Goal: Task Accomplishment & Management: Complete application form

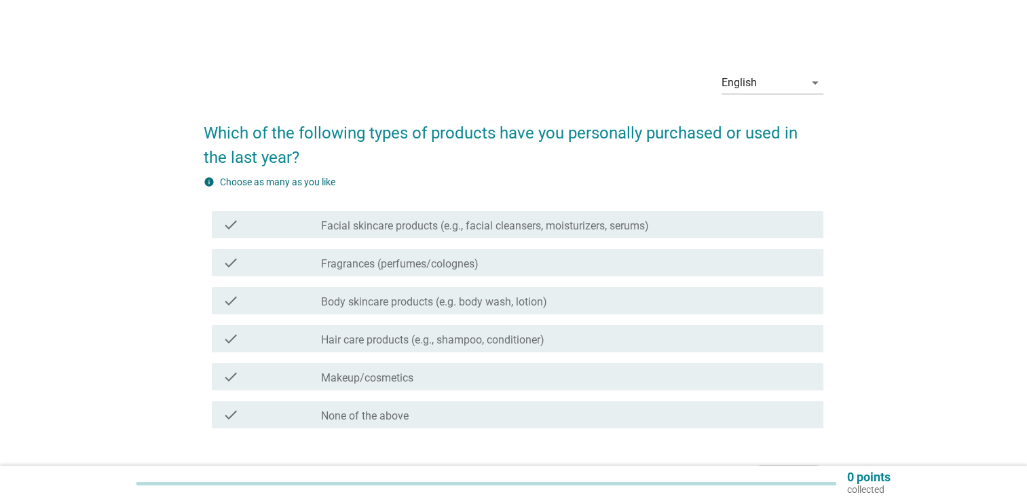
click at [592, 227] on label "Facial skincare products (e.g., facial cleansers, moisturizers, serums)" at bounding box center [485, 226] width 328 height 14
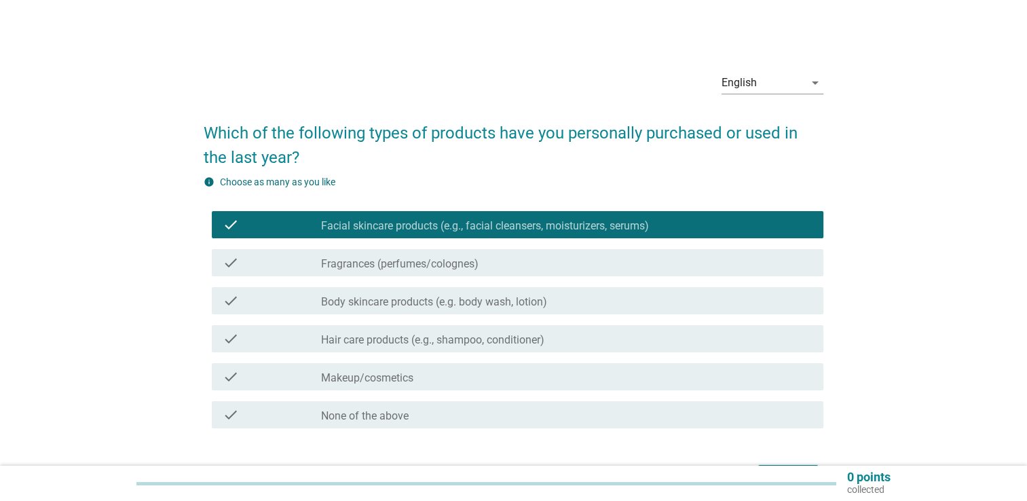
click at [466, 263] on label "Fragrances (perfumes/colognes)" at bounding box center [400, 264] width 158 height 14
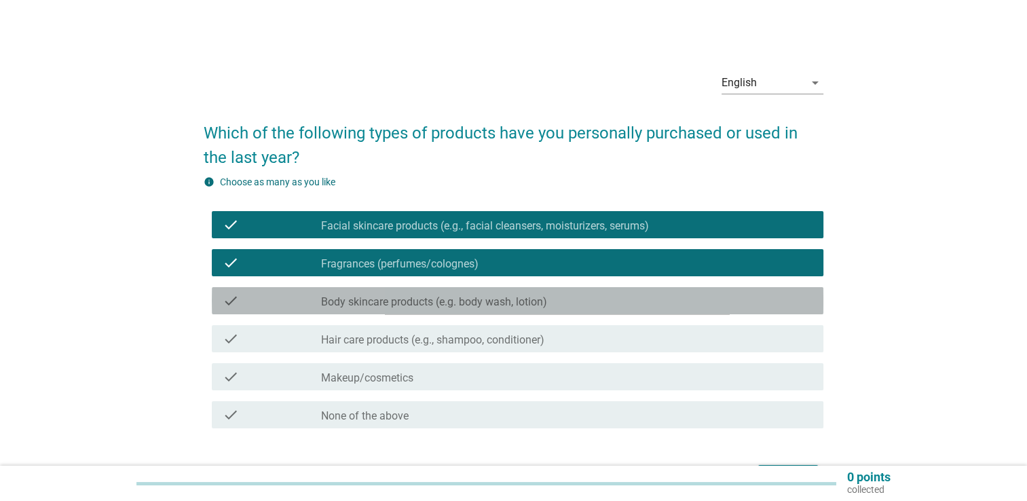
click at [439, 305] on label "Body skincare products (e.g. body wash, lotion)" at bounding box center [434, 302] width 226 height 14
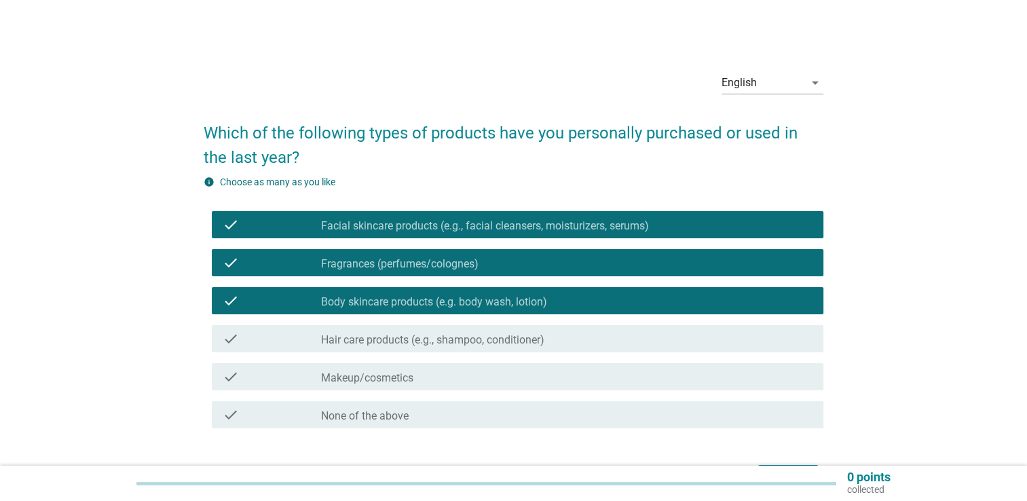
drag, startPoint x: 425, startPoint y: 331, endPoint x: 417, endPoint y: 354, distance: 24.5
click at [425, 332] on div "check_box_outline_blank Hair care products (e.g., shampoo, conditioner)" at bounding box center [567, 339] width 492 height 16
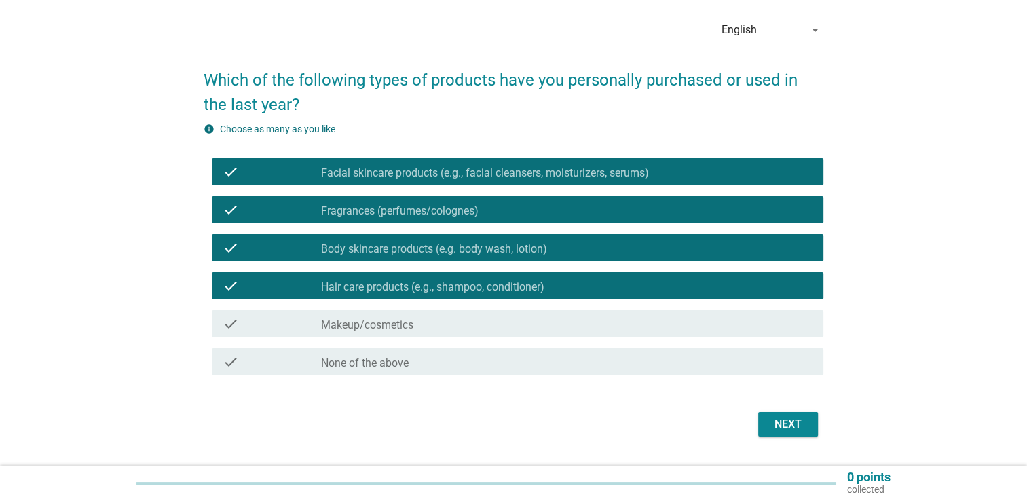
scroll to position [88, 0]
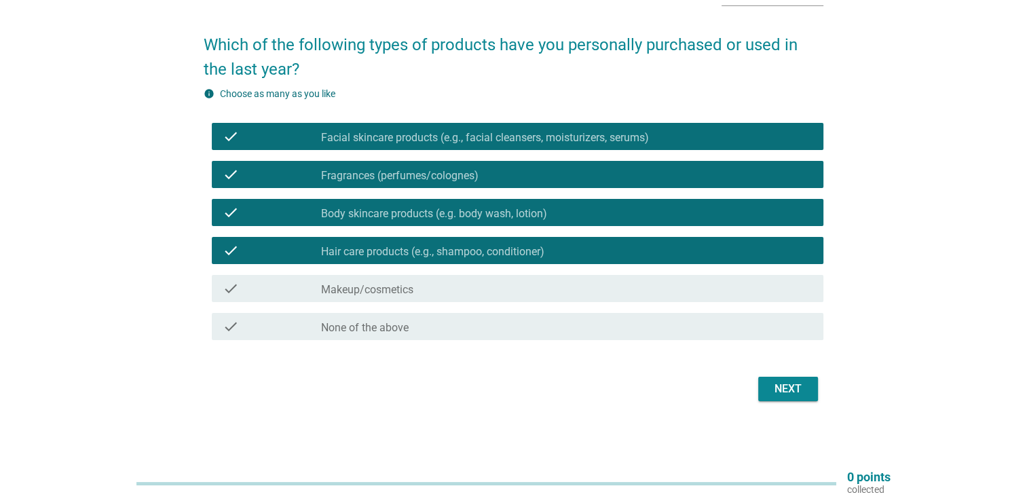
click at [413, 268] on div "check check_box_outline_blank Hair care products (e.g., shampoo, conditioner)" at bounding box center [514, 251] width 620 height 38
click at [408, 291] on label "Makeup/cosmetics" at bounding box center [367, 290] width 92 height 14
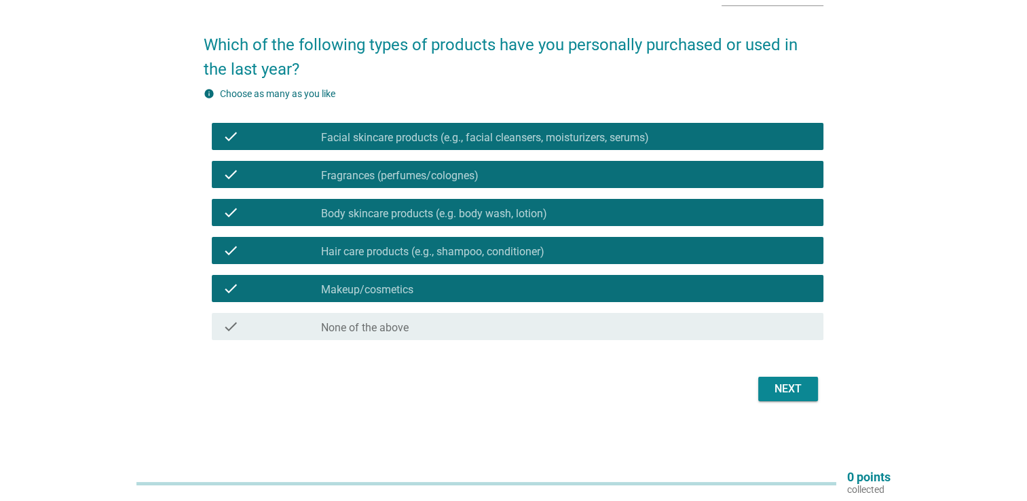
click at [779, 283] on div "check_box Makeup/cosmetics" at bounding box center [567, 288] width 492 height 16
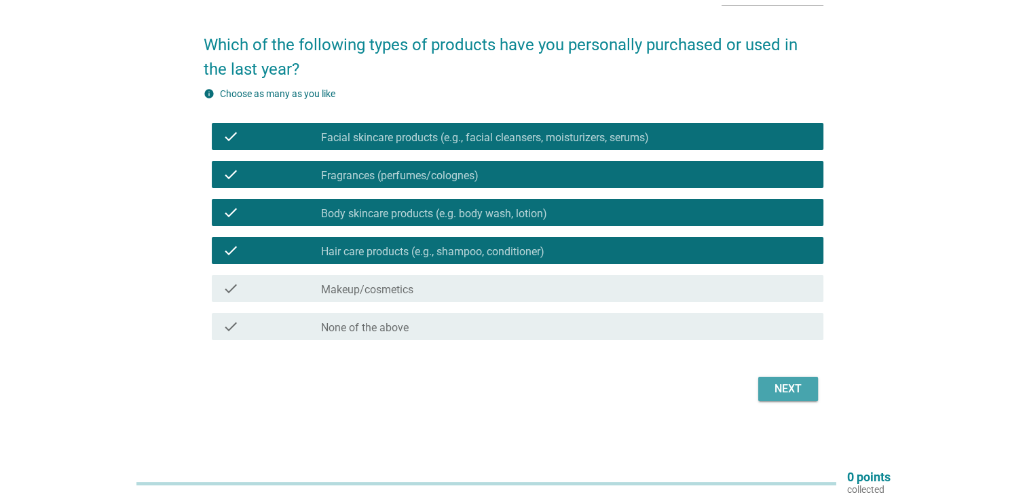
click at [785, 397] on button "Next" at bounding box center [788, 389] width 60 height 24
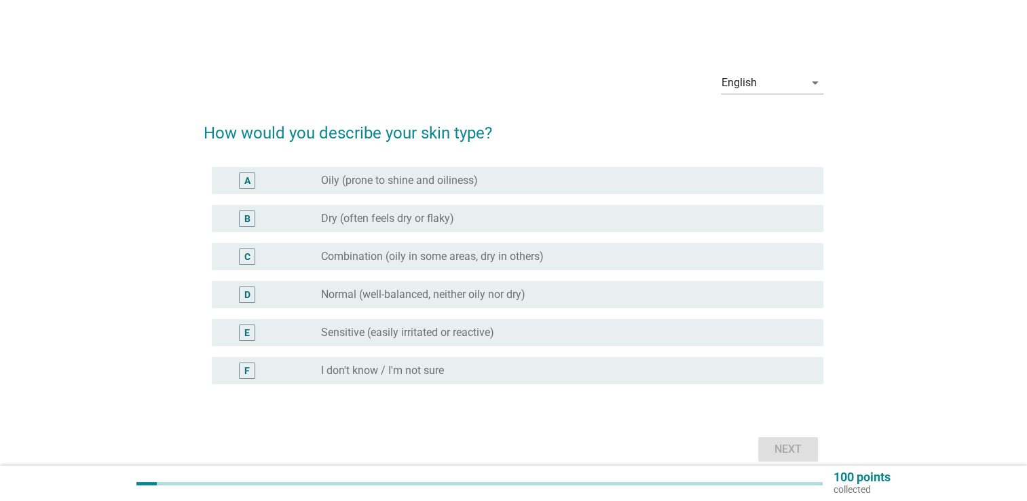
click at [526, 177] on div "radio_button_unchecked Oily (prone to shine and oiliness)" at bounding box center [561, 181] width 481 height 14
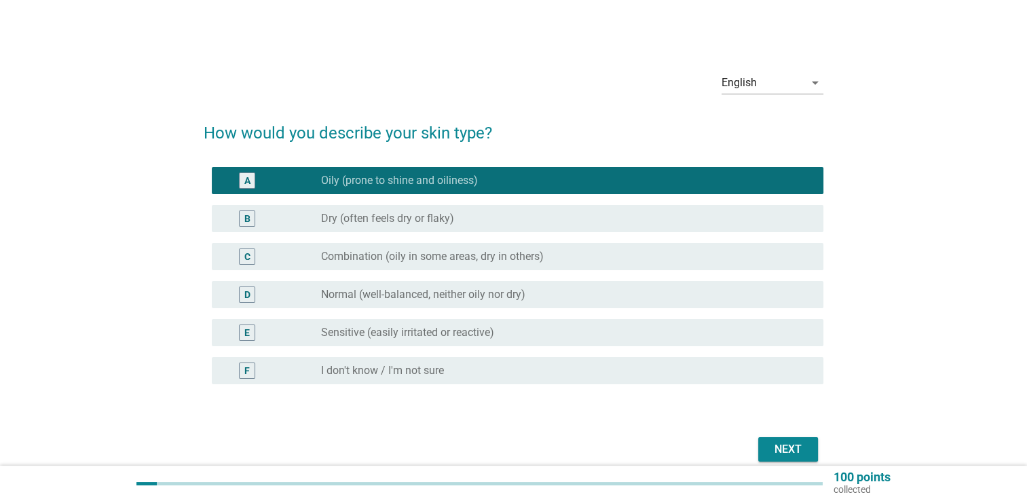
click at [524, 219] on div "radio_button_unchecked Dry (often feels dry or flaky)" at bounding box center [561, 219] width 481 height 14
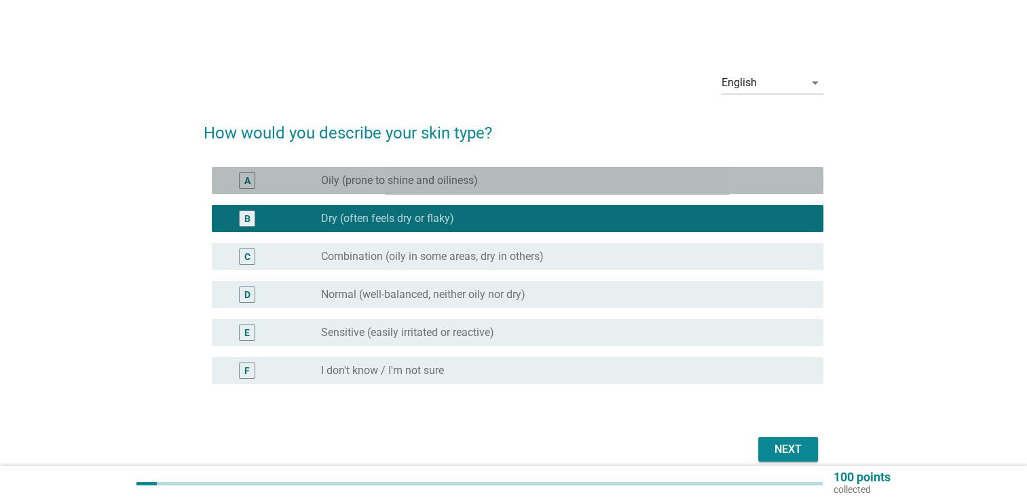
click at [549, 189] on div "A radio_button_unchecked Oily (prone to shine and oiliness)" at bounding box center [518, 180] width 612 height 27
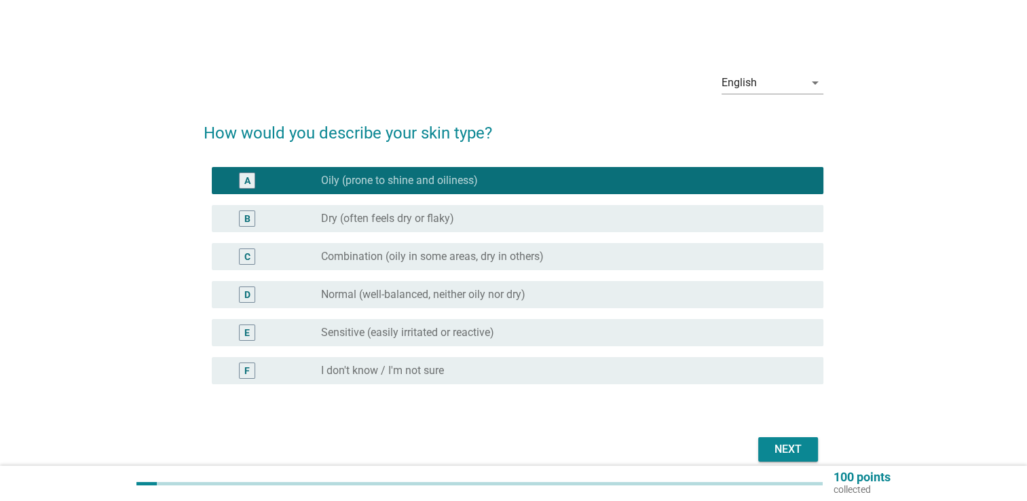
click at [623, 239] on div "C radio_button_unchecked Combination (oily in some areas, dry in others)" at bounding box center [514, 257] width 620 height 38
click at [629, 248] on div "radio_button_unchecked Combination (oily in some areas, dry in others)" at bounding box center [567, 256] width 492 height 16
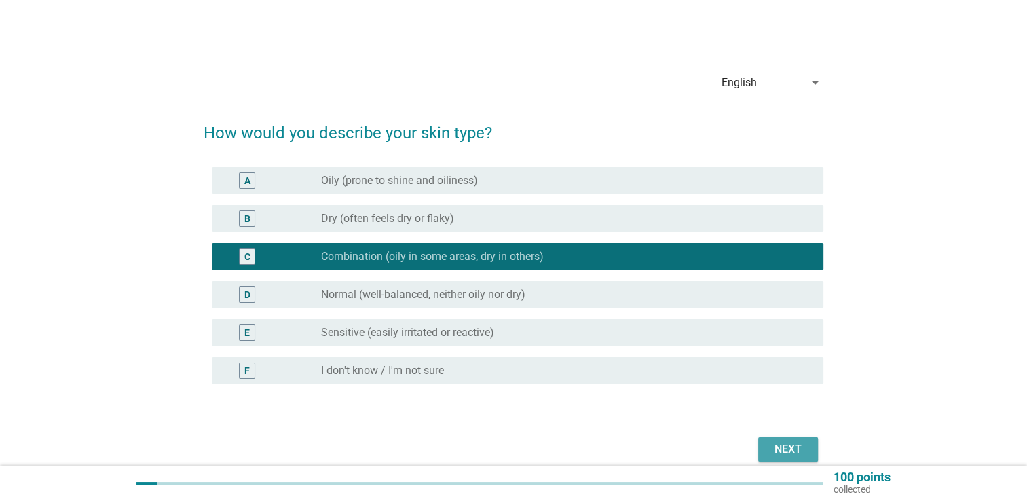
click at [788, 449] on div "Next" at bounding box center [788, 449] width 38 height 16
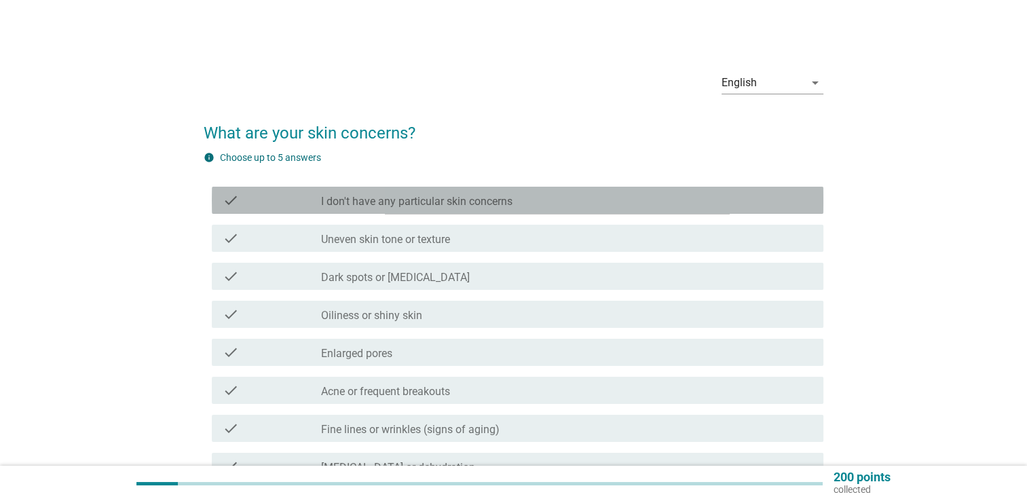
click at [559, 192] on div "check_box_outline_blank I don't have any particular skin concerns" at bounding box center [567, 200] width 492 height 16
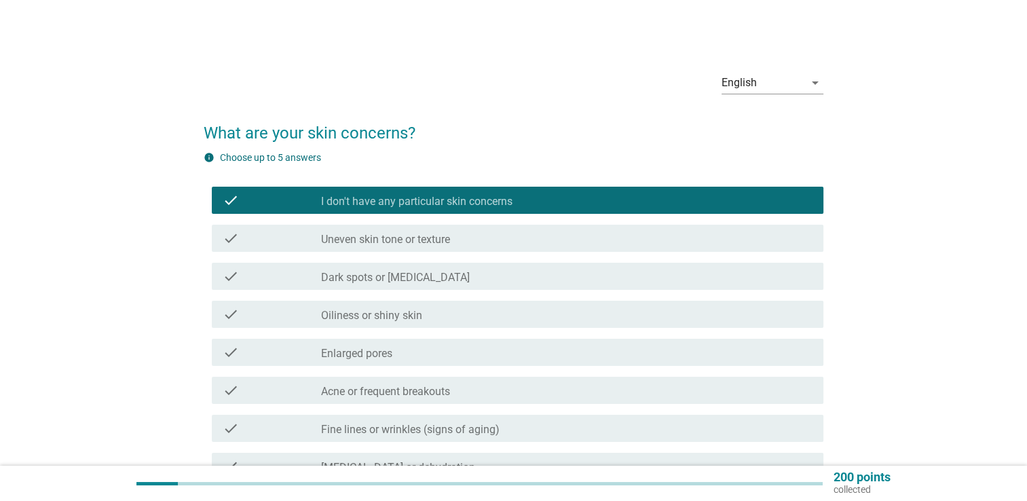
click at [546, 235] on div "check_box_outline_blank Uneven skin tone or texture" at bounding box center [567, 238] width 492 height 16
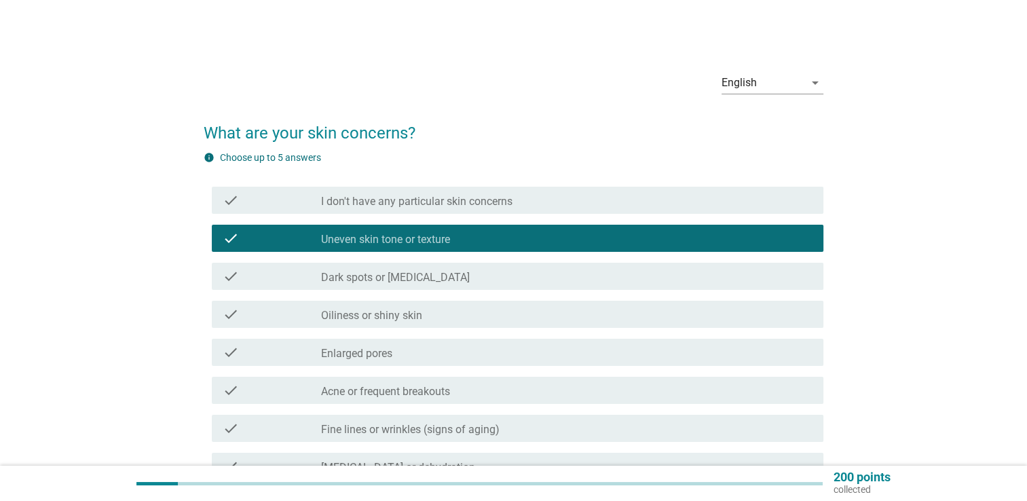
click at [524, 280] on div "check_box_outline_blank Dark spots or [MEDICAL_DATA]" at bounding box center [567, 276] width 492 height 16
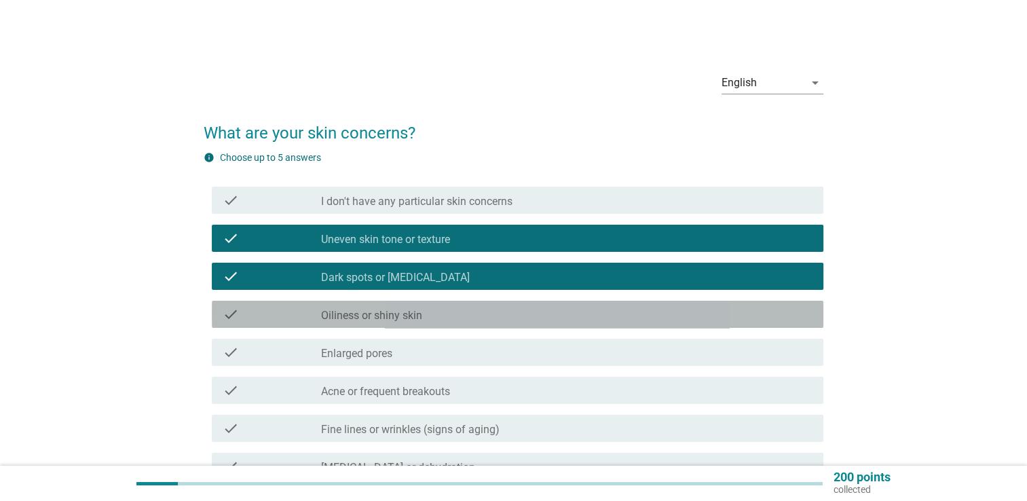
click at [511, 325] on div "check check_box_outline_blank Oiliness or shiny skin" at bounding box center [518, 314] width 612 height 27
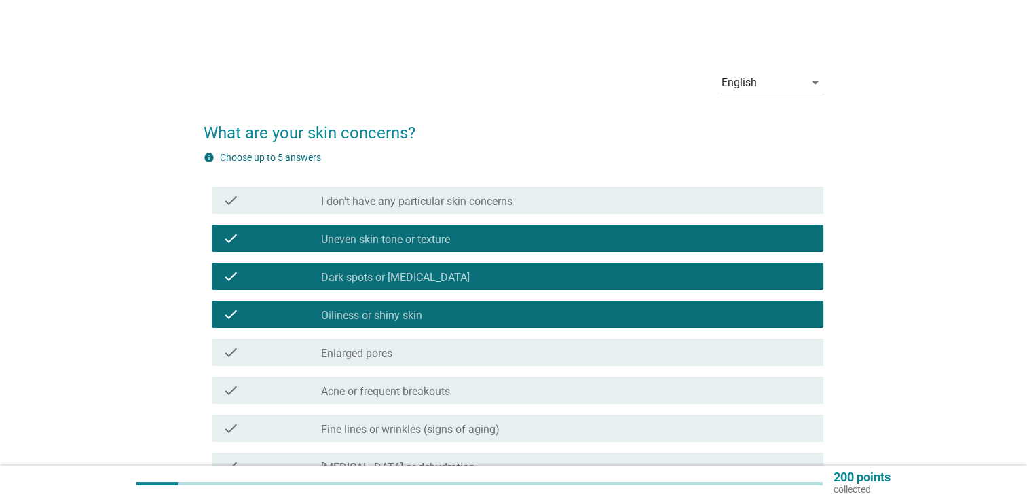
click at [536, 249] on div "check check_box_outline_blank Uneven skin tone or texture" at bounding box center [518, 238] width 612 height 27
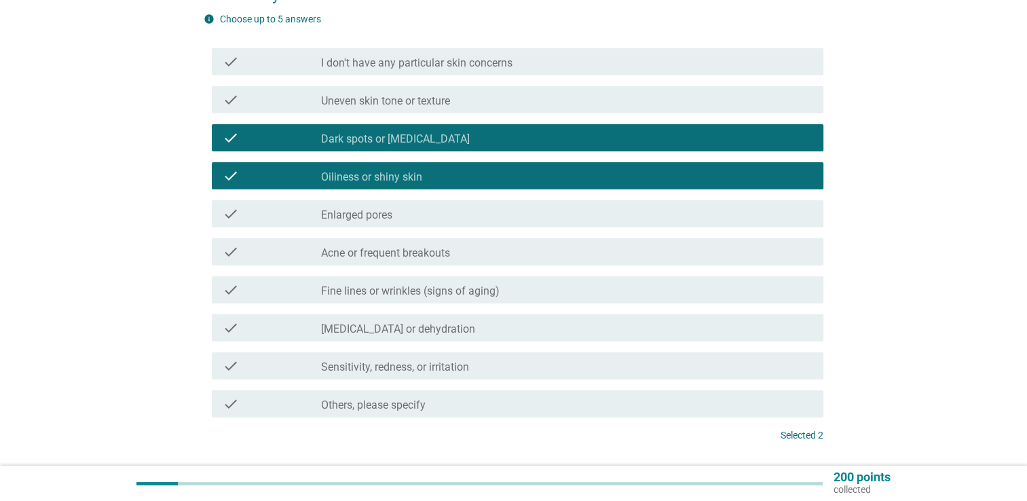
scroll to position [204, 0]
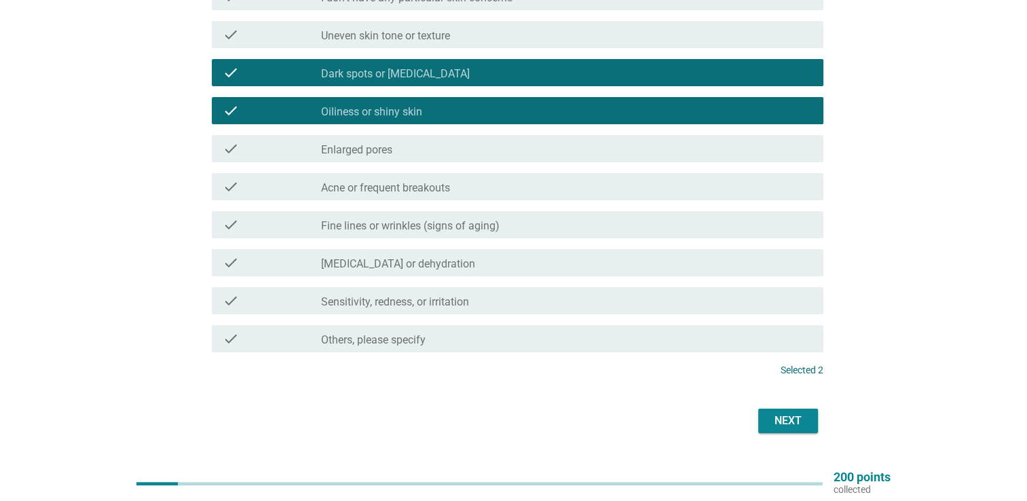
click at [434, 158] on div "check check_box_outline_blank Enlarged pores" at bounding box center [518, 148] width 612 height 27
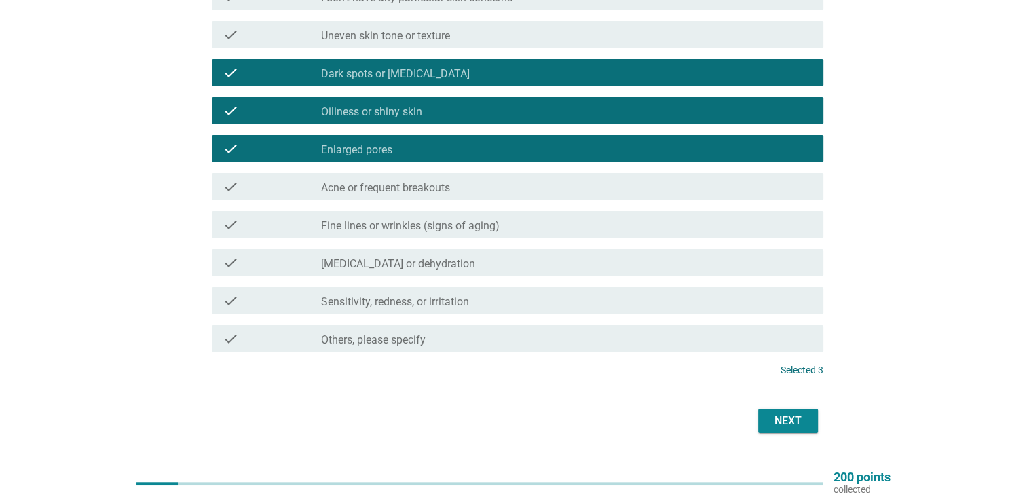
click at [468, 77] on label "Dark spots or [MEDICAL_DATA]" at bounding box center [395, 74] width 149 height 14
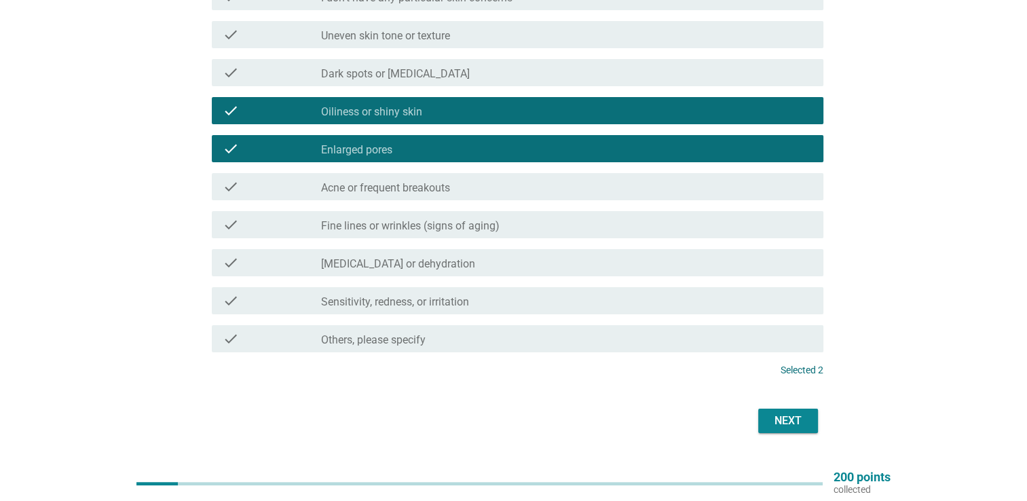
click at [781, 418] on div "Next" at bounding box center [788, 421] width 38 height 16
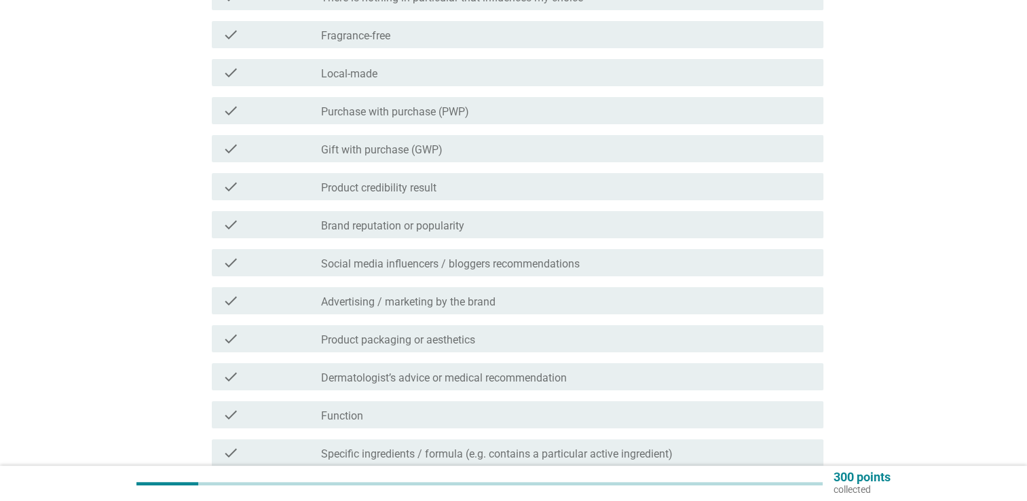
click at [363, 38] on label "Fragrance-free" at bounding box center [355, 36] width 69 height 14
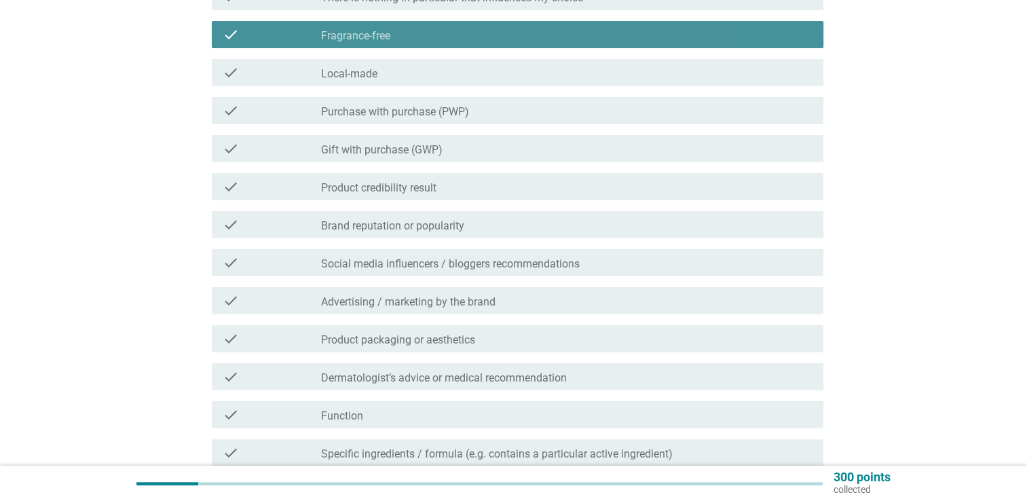
click at [363, 38] on label "Fragrance-free" at bounding box center [355, 36] width 69 height 14
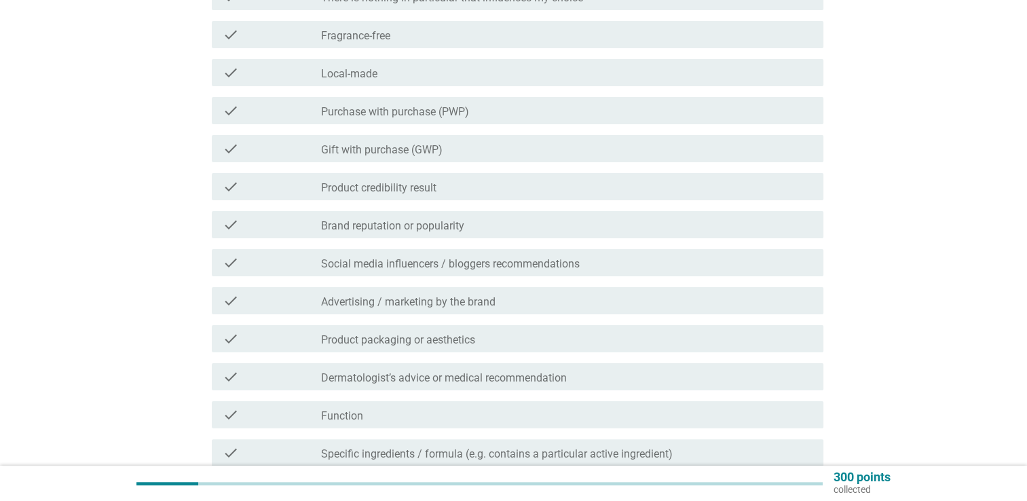
click at [394, 143] on div "check_box_outline_blank Gift with purchase (GWP)" at bounding box center [567, 149] width 492 height 16
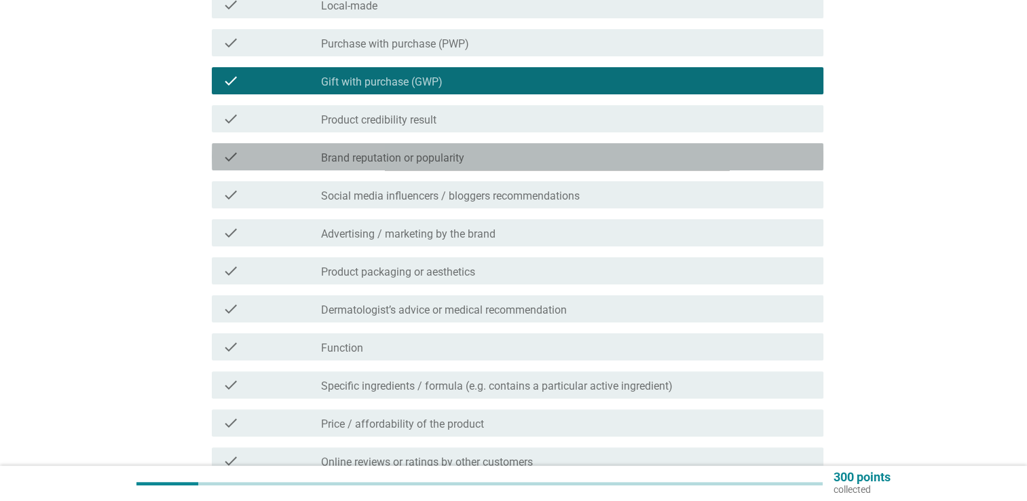
click at [416, 153] on label "Brand reputation or popularity" at bounding box center [392, 158] width 143 height 14
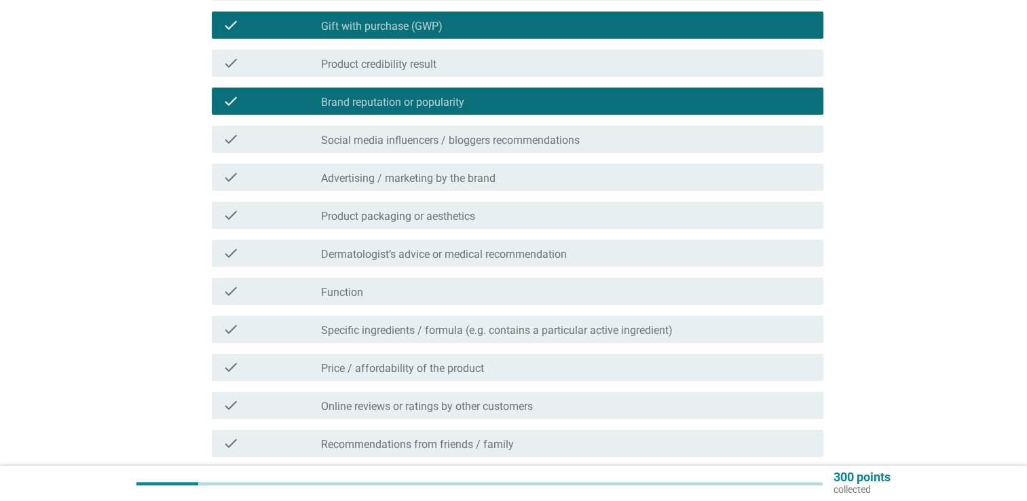
scroll to position [475, 0]
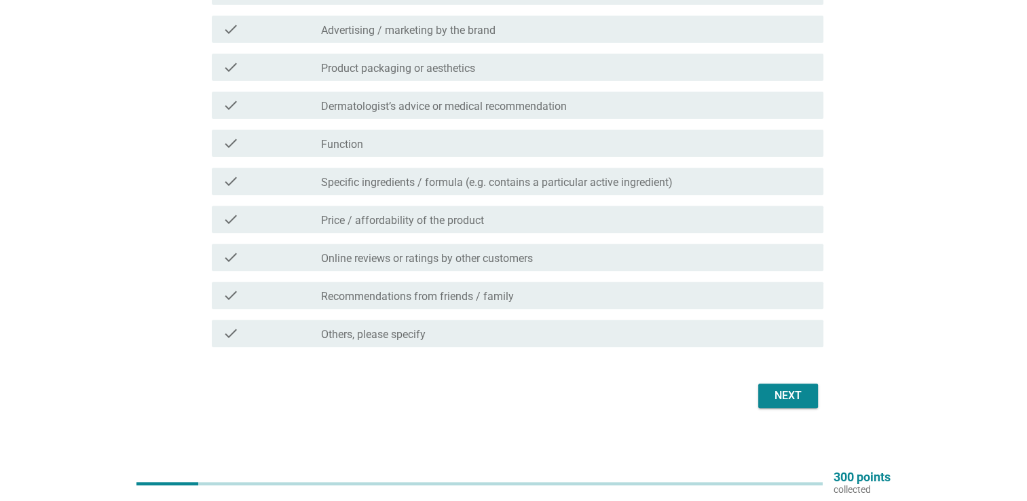
click at [455, 39] on div "check check_box_outline_blank Advertising / marketing by the brand" at bounding box center [518, 29] width 612 height 27
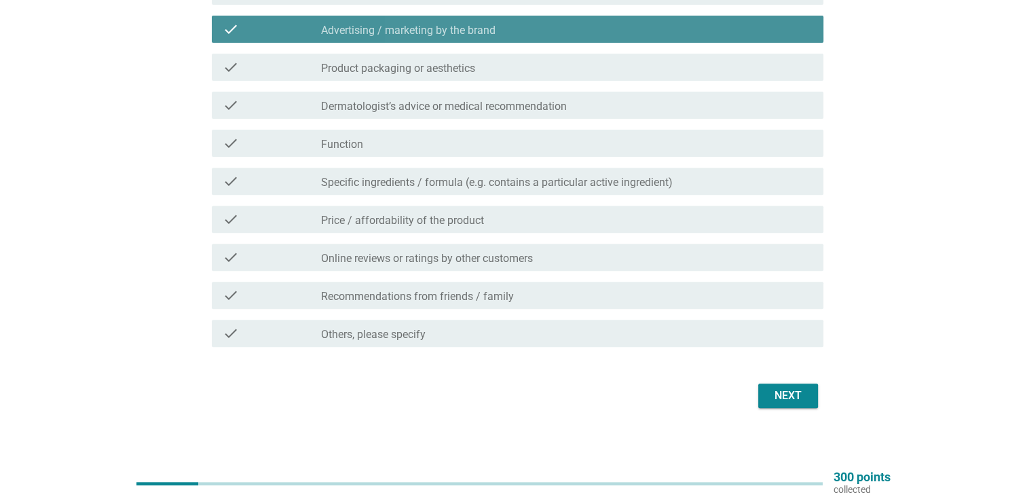
click at [455, 39] on div "check check_box_outline_blank Advertising / marketing by the brand" at bounding box center [518, 29] width 612 height 27
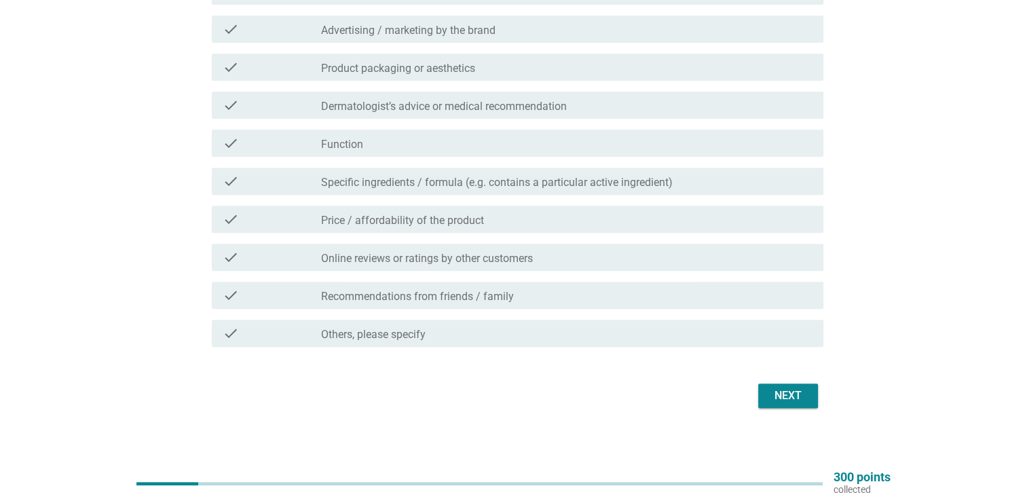
click at [443, 221] on label "Price / affordability of the product" at bounding box center [402, 221] width 163 height 14
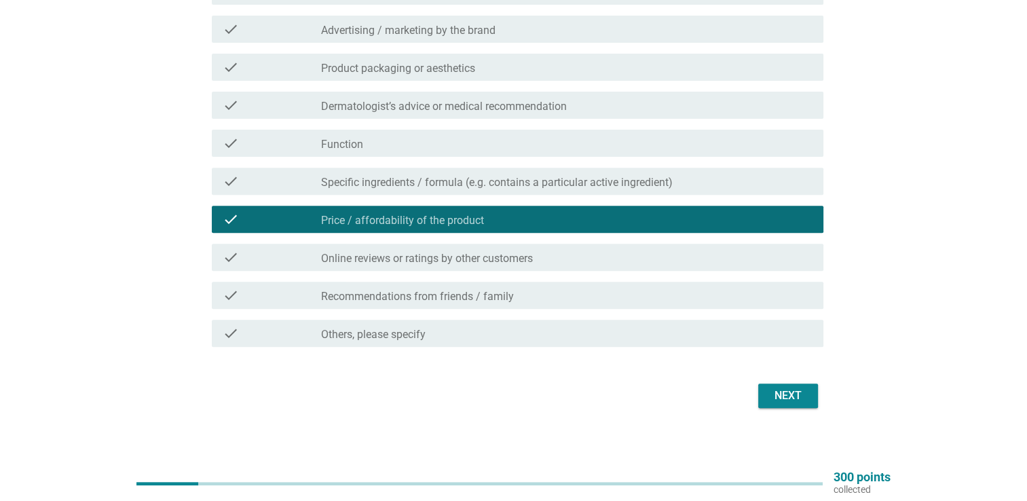
click at [492, 252] on label "Online reviews or ratings by other customers" at bounding box center [427, 259] width 212 height 14
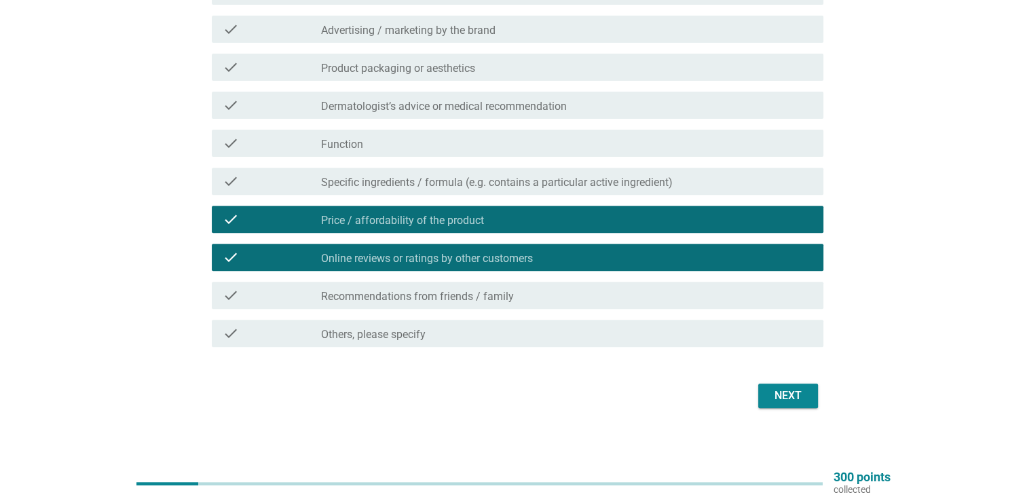
click at [725, 302] on div "check_box_outline_blank Recommendations from friends / family" at bounding box center [567, 295] width 492 height 16
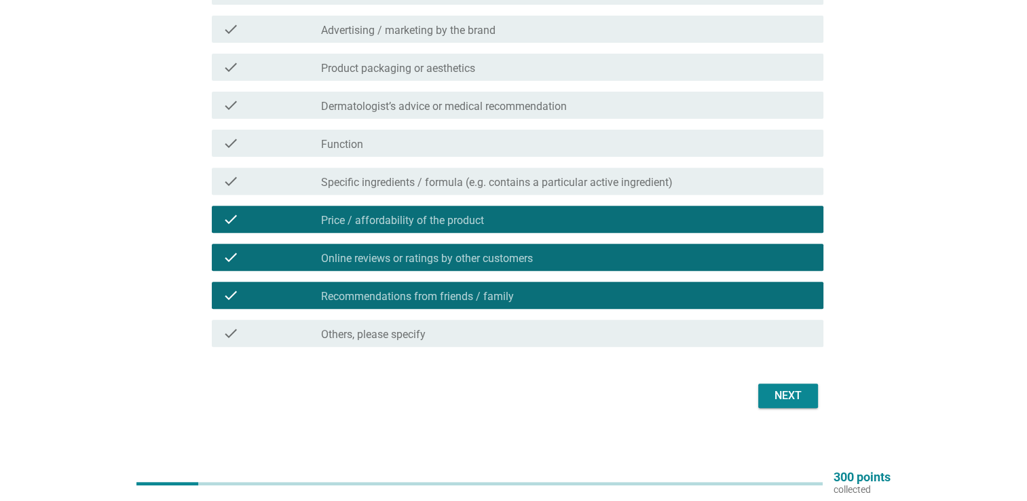
click at [778, 384] on button "Next" at bounding box center [788, 396] width 60 height 24
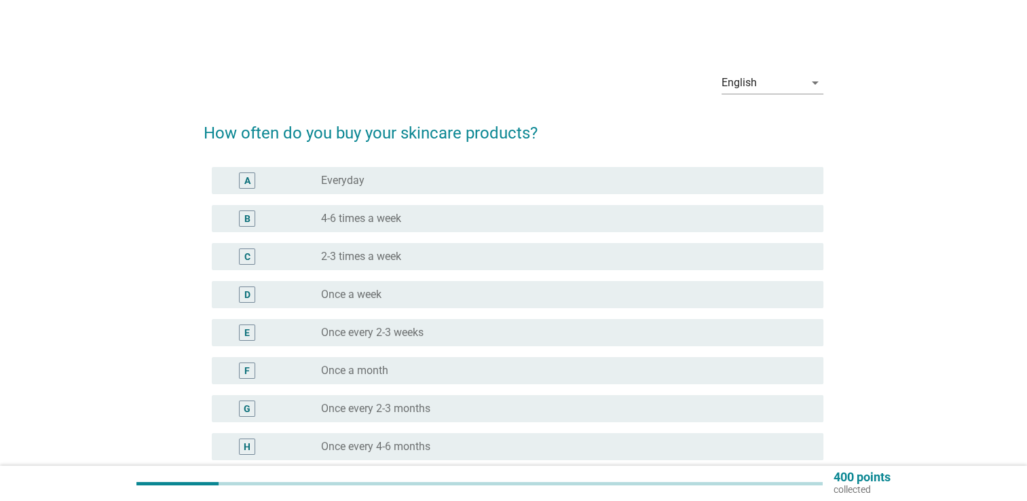
scroll to position [136, 0]
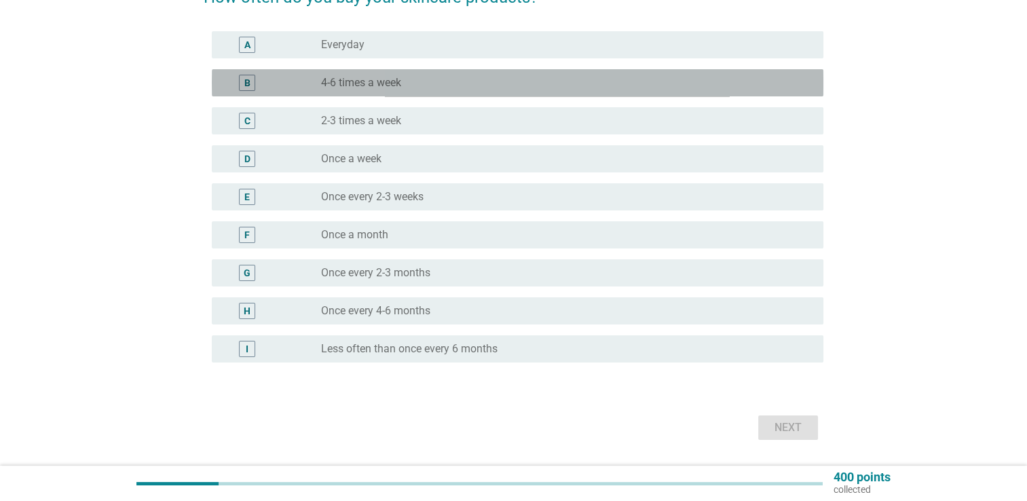
click at [392, 89] on label "4-6 times a week" at bounding box center [361, 83] width 80 height 14
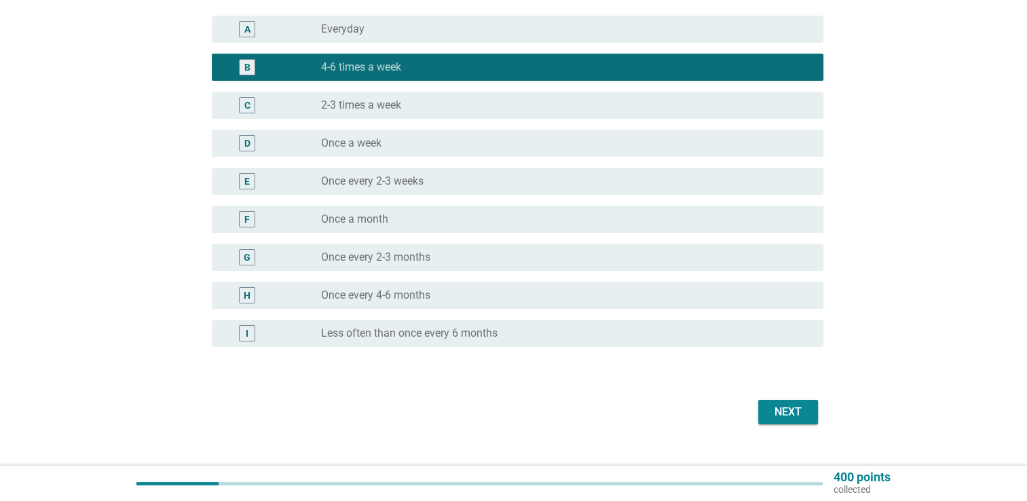
scroll to position [174, 0]
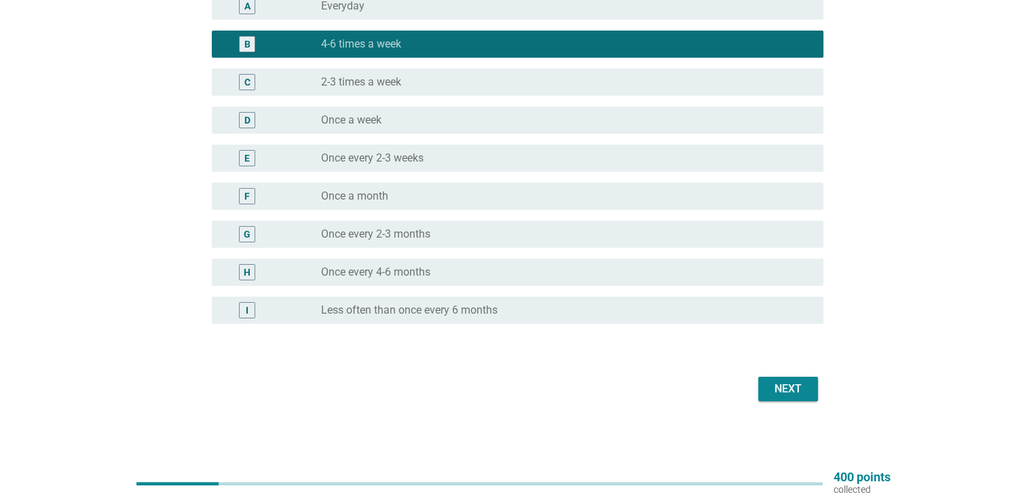
click at [433, 195] on div "radio_button_unchecked Once a month" at bounding box center [561, 196] width 481 height 14
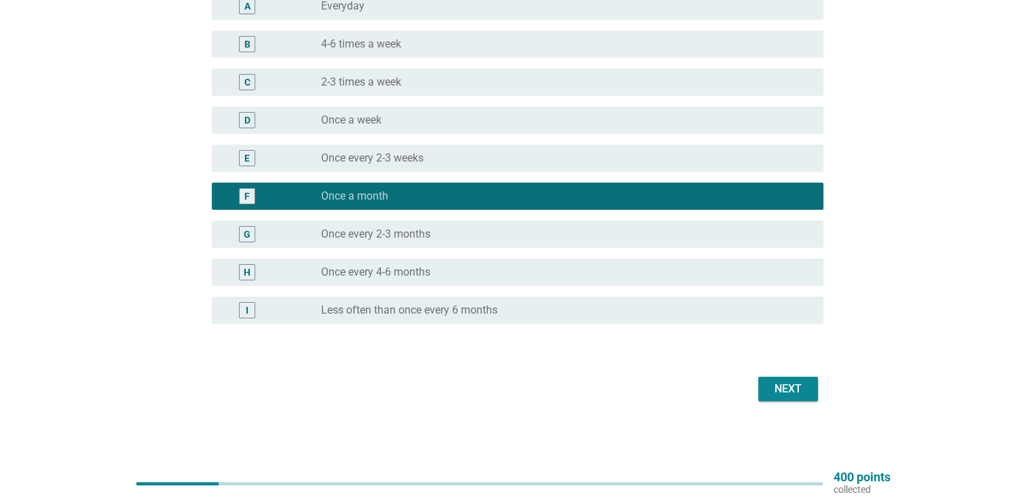
click at [474, 238] on div "radio_button_unchecked Once every 2-3 months" at bounding box center [561, 234] width 481 height 14
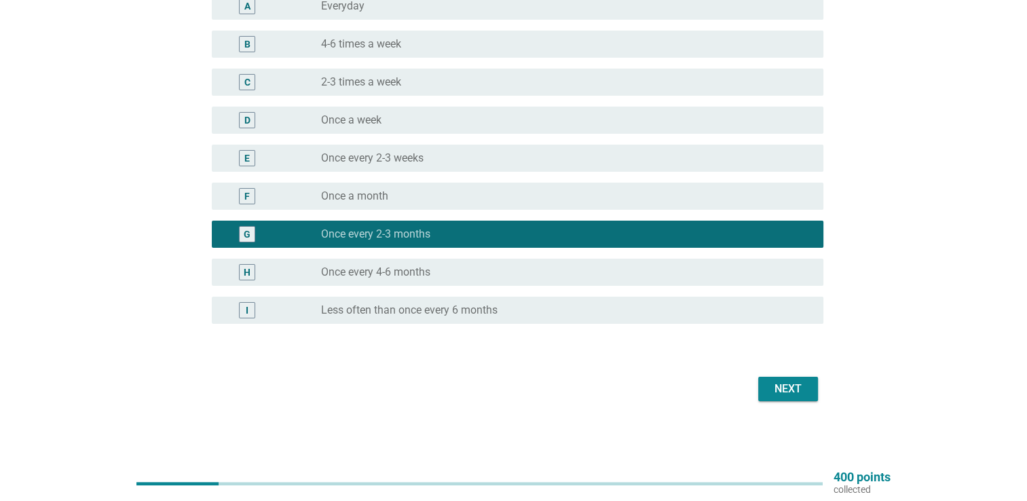
click at [775, 390] on div "Next" at bounding box center [788, 389] width 38 height 16
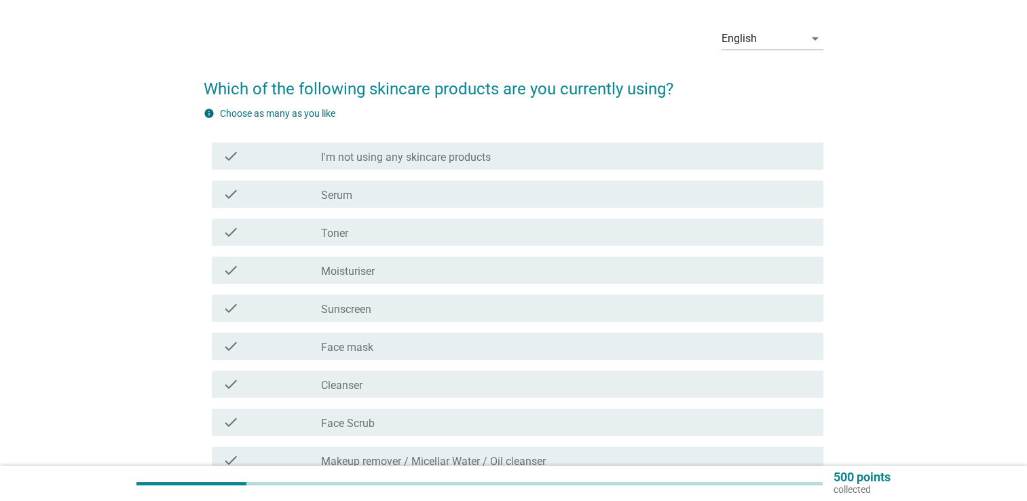
scroll to position [68, 0]
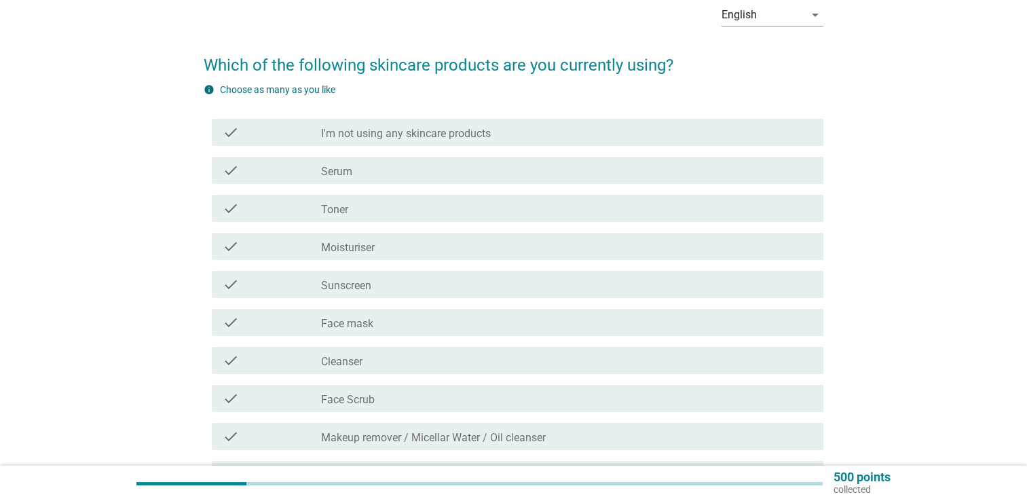
drag, startPoint x: 411, startPoint y: 163, endPoint x: 390, endPoint y: 213, distance: 54.7
click at [410, 164] on div "check_box_outline_blank Serum" at bounding box center [567, 170] width 492 height 16
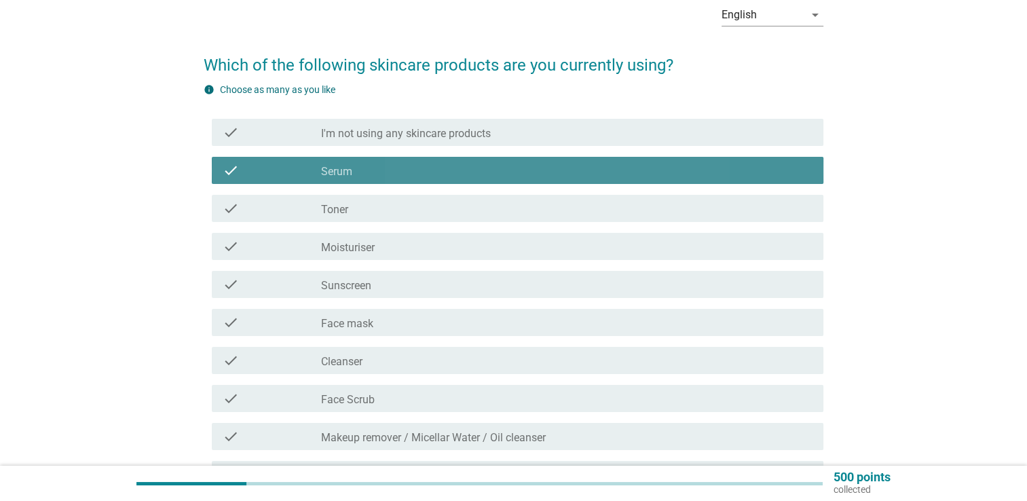
drag, startPoint x: 390, startPoint y: 214, endPoint x: 386, endPoint y: 238, distance: 24.1
click at [390, 215] on div "check_box_outline_blank Toner" at bounding box center [567, 208] width 492 height 16
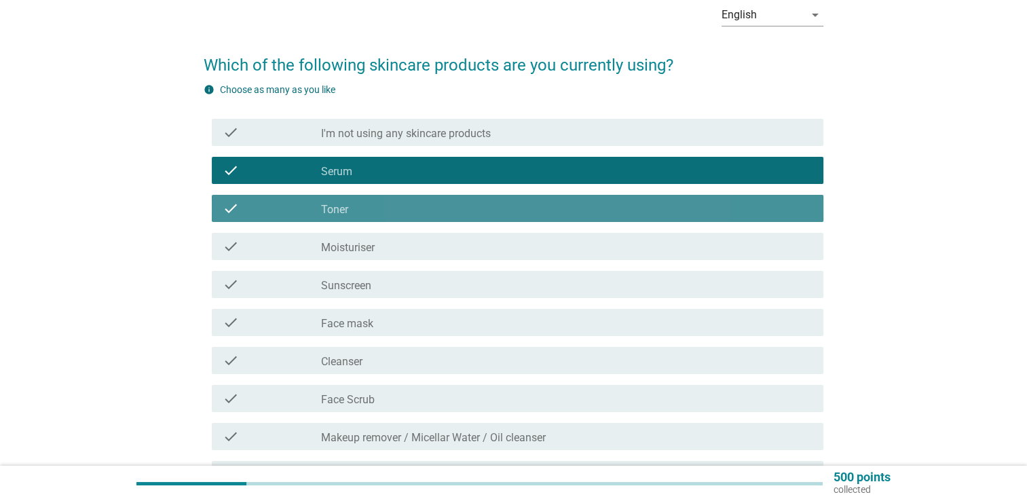
drag, startPoint x: 386, startPoint y: 242, endPoint x: 384, endPoint y: 254, distance: 11.7
click at [386, 244] on div "check_box_outline_blank Moisturiser" at bounding box center [567, 246] width 492 height 16
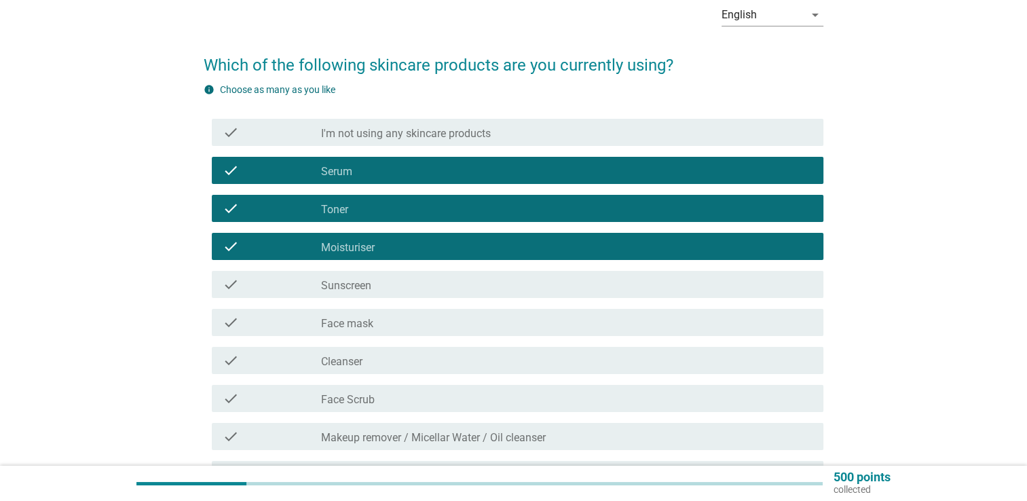
click at [377, 299] on div "check check_box_outline_blank Sunscreen" at bounding box center [514, 284] width 620 height 38
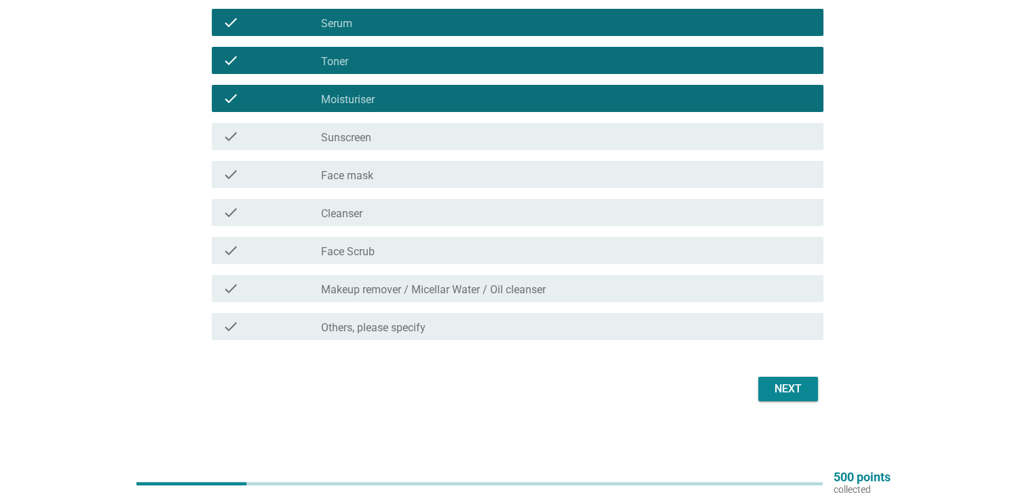
drag, startPoint x: 379, startPoint y: 147, endPoint x: 375, endPoint y: 187, distance: 41.0
click at [379, 148] on div "check check_box_outline_blank Sunscreen" at bounding box center [518, 136] width 612 height 27
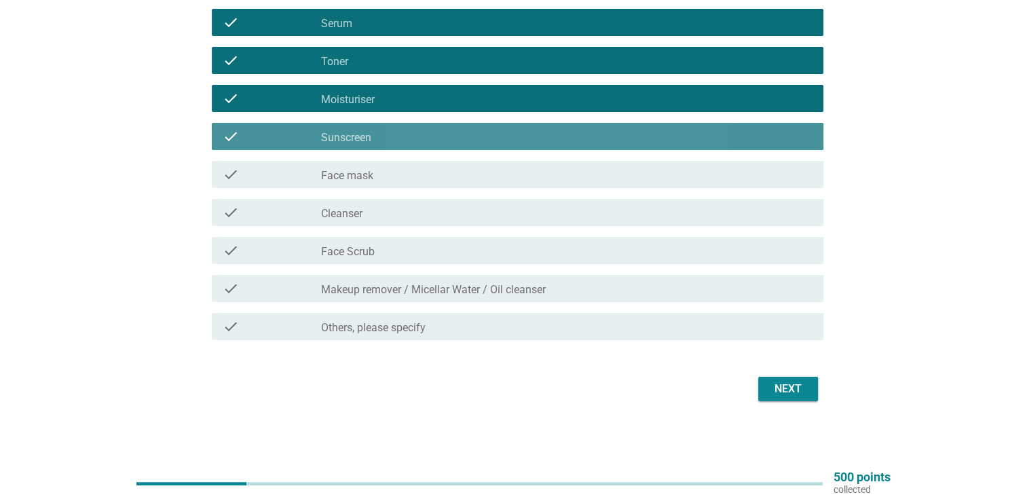
click at [375, 187] on div "check check_box_outline_blank Face mask" at bounding box center [518, 174] width 612 height 27
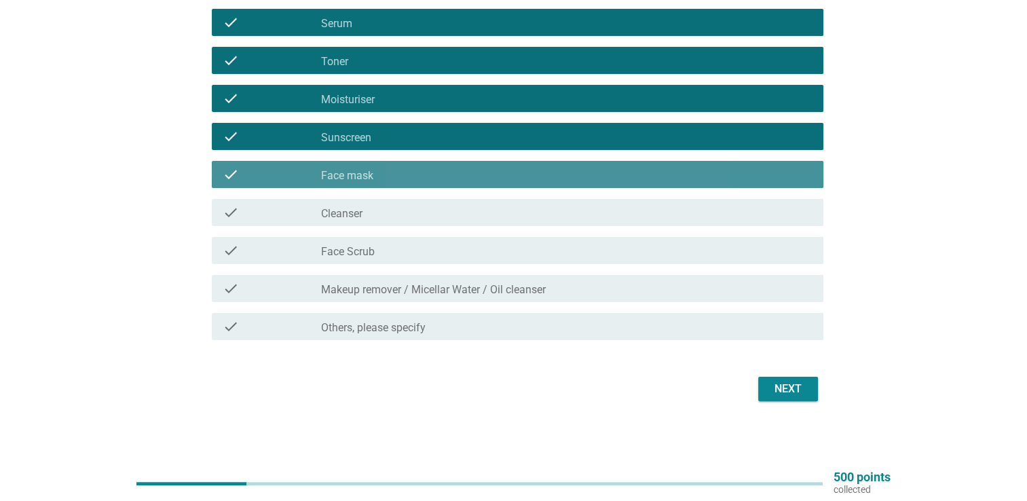
click at [375, 220] on div "check_box_outline_blank Cleanser" at bounding box center [567, 212] width 492 height 16
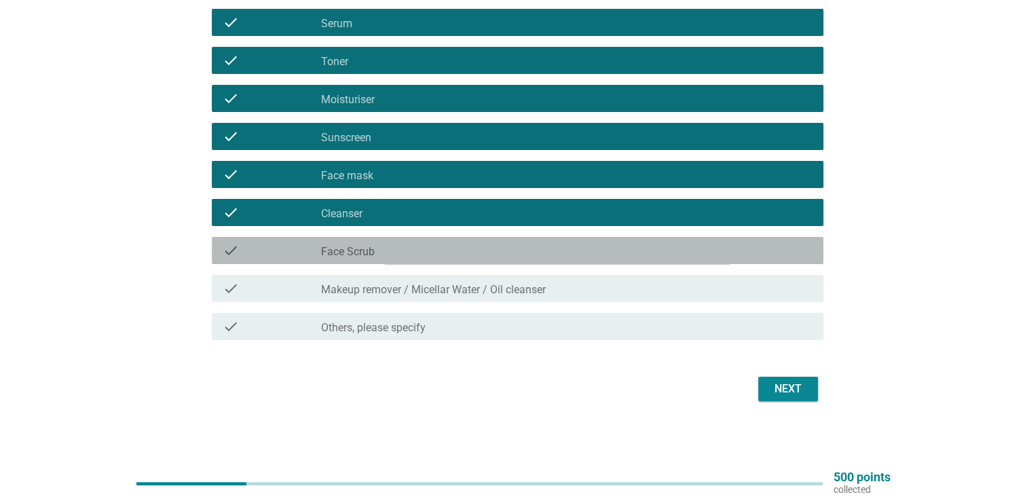
drag, startPoint x: 377, startPoint y: 250, endPoint x: 377, endPoint y: 257, distance: 7.5
click at [377, 255] on div "check_box_outline_blank Face Scrub" at bounding box center [567, 250] width 492 height 16
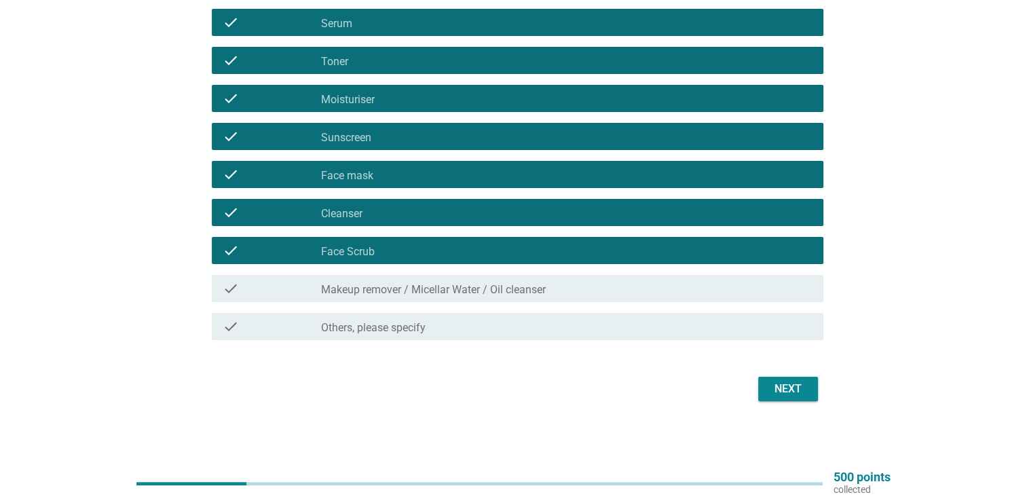
drag, startPoint x: 402, startPoint y: 285, endPoint x: 673, endPoint y: 344, distance: 277.8
click at [405, 285] on label "Makeup remover / Micellar Water / Oil cleanser" at bounding box center [433, 290] width 225 height 14
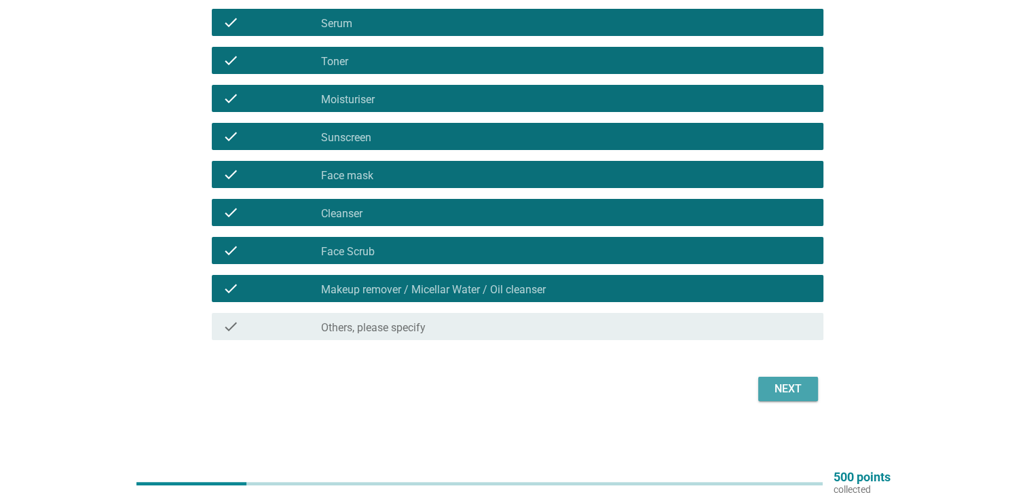
click at [806, 385] on div "Next" at bounding box center [788, 389] width 38 height 16
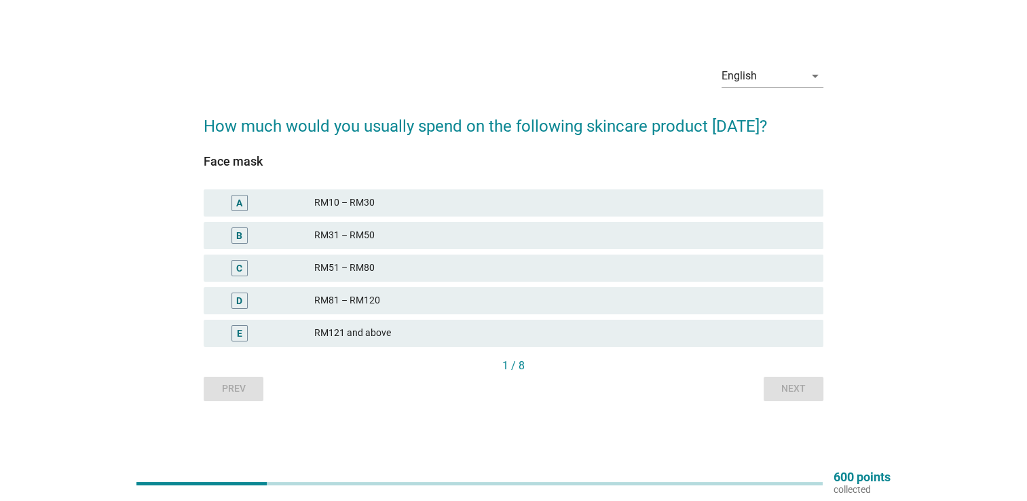
scroll to position [35, 0]
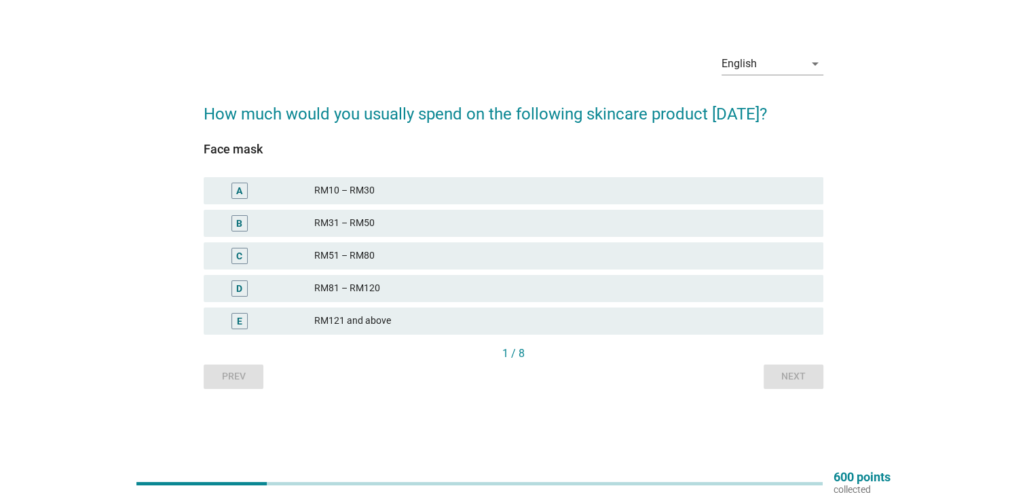
click at [375, 227] on div "RM31 – RM50" at bounding box center [563, 223] width 498 height 16
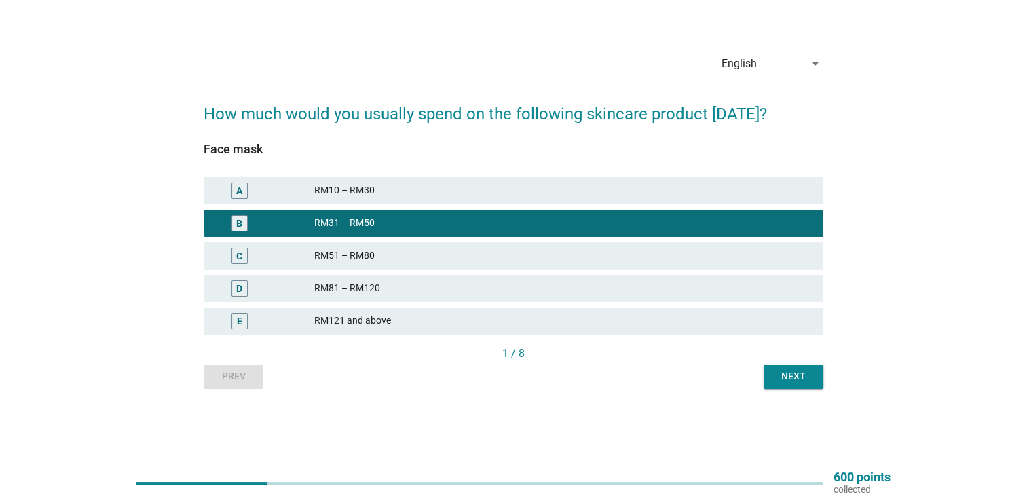
click at [375, 288] on div "RM81 – RM120" at bounding box center [563, 288] width 498 height 16
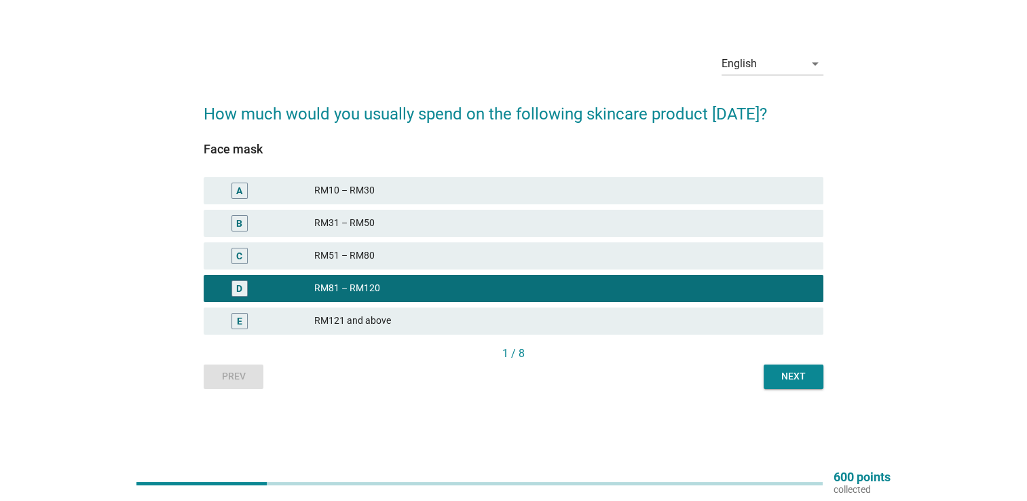
click at [812, 377] on button "Next" at bounding box center [794, 377] width 60 height 24
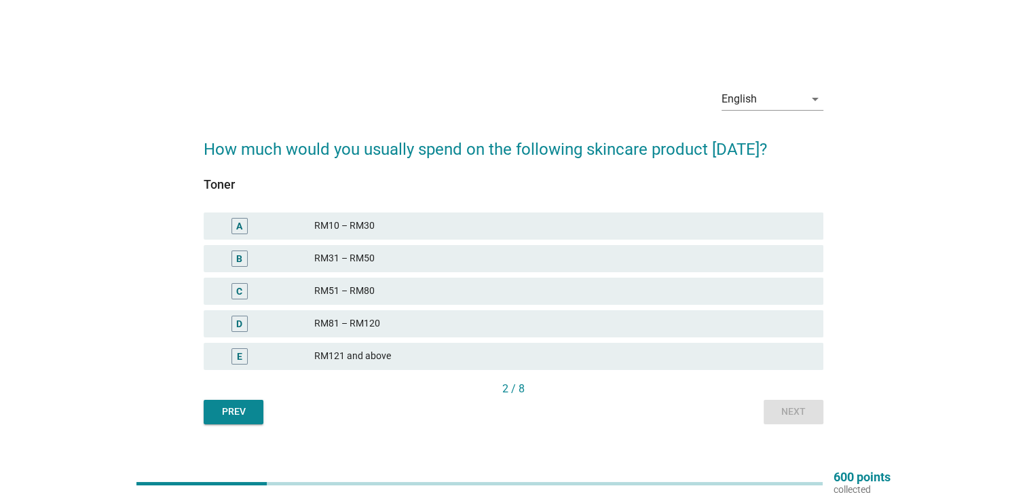
click at [506, 318] on div "RM81 – RM120" at bounding box center [563, 324] width 498 height 16
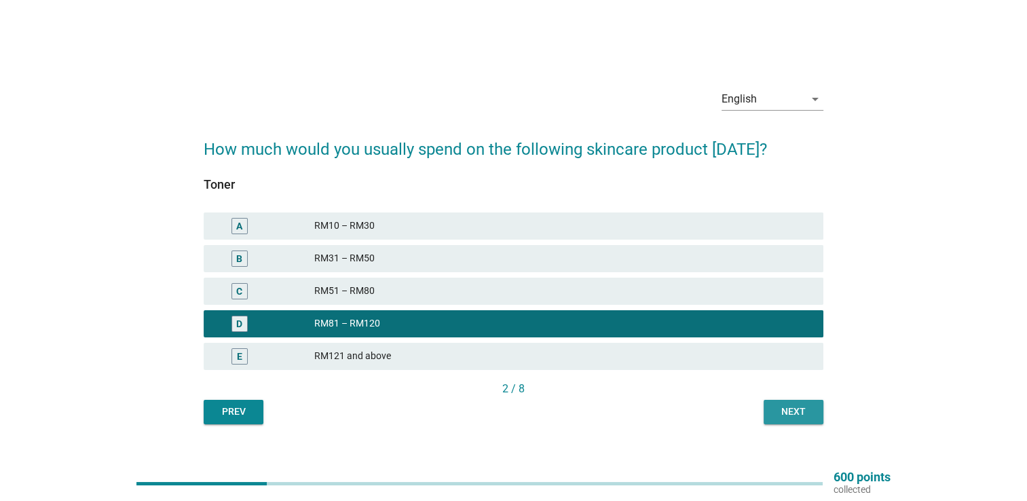
click at [781, 407] on div "Next" at bounding box center [794, 412] width 38 height 14
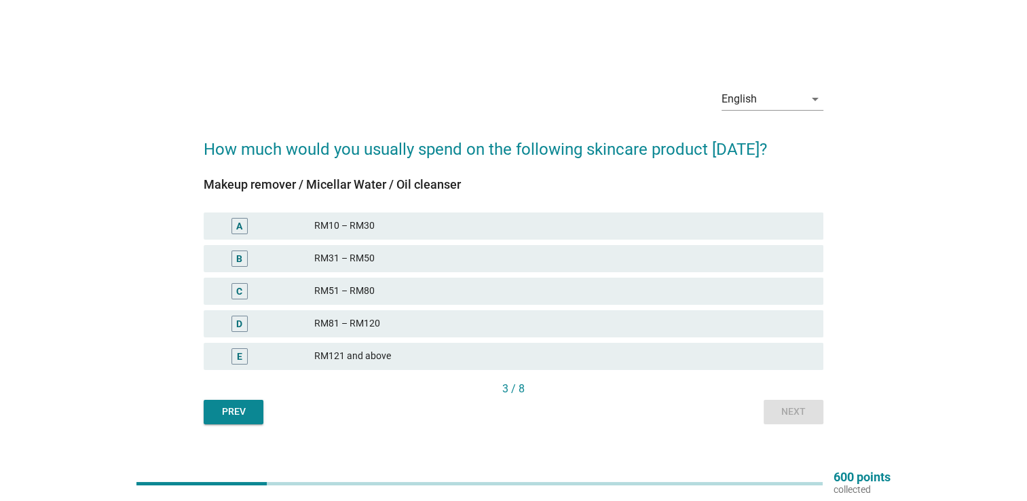
click at [589, 330] on div "RM81 – RM120" at bounding box center [563, 324] width 498 height 16
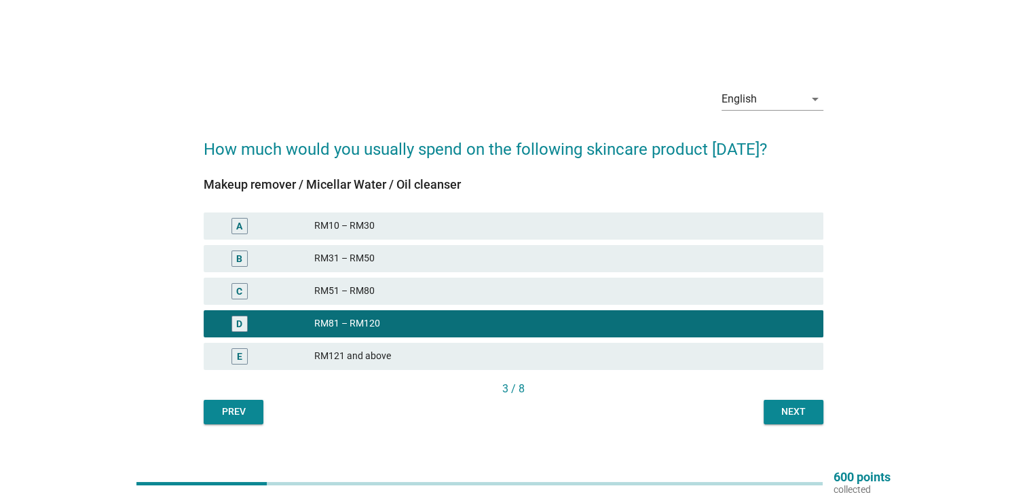
click at [777, 403] on button "Next" at bounding box center [794, 412] width 60 height 24
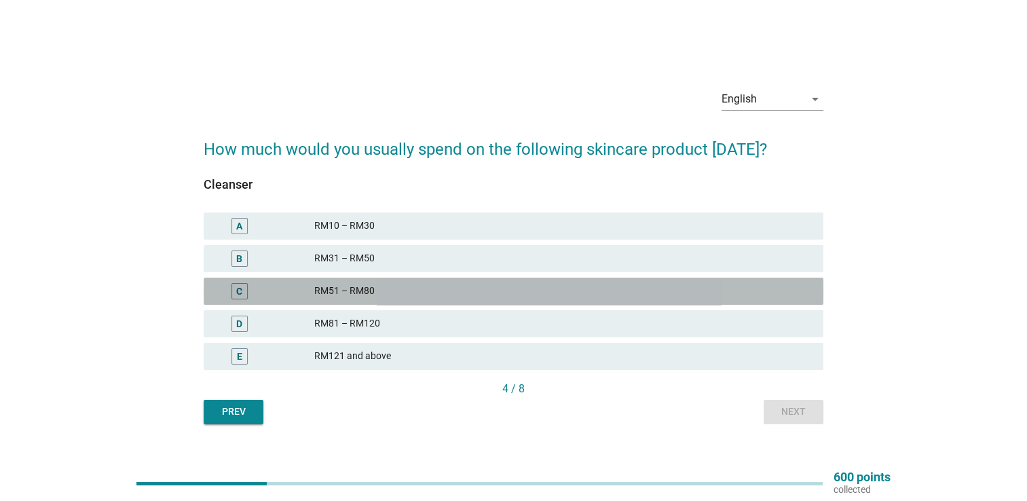
drag, startPoint x: 440, startPoint y: 291, endPoint x: 760, endPoint y: 415, distance: 343.0
click at [441, 291] on div "RM51 – RM80" at bounding box center [563, 291] width 498 height 16
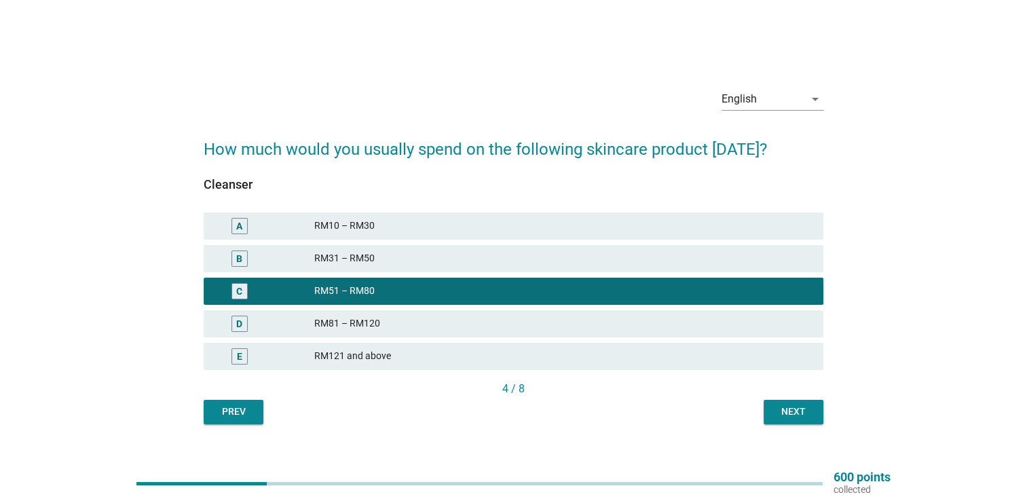
click at [794, 415] on div "Next" at bounding box center [794, 412] width 38 height 14
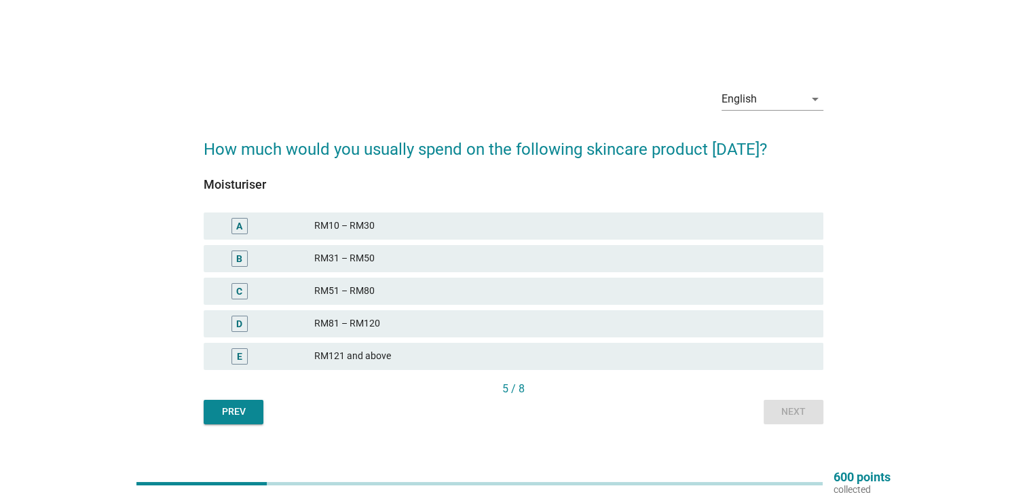
click at [449, 261] on div "RM31 – RM50" at bounding box center [563, 259] width 498 height 16
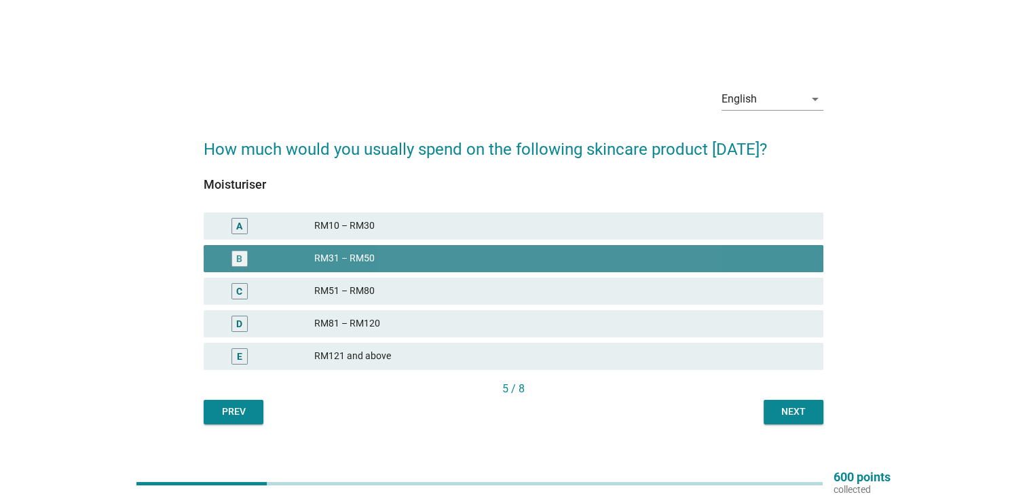
click at [453, 289] on div "RM51 – RM80" at bounding box center [563, 291] width 498 height 16
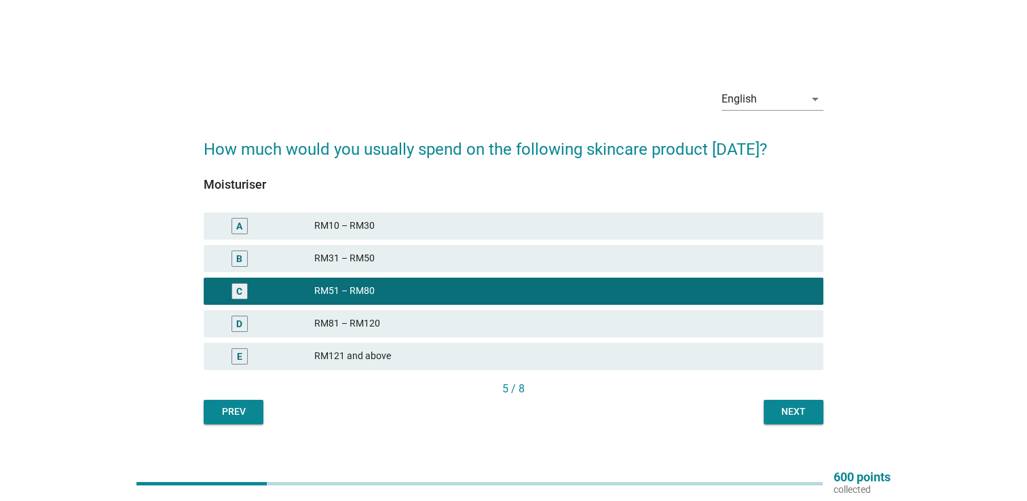
click at [798, 429] on div "English arrow_drop_down How much would you usually spend on the following skinc…" at bounding box center [514, 251] width 642 height 369
click at [795, 414] on div "Next" at bounding box center [794, 412] width 38 height 14
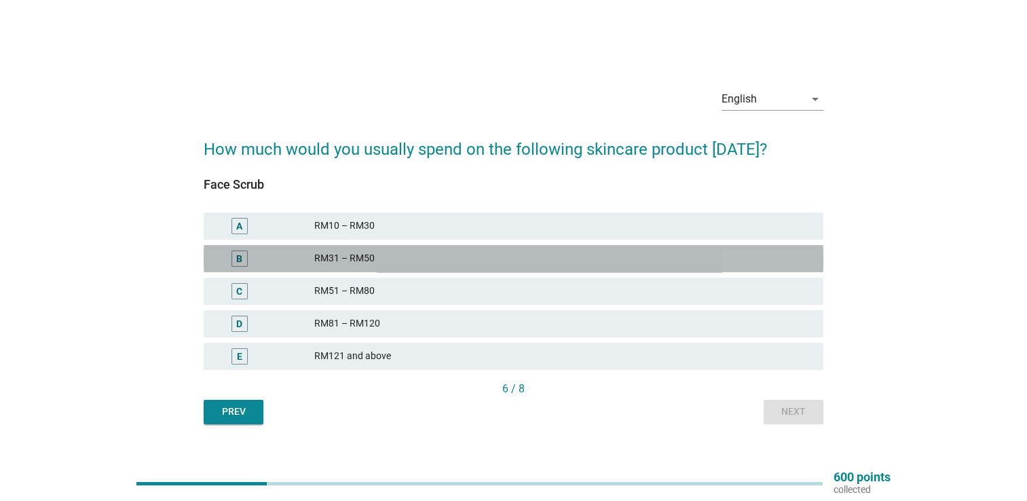
click at [459, 246] on div "B RM31 – RM50" at bounding box center [514, 258] width 620 height 27
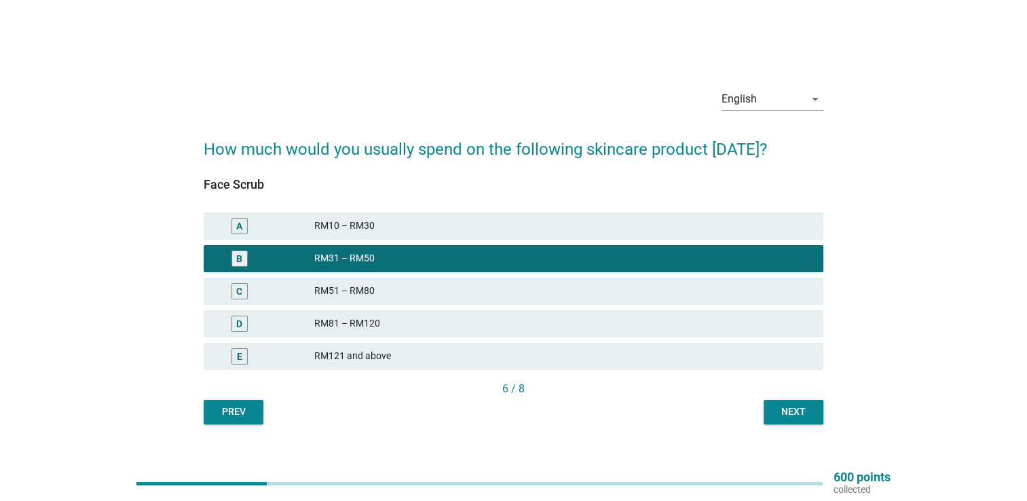
click at [778, 418] on div "Next" at bounding box center [794, 412] width 38 height 14
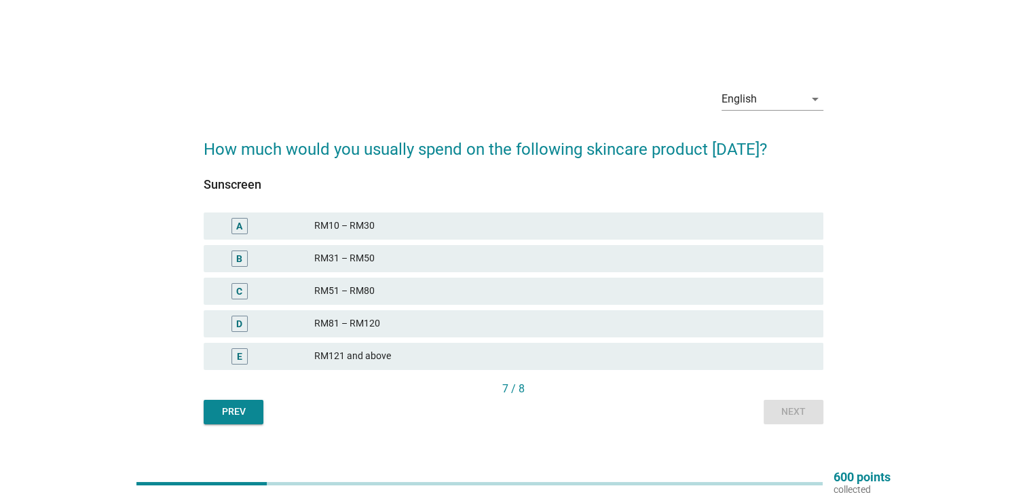
click at [604, 316] on div "RM81 – RM120" at bounding box center [563, 324] width 498 height 16
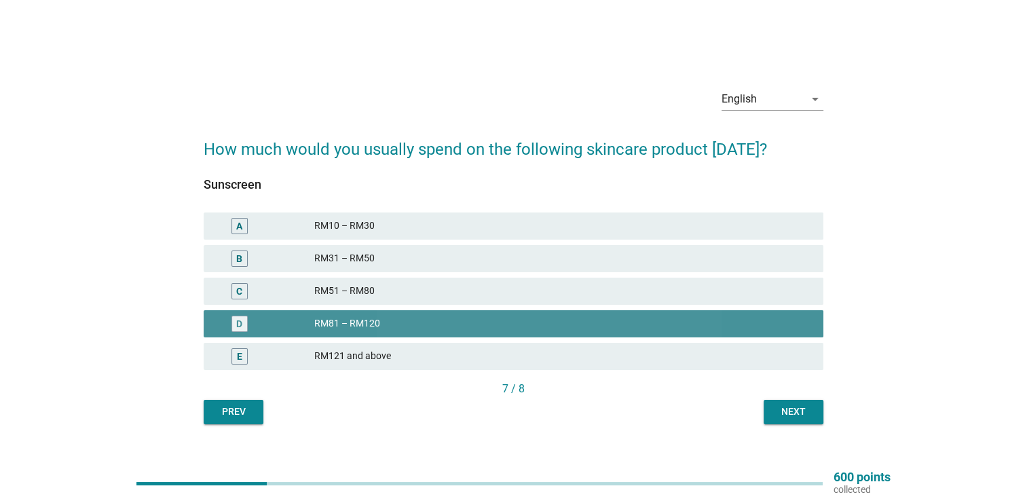
click at [624, 289] on div "RM51 – RM80" at bounding box center [563, 291] width 498 height 16
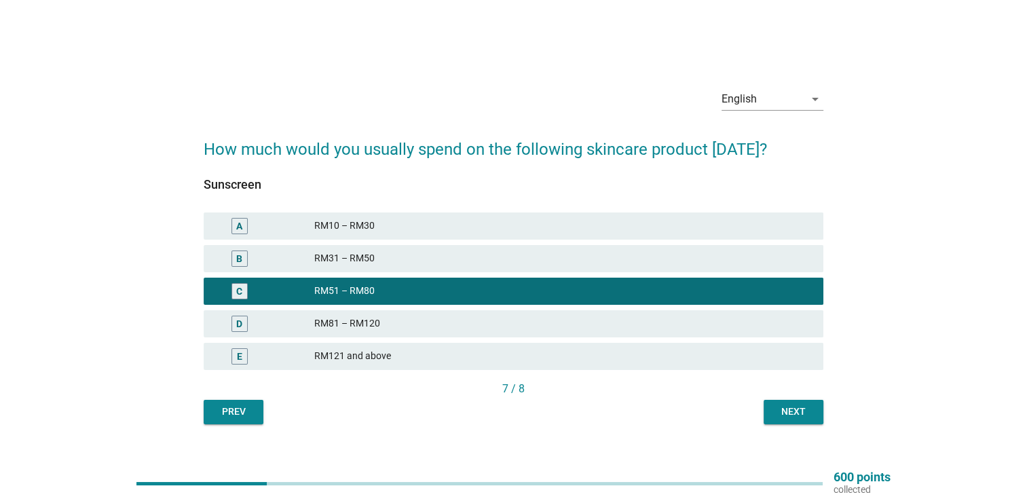
click at [785, 410] on div "Next" at bounding box center [794, 412] width 38 height 14
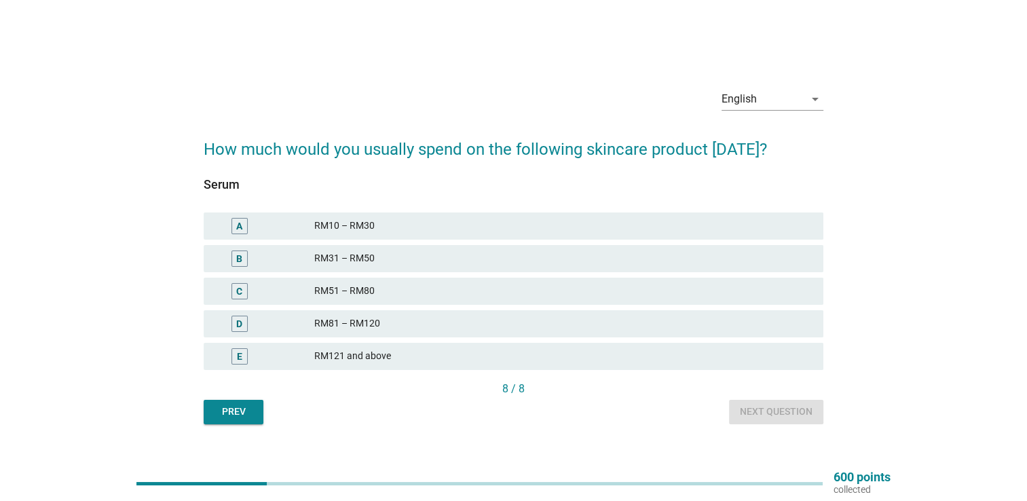
click at [660, 291] on div "RM51 – RM80" at bounding box center [563, 291] width 498 height 16
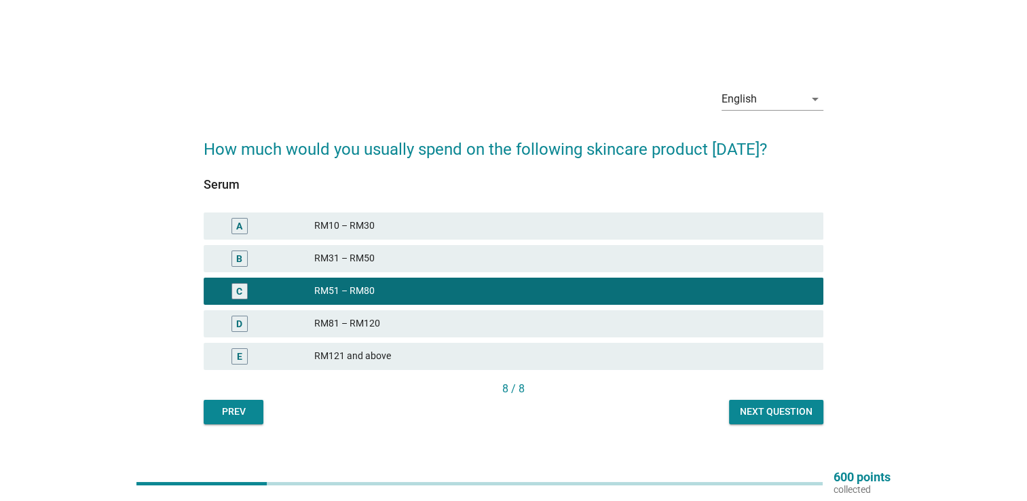
click at [780, 401] on button "Next question" at bounding box center [776, 412] width 94 height 24
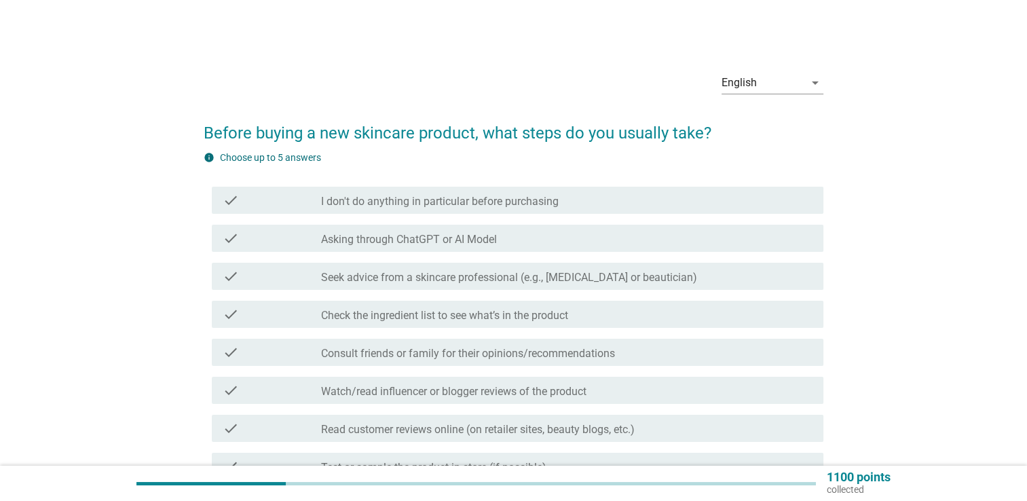
click at [680, 243] on div "check_box_outline_blank Asking through ChatGPT or AI Model" at bounding box center [567, 238] width 492 height 16
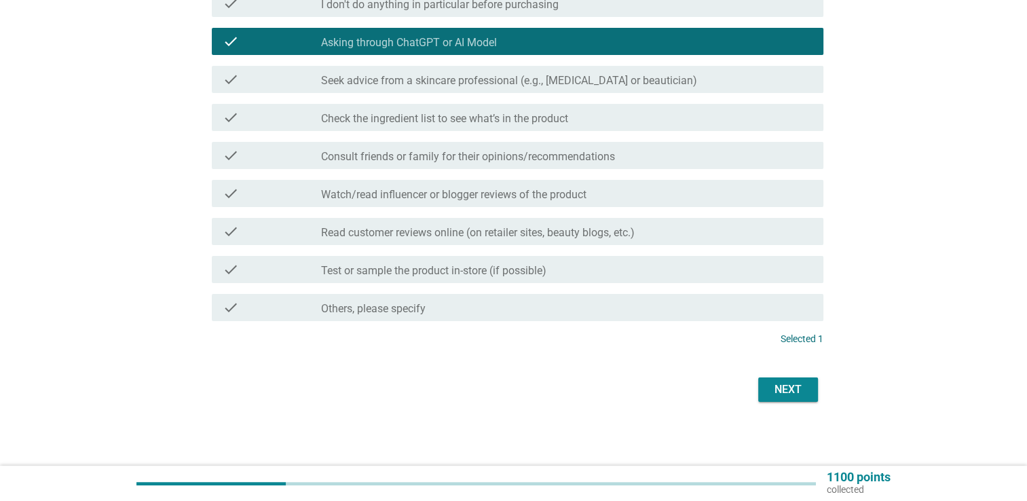
scroll to position [198, 0]
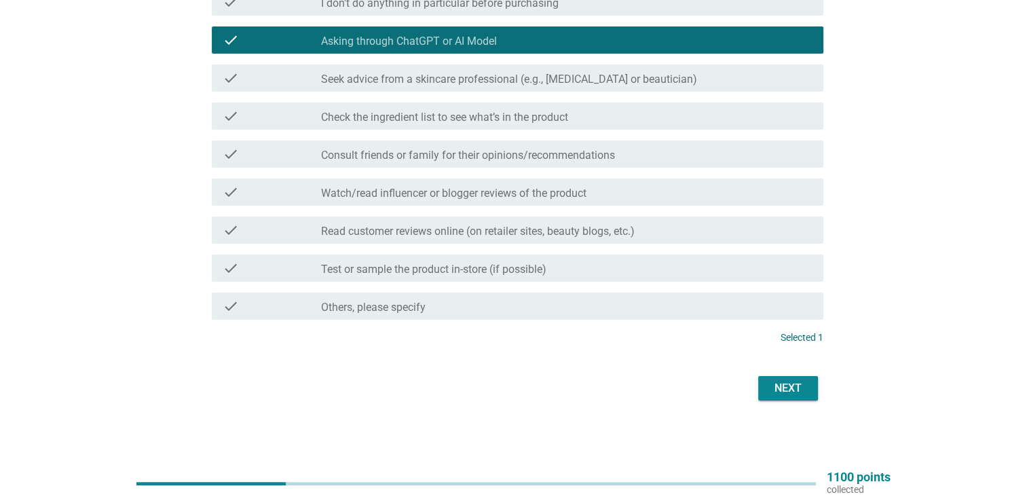
click at [555, 141] on div "check check_box_outline_blank Consult friends or family for their opinions/reco…" at bounding box center [518, 154] width 612 height 27
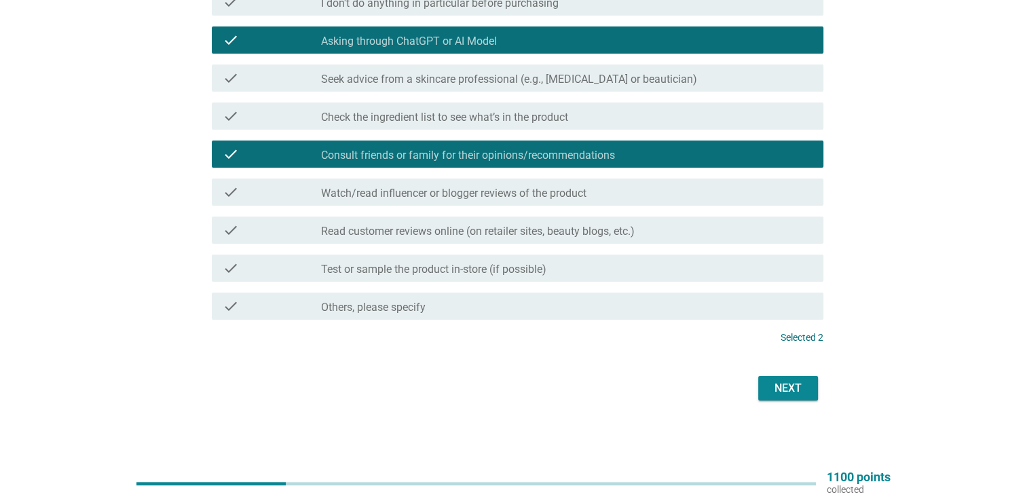
click at [784, 390] on div "Next" at bounding box center [788, 388] width 38 height 16
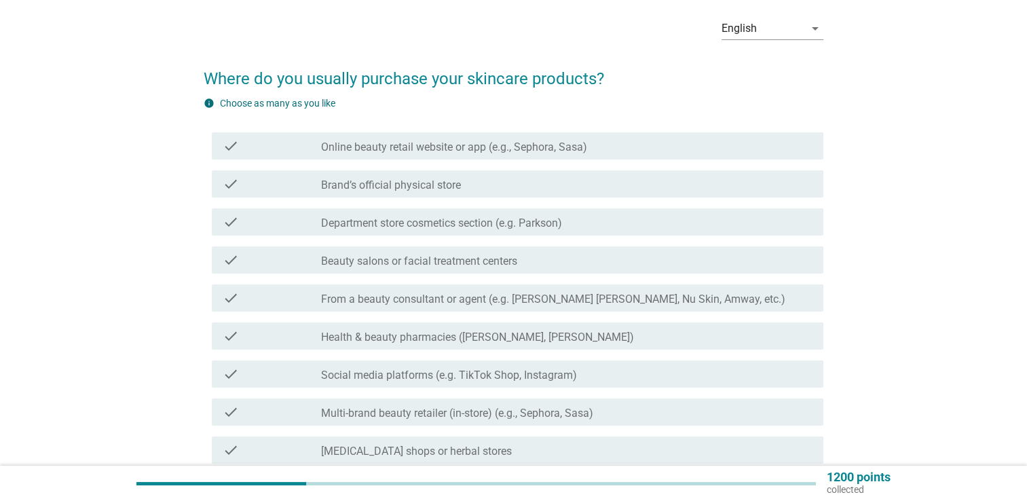
scroll to position [136, 0]
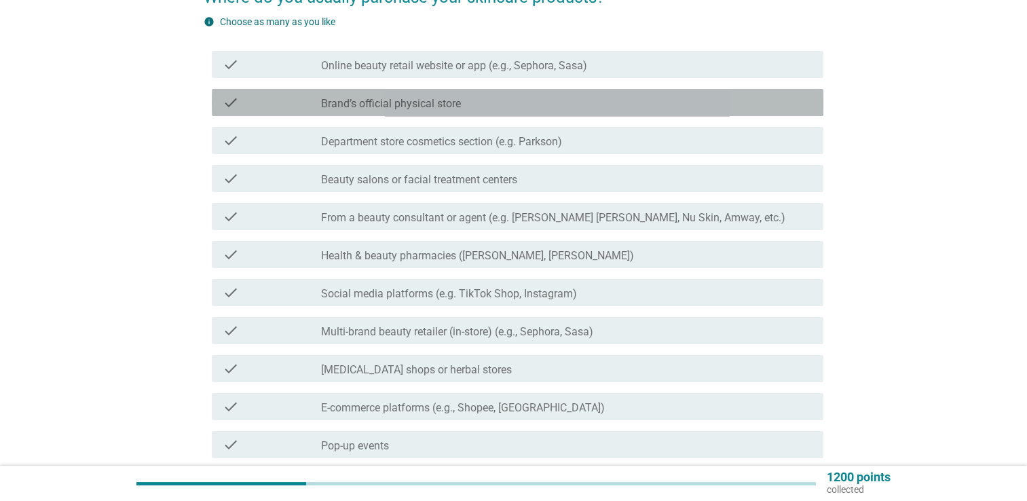
click at [486, 102] on div "check_box_outline_blank Brand’s official physical store" at bounding box center [567, 102] width 492 height 16
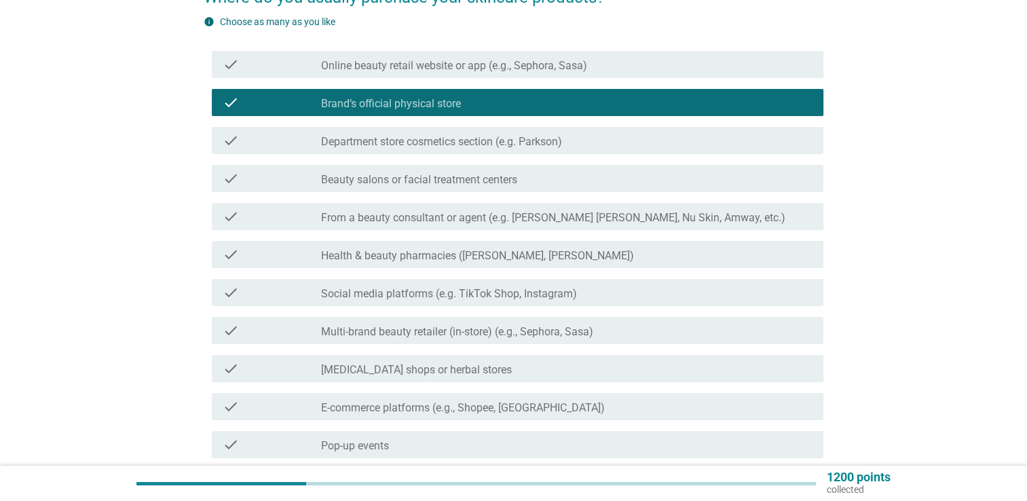
click at [497, 64] on label "Online beauty retail website or app (e.g., Sephora, Sasa)" at bounding box center [454, 66] width 266 height 14
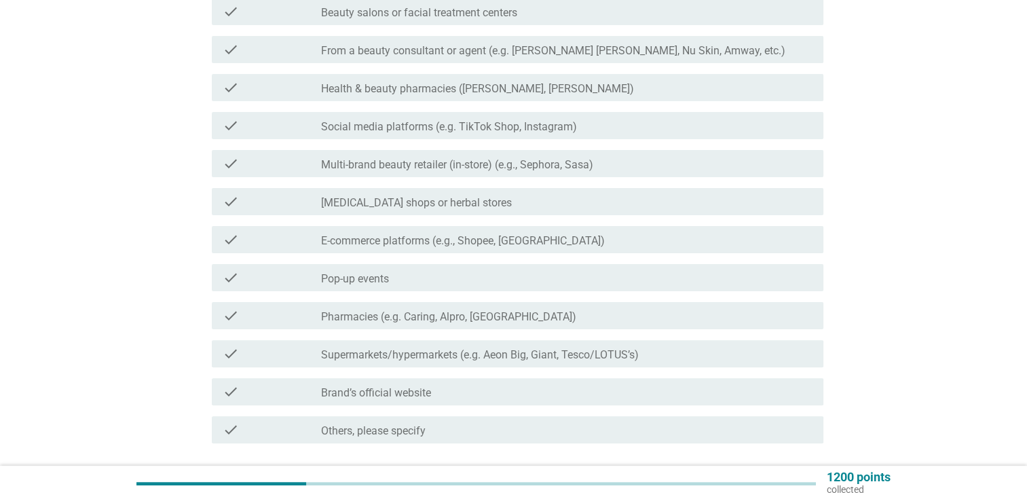
scroll to position [406, 0]
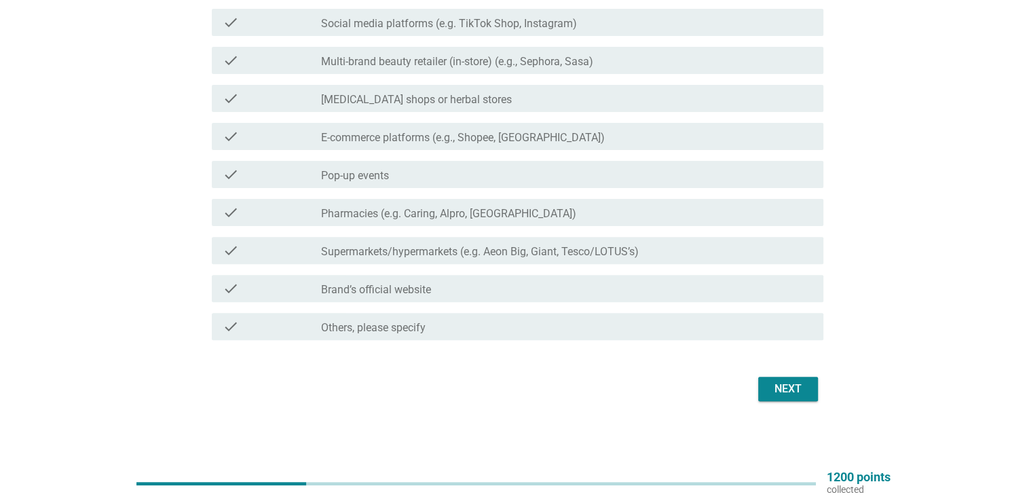
click at [806, 390] on div "Next" at bounding box center [788, 389] width 38 height 16
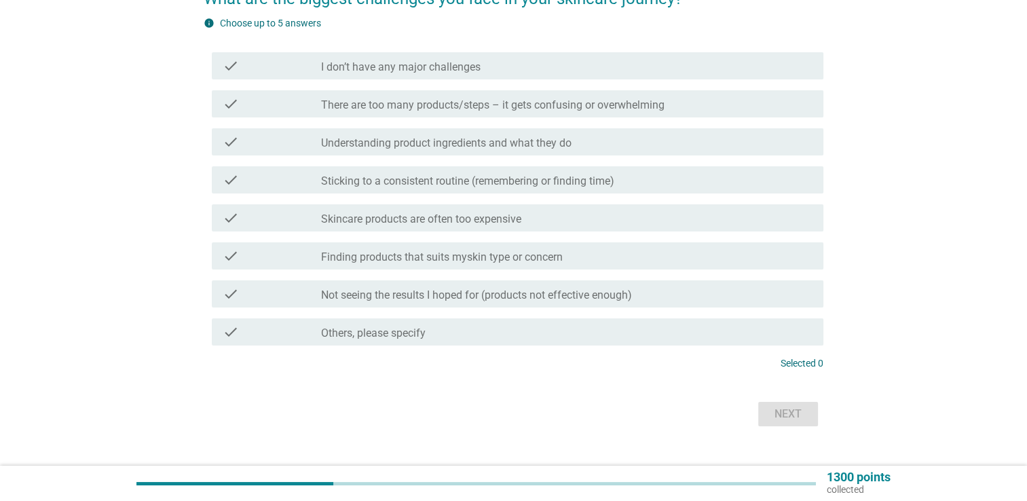
scroll to position [136, 0]
drag, startPoint x: 526, startPoint y: 179, endPoint x: 679, endPoint y: 260, distance: 172.8
click at [526, 180] on label "Sticking to a consistent routine (remembering or finding time)" at bounding box center [467, 180] width 293 height 14
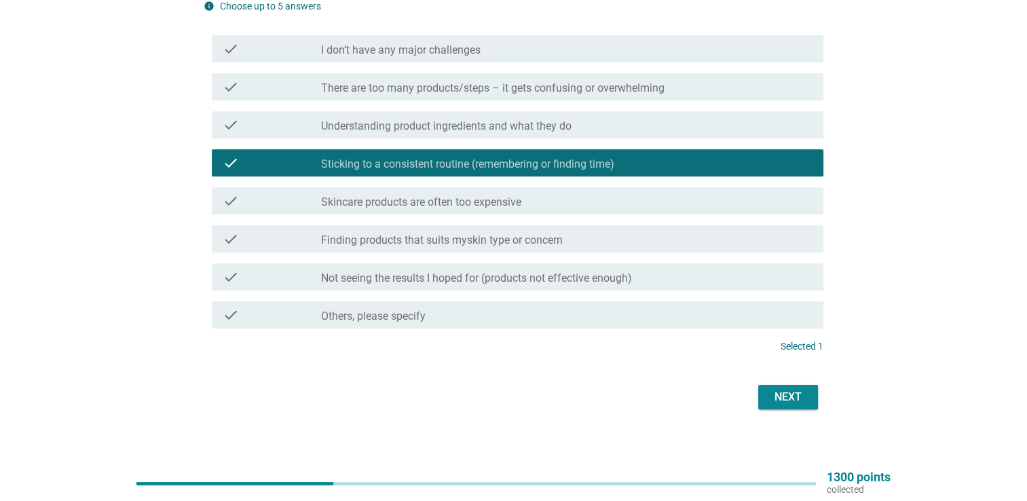
scroll to position [160, 0]
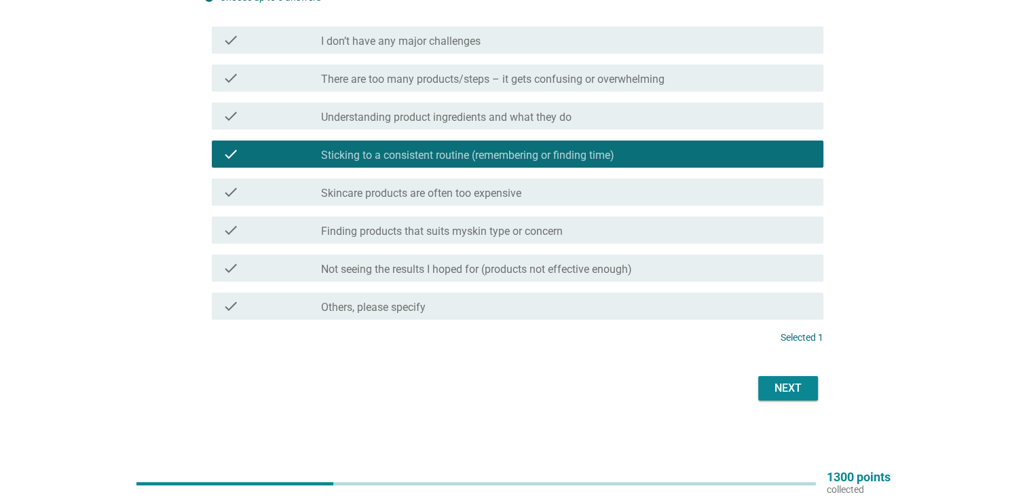
click at [799, 390] on div "Next" at bounding box center [788, 388] width 38 height 16
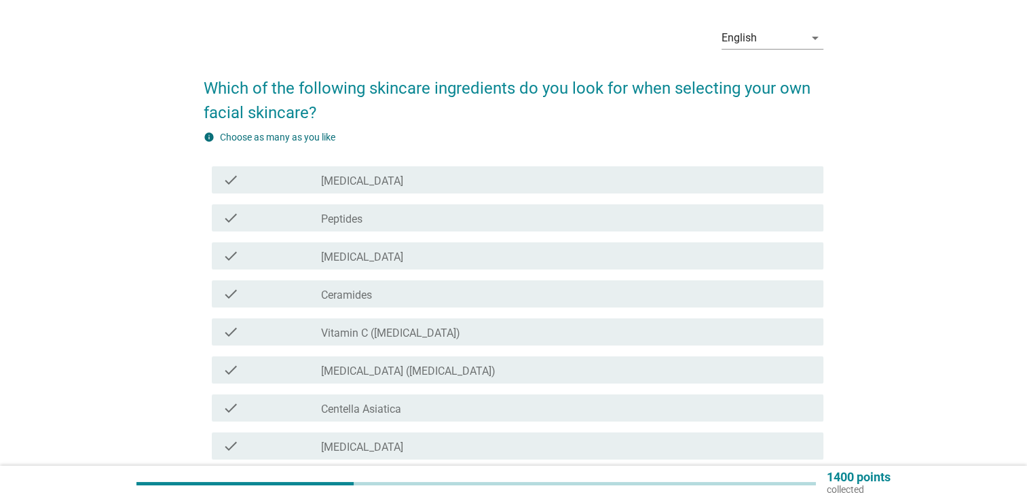
scroll to position [136, 0]
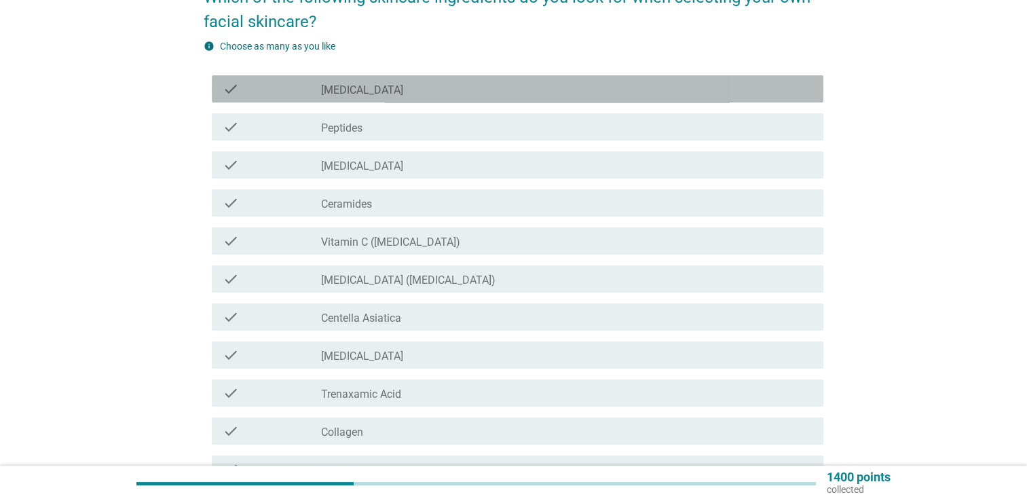
click at [532, 94] on div "check_box_outline_blank [MEDICAL_DATA]" at bounding box center [567, 89] width 492 height 16
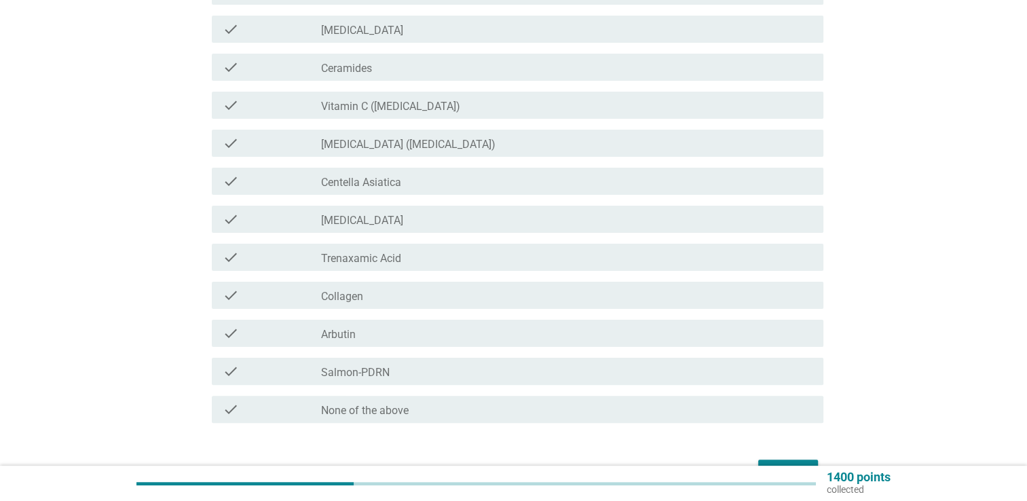
click at [487, 286] on div "check check_box_outline_blank Collagen" at bounding box center [518, 295] width 612 height 27
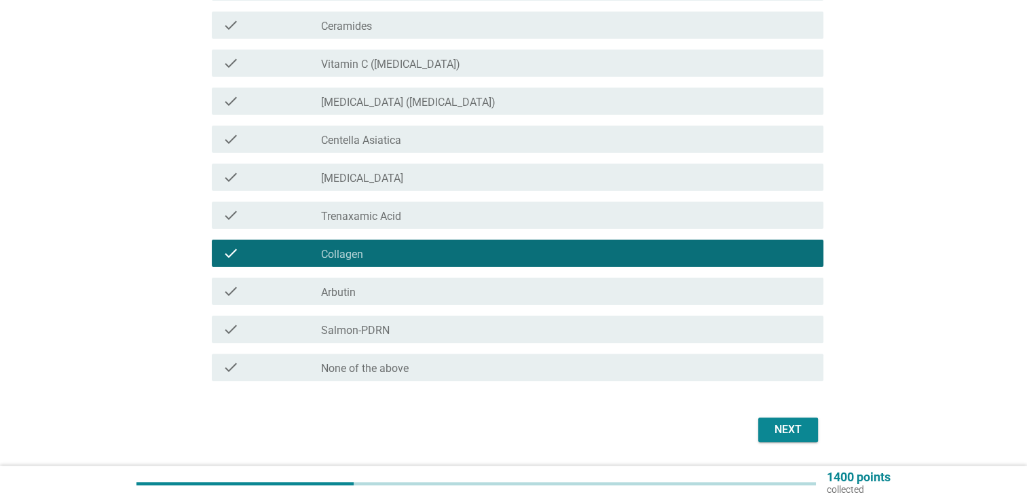
scroll to position [354, 0]
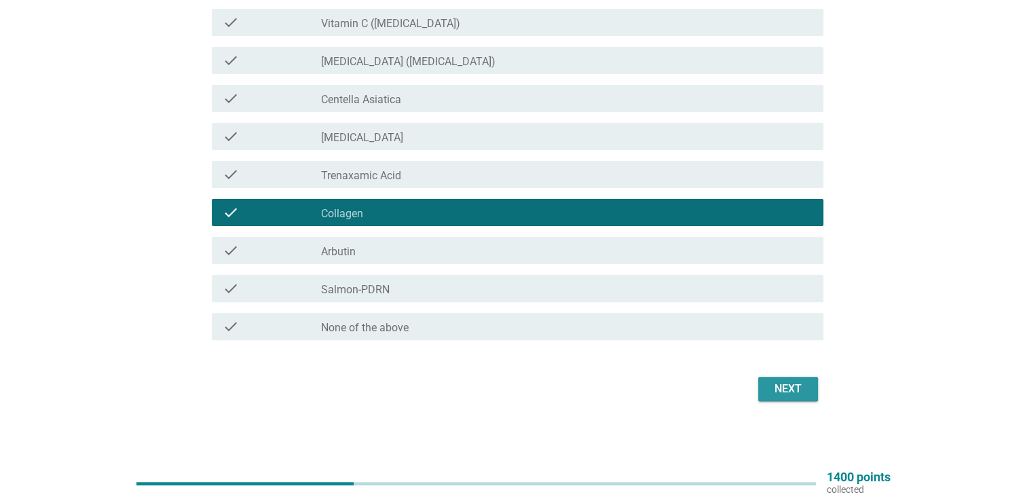
click at [796, 389] on div "Next" at bounding box center [788, 389] width 38 height 16
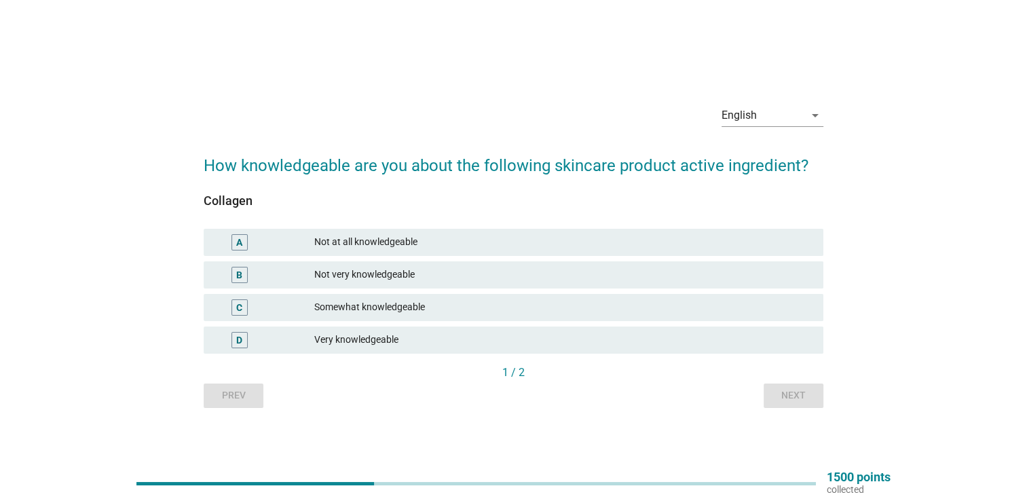
scroll to position [35, 0]
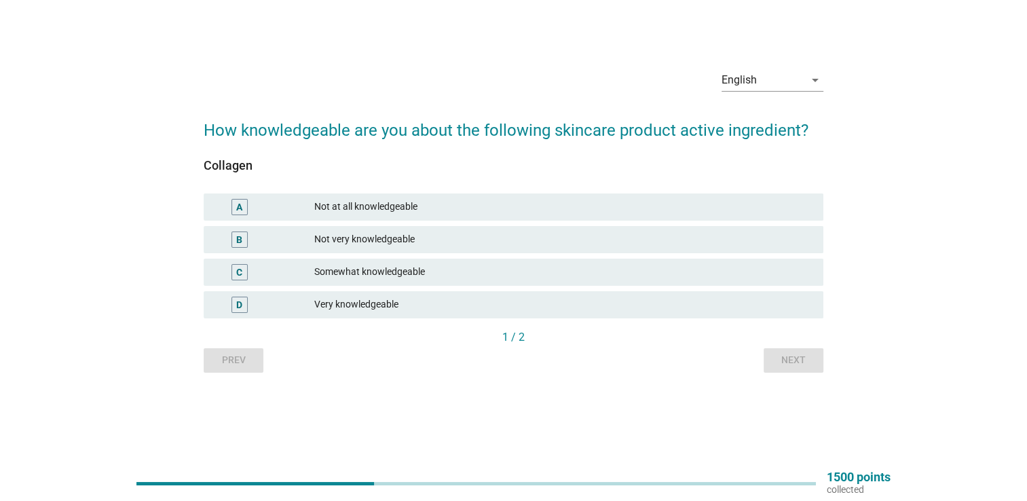
drag, startPoint x: 453, startPoint y: 240, endPoint x: 700, endPoint y: 322, distance: 259.6
click at [453, 240] on div "Not very knowledgeable" at bounding box center [563, 240] width 498 height 16
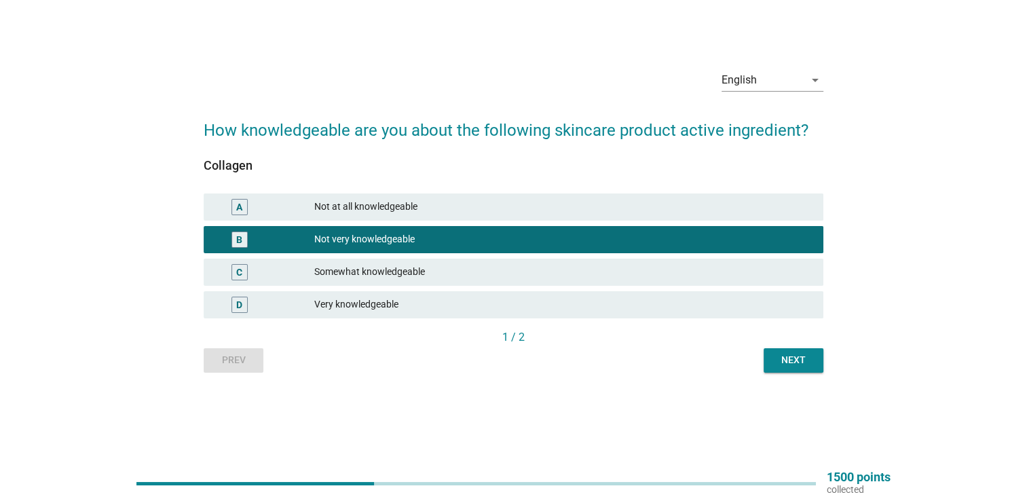
click at [773, 352] on button "Next" at bounding box center [794, 360] width 60 height 24
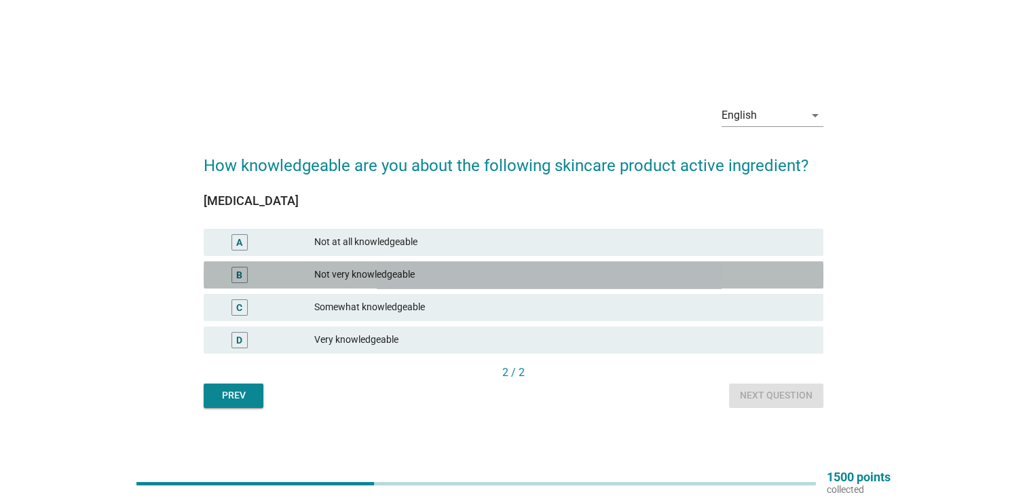
click at [521, 284] on div "B Not very knowledgeable" at bounding box center [514, 274] width 620 height 27
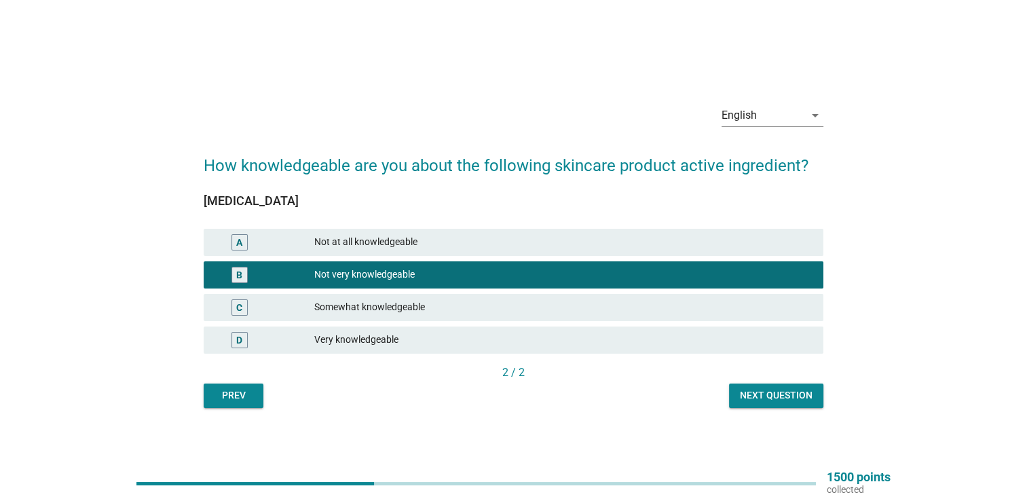
click at [818, 401] on button "Next question" at bounding box center [776, 396] width 94 height 24
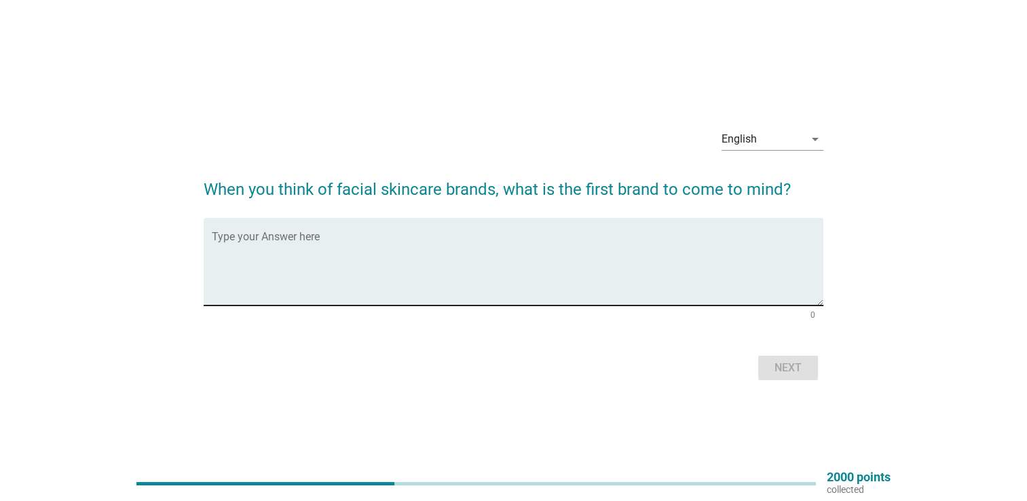
click at [515, 257] on textarea "Type your Answer here" at bounding box center [518, 269] width 612 height 71
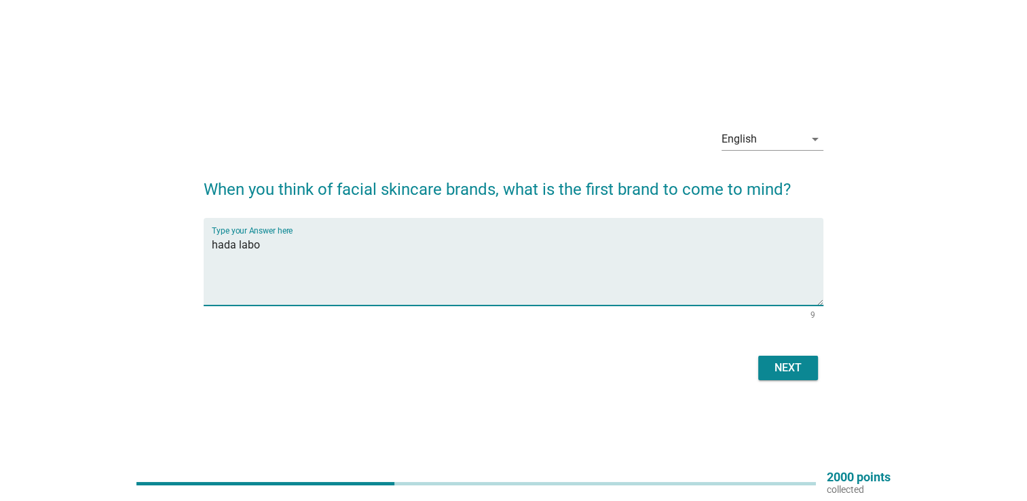
type textarea "hada labo"
click at [773, 379] on button "Next" at bounding box center [788, 368] width 60 height 24
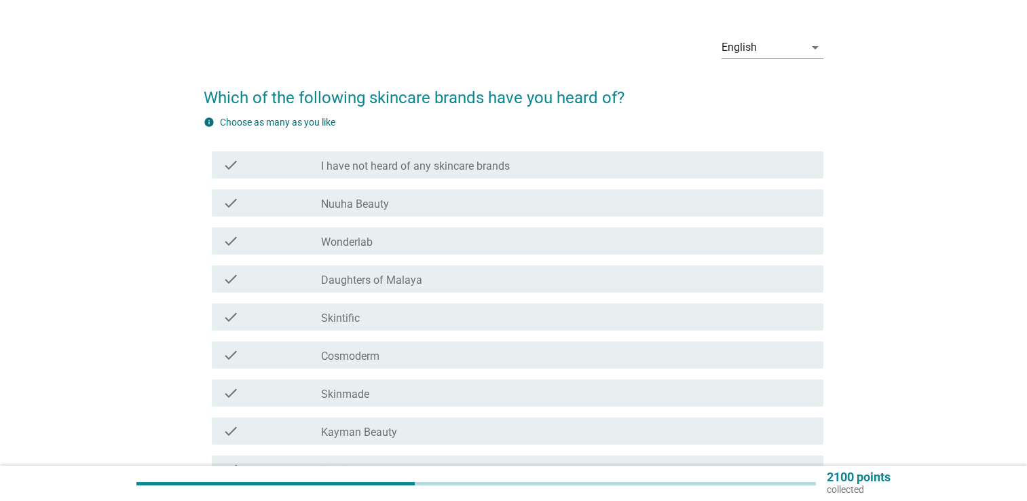
scroll to position [136, 0]
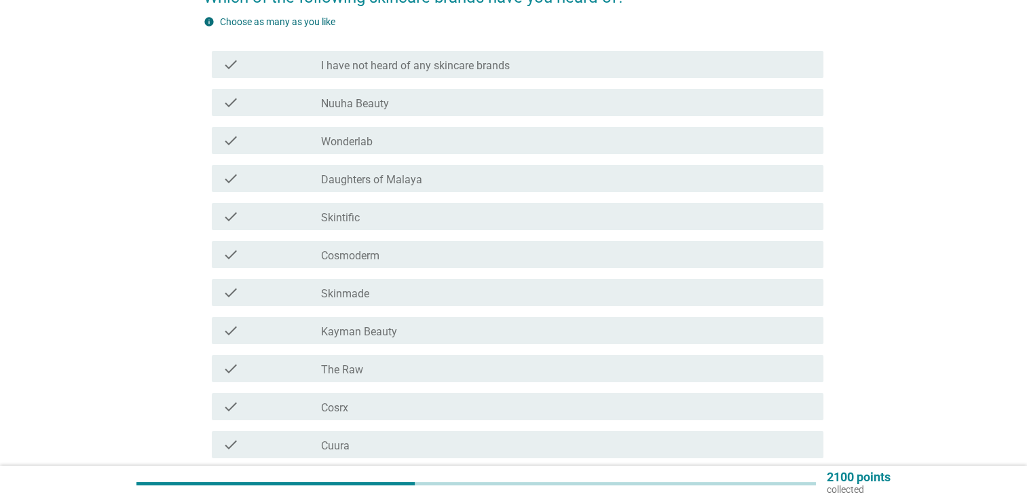
click at [407, 150] on div "check check_box_outline_blank Wonderlab" at bounding box center [518, 140] width 612 height 27
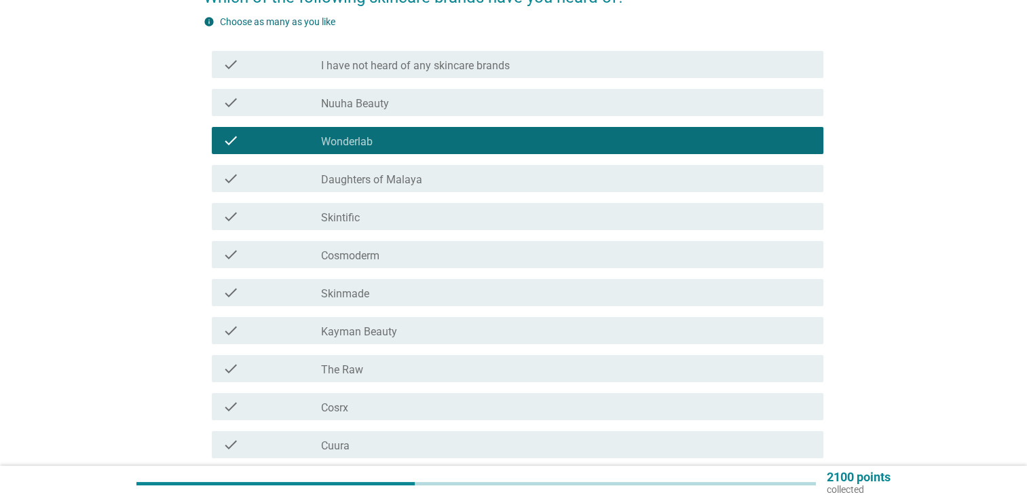
click at [399, 219] on div "check_box_outline_blank Skintific" at bounding box center [567, 216] width 492 height 16
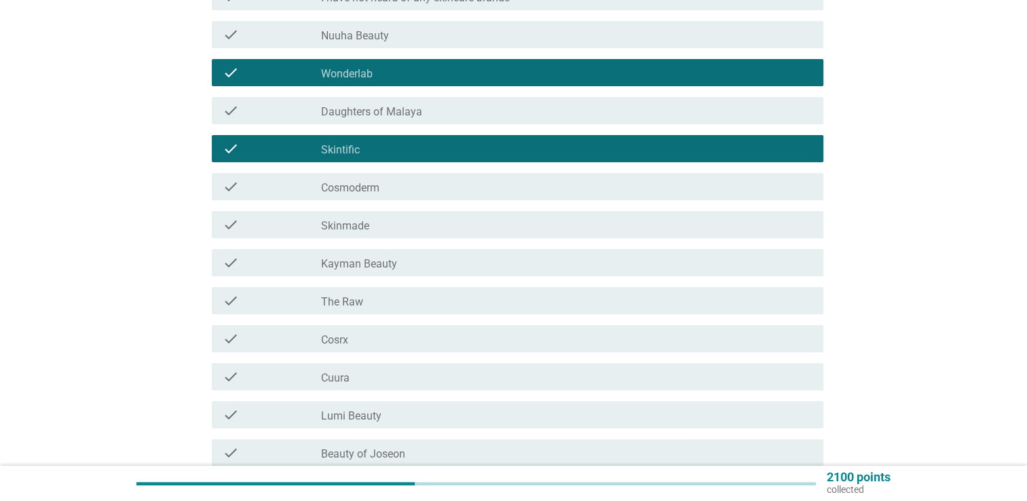
click at [408, 185] on div "check_box_outline_blank Cosmoderm" at bounding box center [567, 187] width 492 height 16
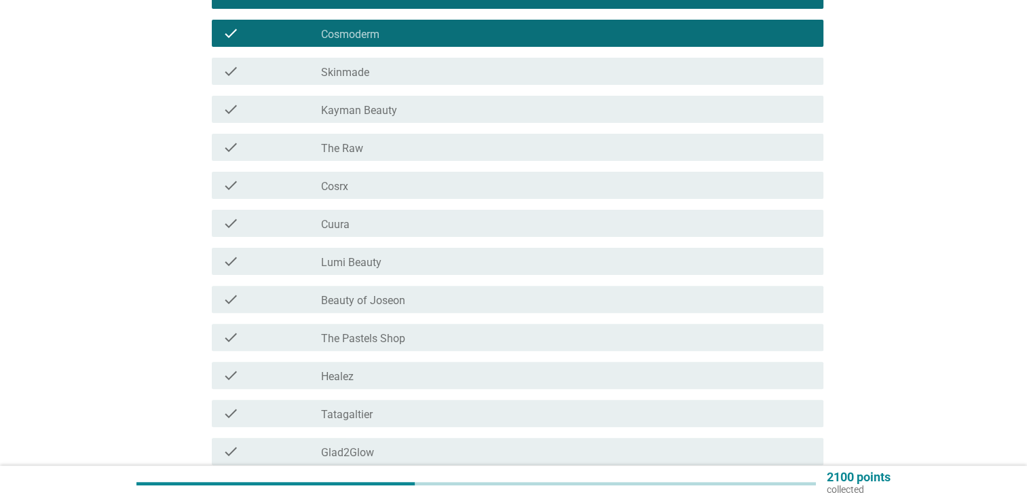
scroll to position [407, 0]
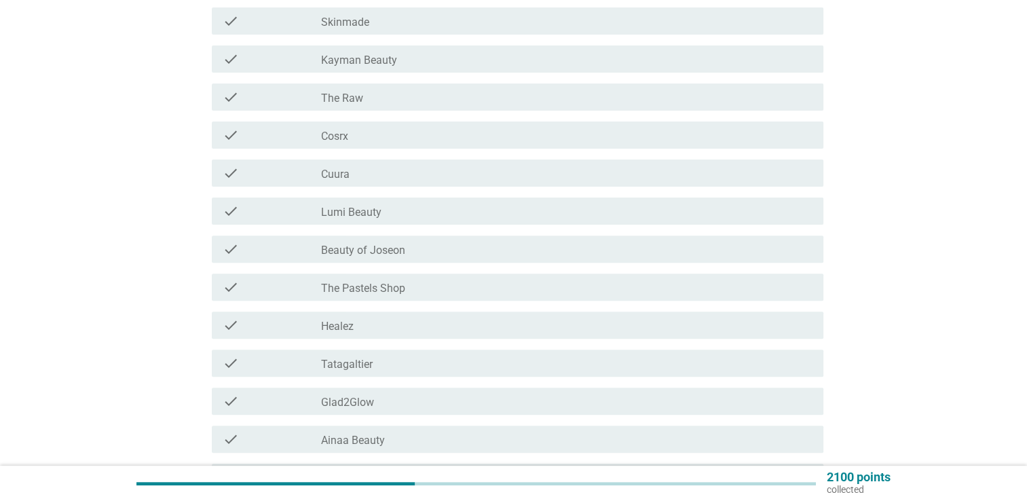
click at [406, 131] on div "check_box_outline_blank Cosrx" at bounding box center [567, 135] width 492 height 16
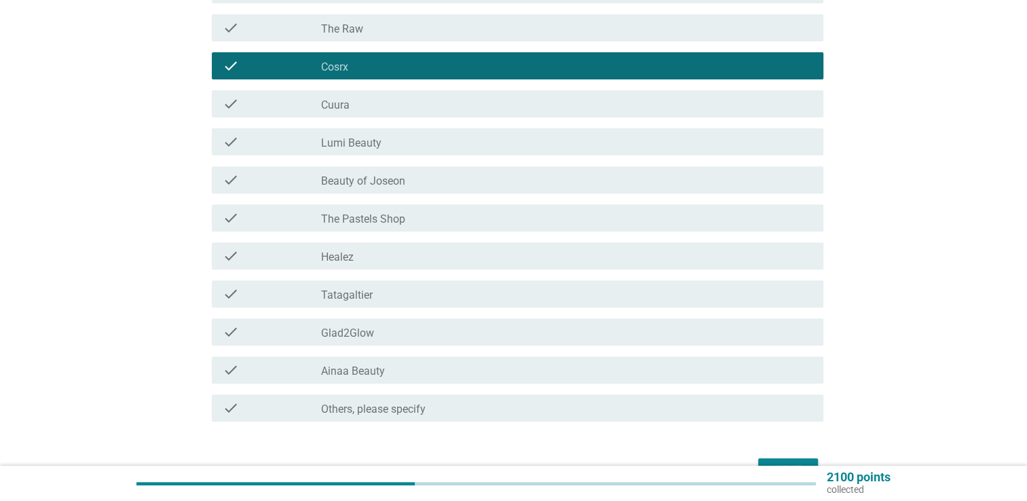
scroll to position [558, 0]
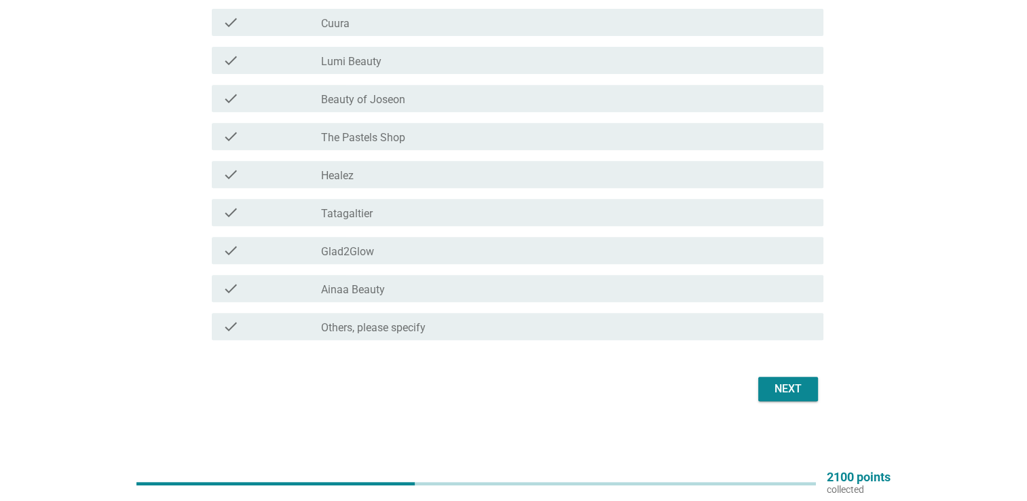
click at [813, 396] on button "Next" at bounding box center [788, 389] width 60 height 24
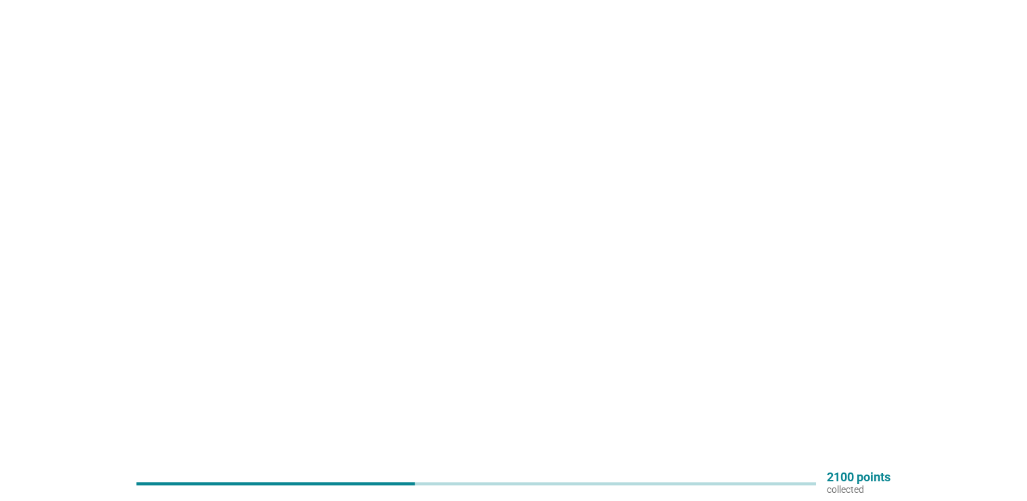
scroll to position [0, 0]
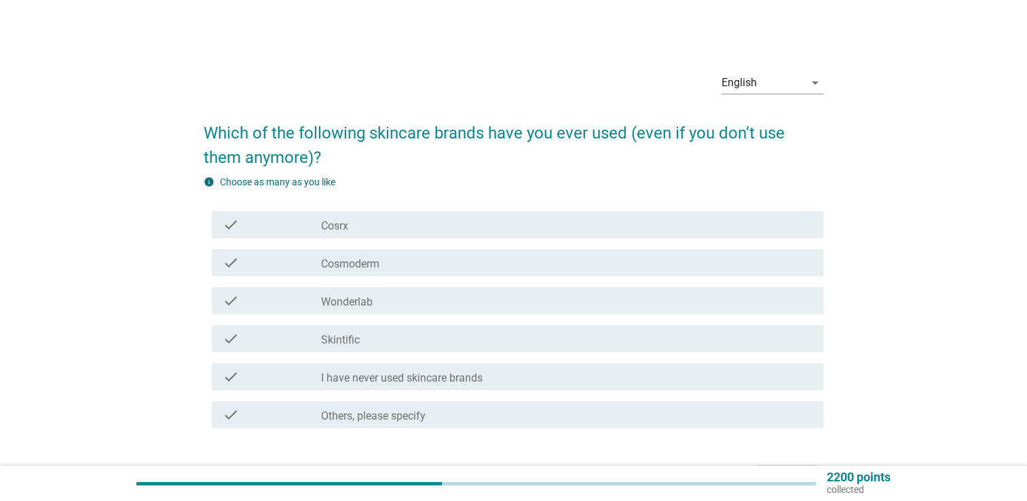
drag, startPoint x: 466, startPoint y: 221, endPoint x: 456, endPoint y: 251, distance: 32.0
click at [466, 221] on div "check_box_outline_blank Cosrx" at bounding box center [567, 225] width 492 height 16
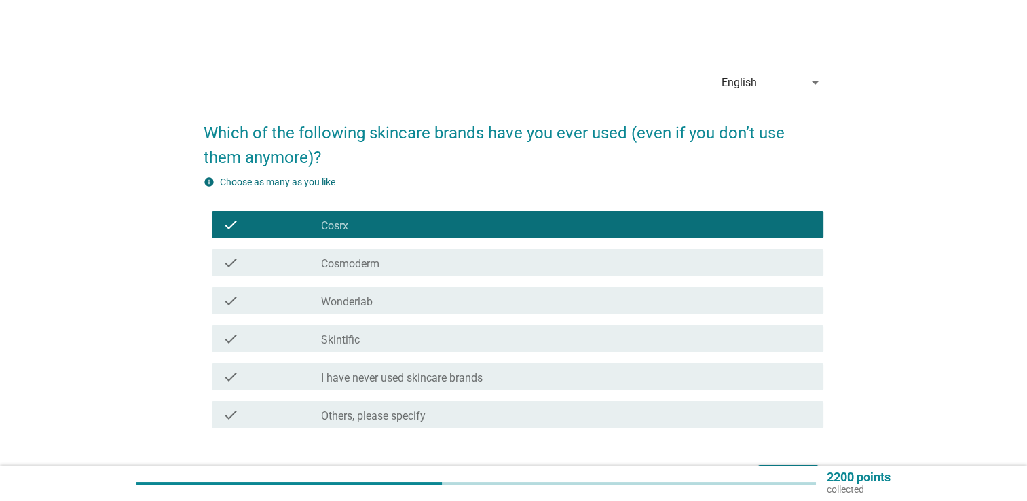
click at [403, 336] on div "check_box_outline_blank Skintific" at bounding box center [567, 339] width 492 height 16
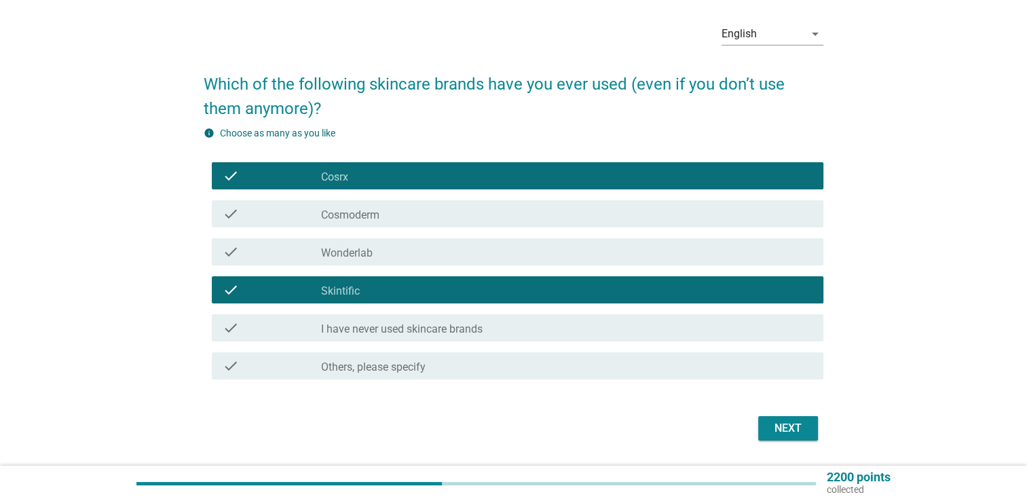
scroll to position [88, 0]
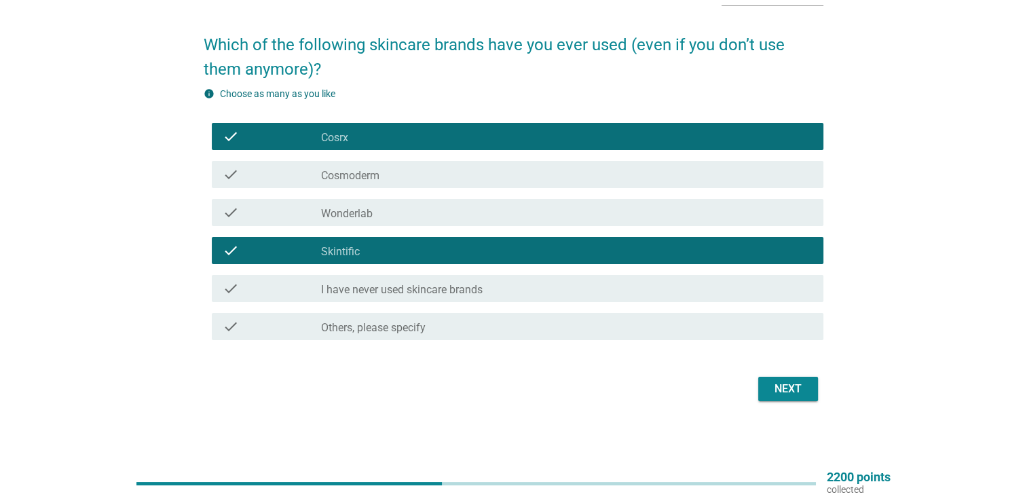
click at [760, 166] on div "check_box_outline_blank Cosmoderm" at bounding box center [567, 174] width 492 height 16
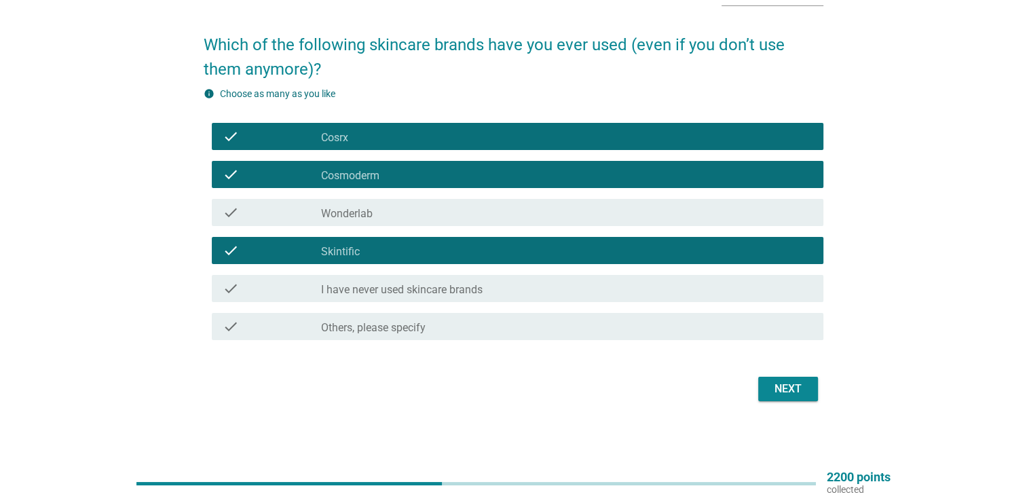
click at [775, 384] on div "Next" at bounding box center [788, 389] width 38 height 16
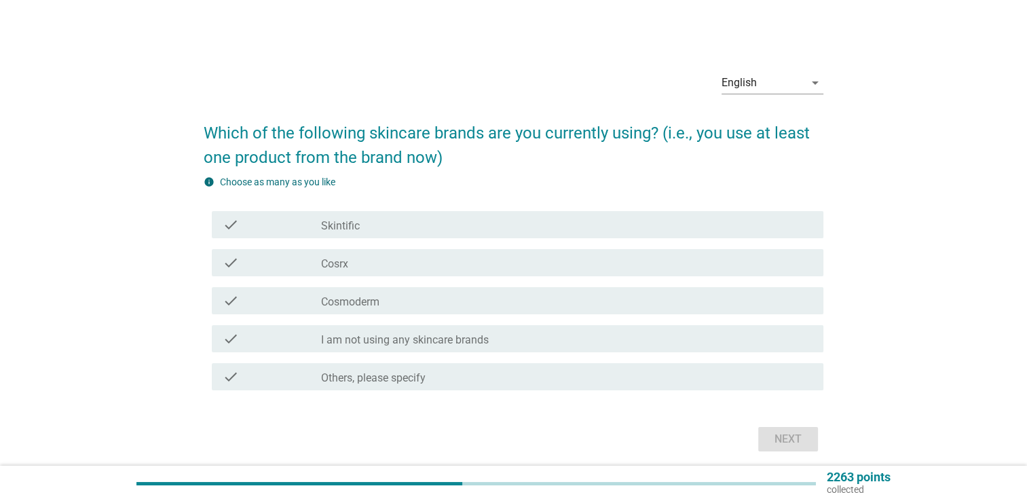
click at [769, 347] on div "check check_box_outline_blank I am not using any skincare brands" at bounding box center [518, 338] width 612 height 27
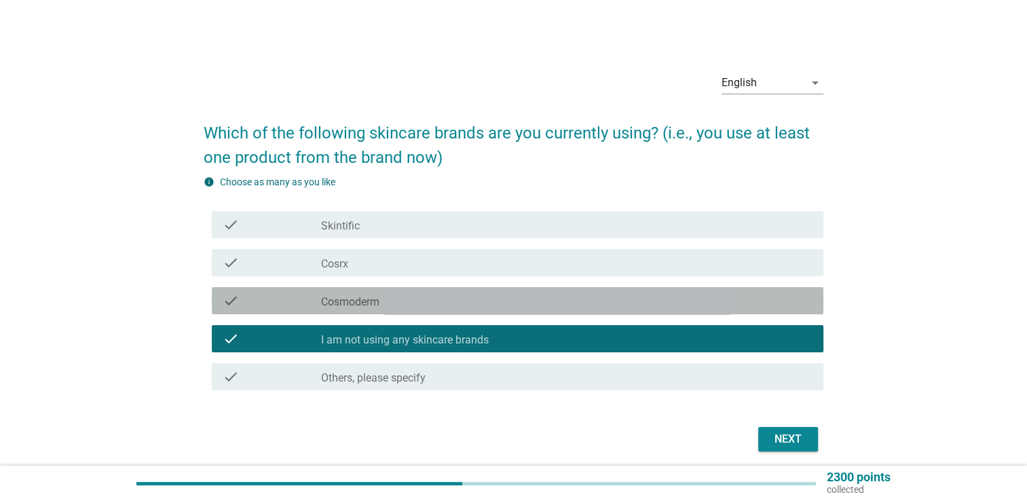
click at [661, 311] on div "check check_box Cosmoderm" at bounding box center [518, 300] width 612 height 27
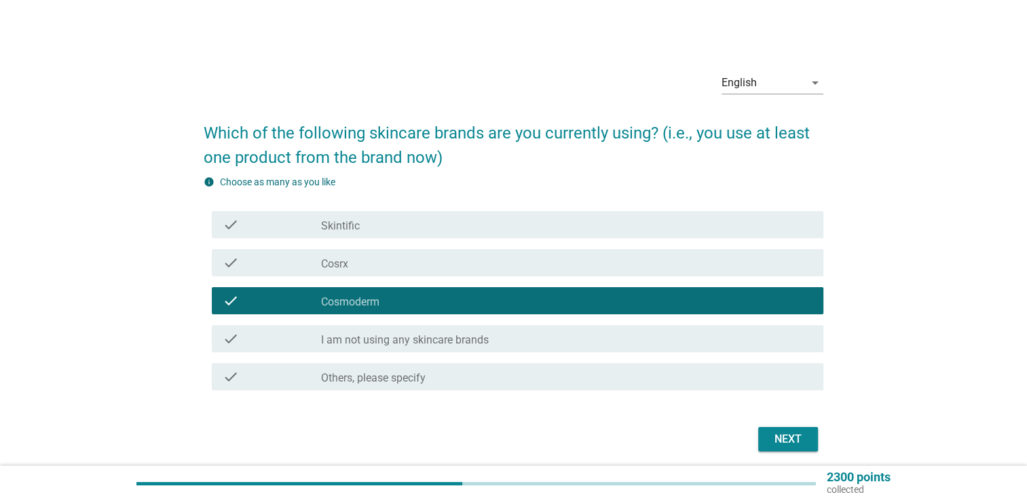
click at [686, 272] on div "check check_box Cosrx" at bounding box center [518, 262] width 612 height 27
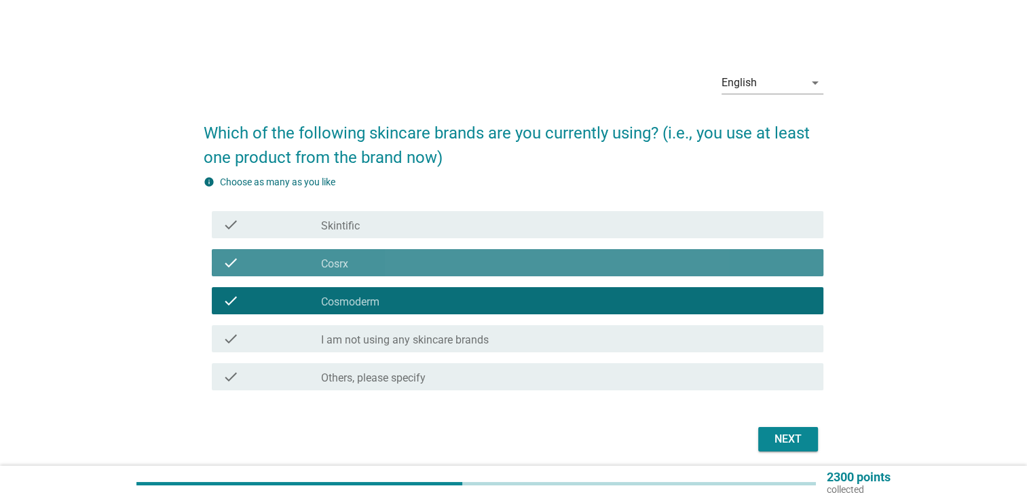
click at [705, 222] on div "check_box Skintific" at bounding box center [567, 225] width 492 height 16
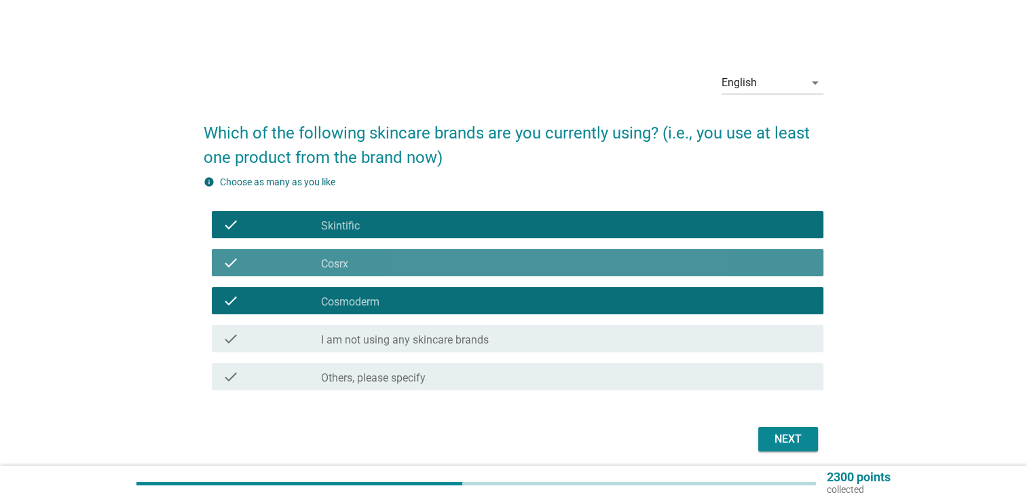
click at [695, 257] on div "check_box Cosrx" at bounding box center [567, 263] width 492 height 16
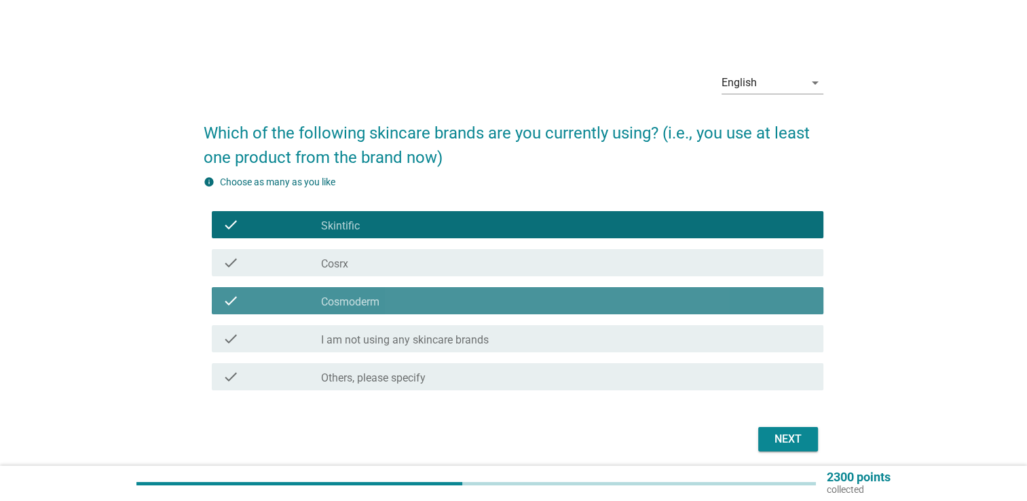
drag, startPoint x: 695, startPoint y: 299, endPoint x: 711, endPoint y: 256, distance: 45.5
click at [695, 296] on div "check_box Cosmoderm" at bounding box center [567, 301] width 492 height 16
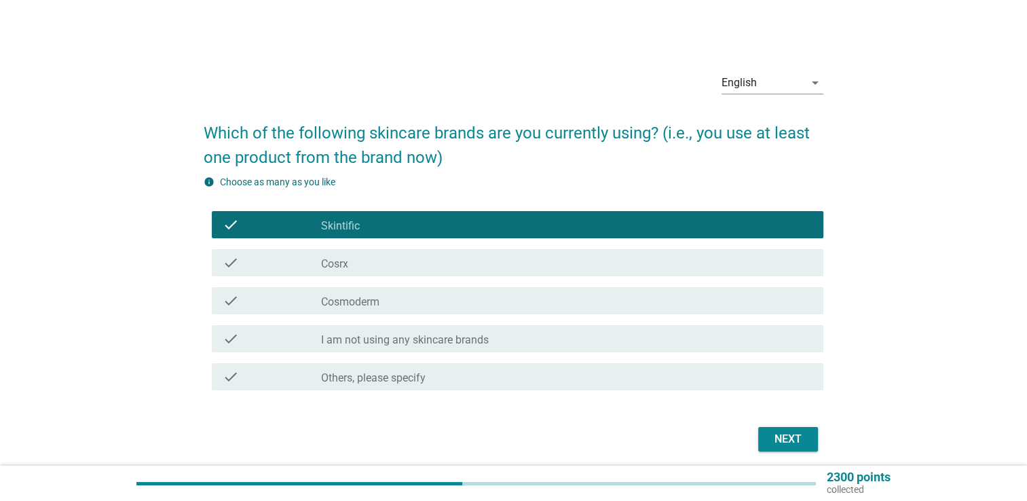
click at [714, 254] on div "check check_box Cosrx" at bounding box center [518, 262] width 612 height 27
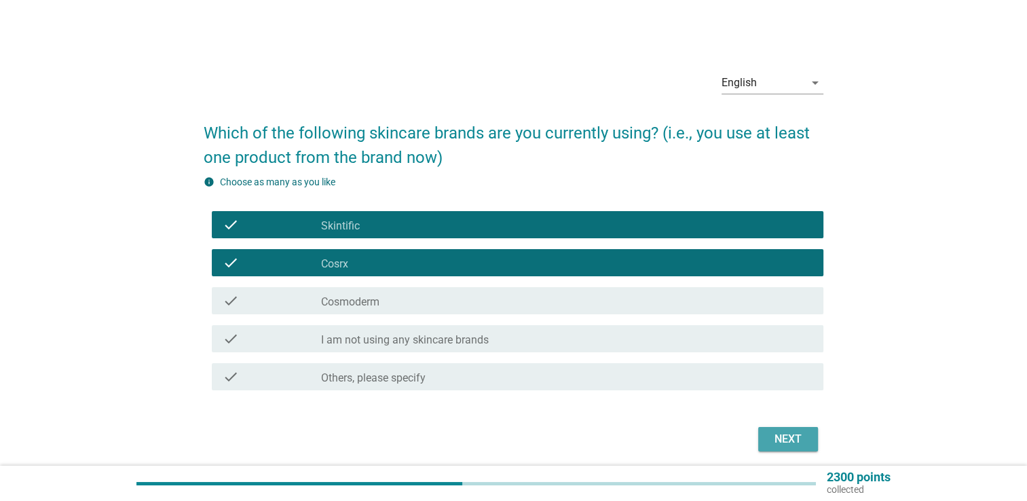
click at [801, 430] on button "Next" at bounding box center [788, 439] width 60 height 24
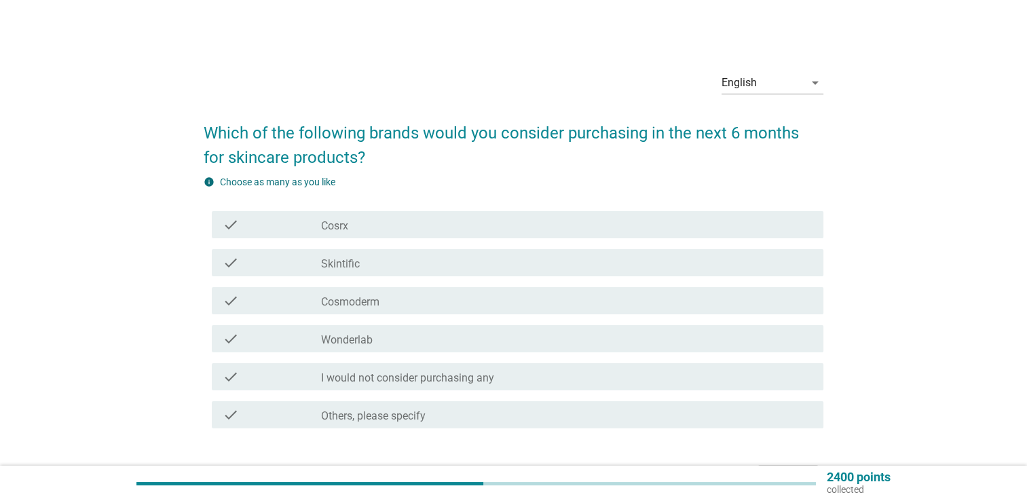
click at [591, 219] on div "check_box Cosrx" at bounding box center [567, 225] width 492 height 16
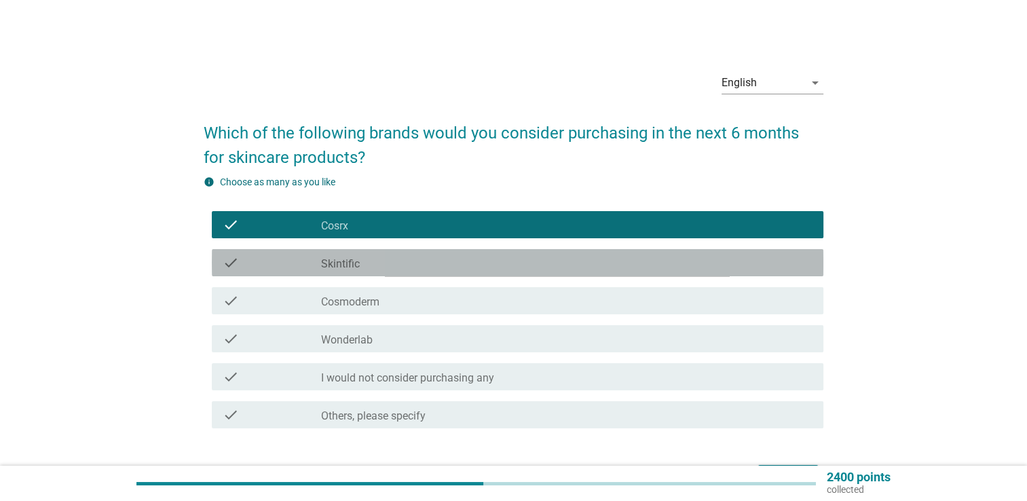
click at [562, 270] on div "check_box Skintific" at bounding box center [567, 263] width 492 height 16
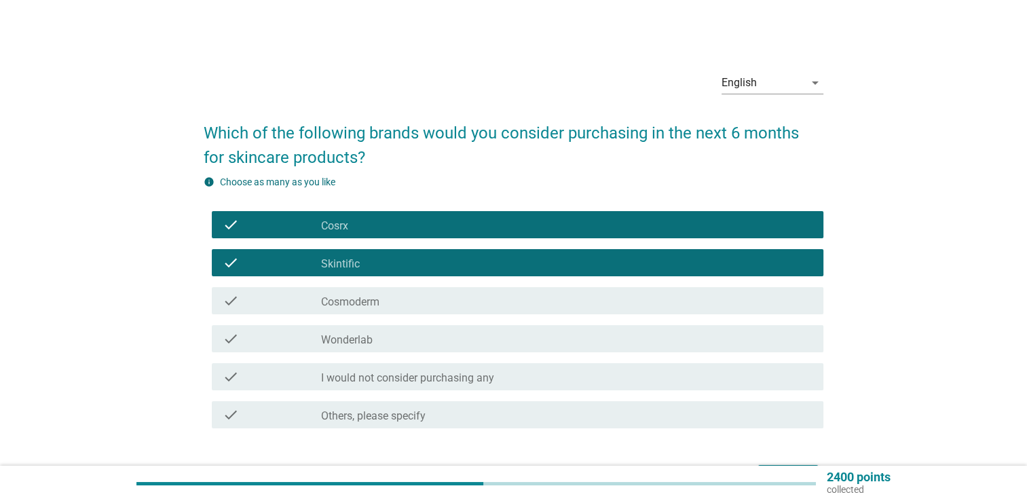
click at [589, 301] on div "check_box Cosmoderm" at bounding box center [567, 301] width 492 height 16
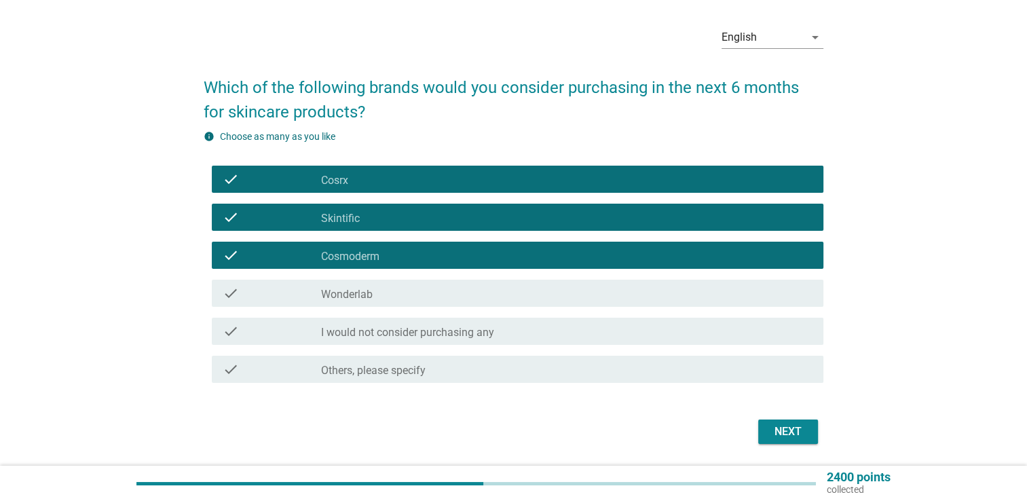
scroll to position [88, 0]
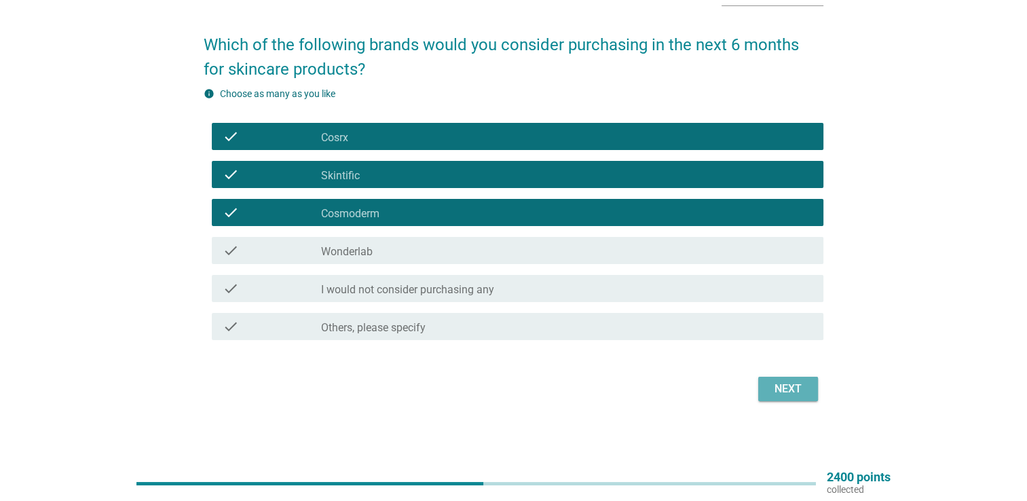
drag, startPoint x: 800, startPoint y: 394, endPoint x: 701, endPoint y: 355, distance: 107.3
click at [800, 394] on div "Next" at bounding box center [788, 389] width 38 height 16
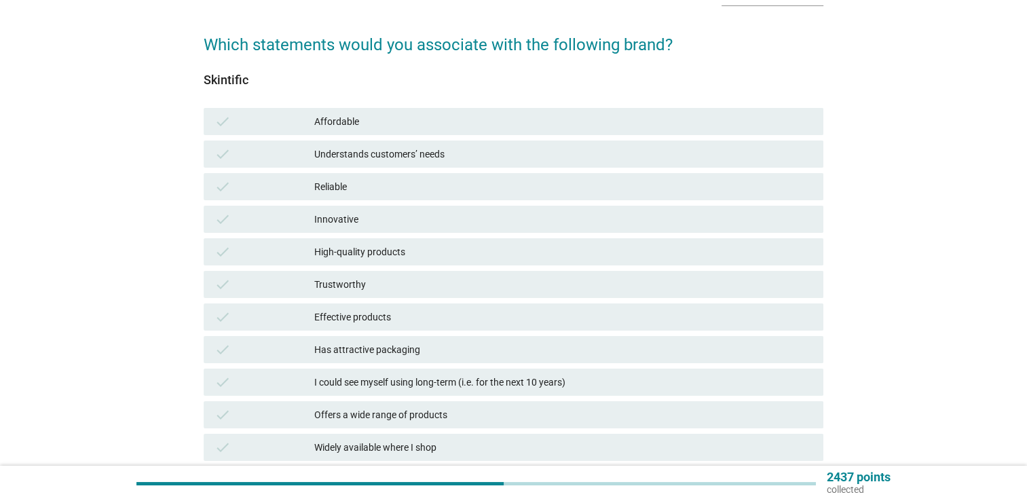
scroll to position [0, 0]
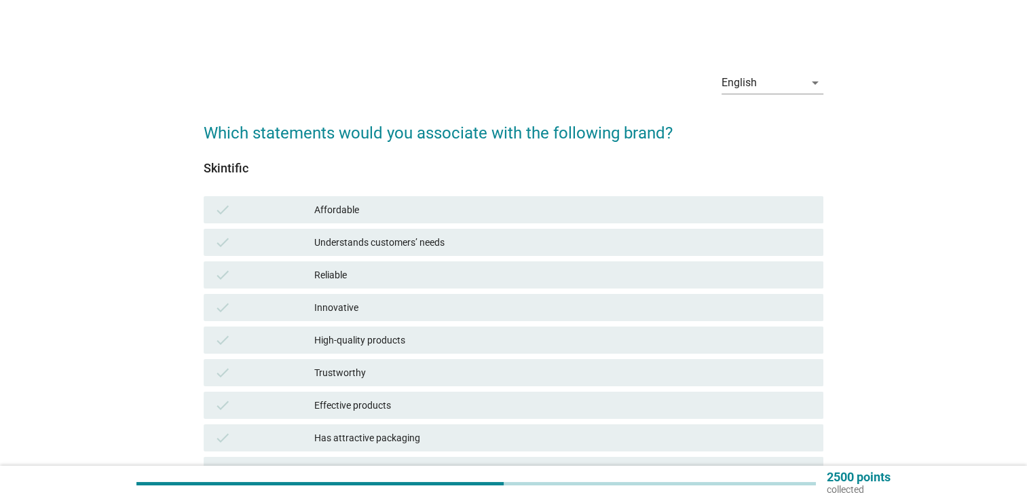
click at [430, 200] on div "check Affordable" at bounding box center [514, 209] width 620 height 27
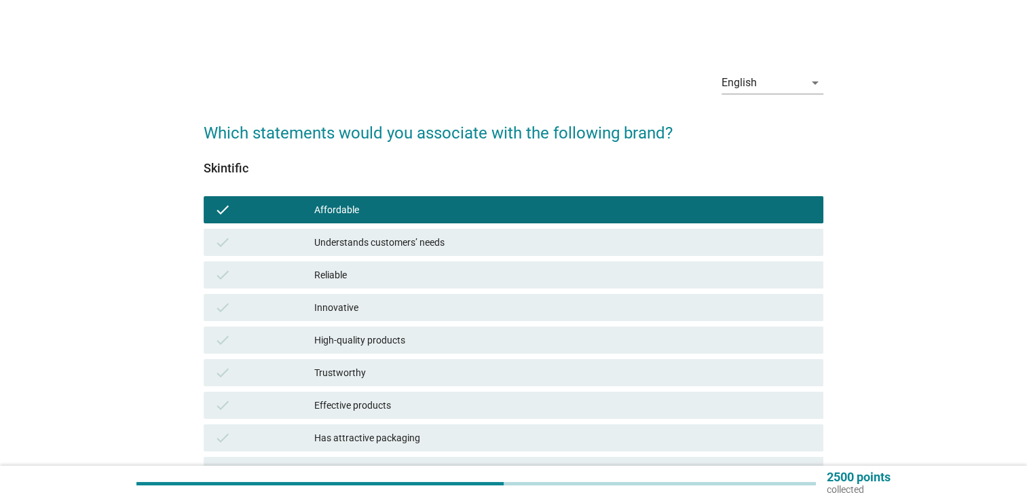
click at [423, 246] on div "Understands customers’ needs" at bounding box center [563, 242] width 498 height 16
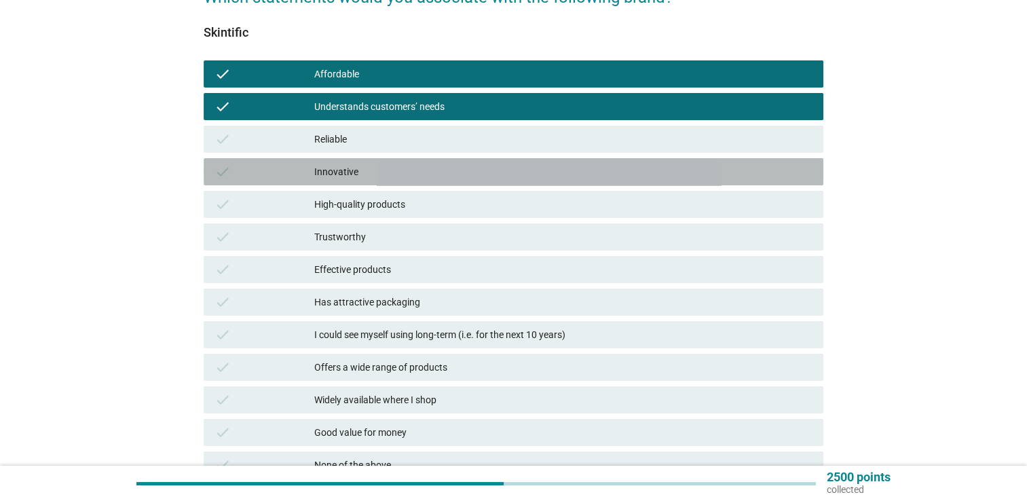
click at [433, 162] on div "check Innovative" at bounding box center [514, 171] width 620 height 27
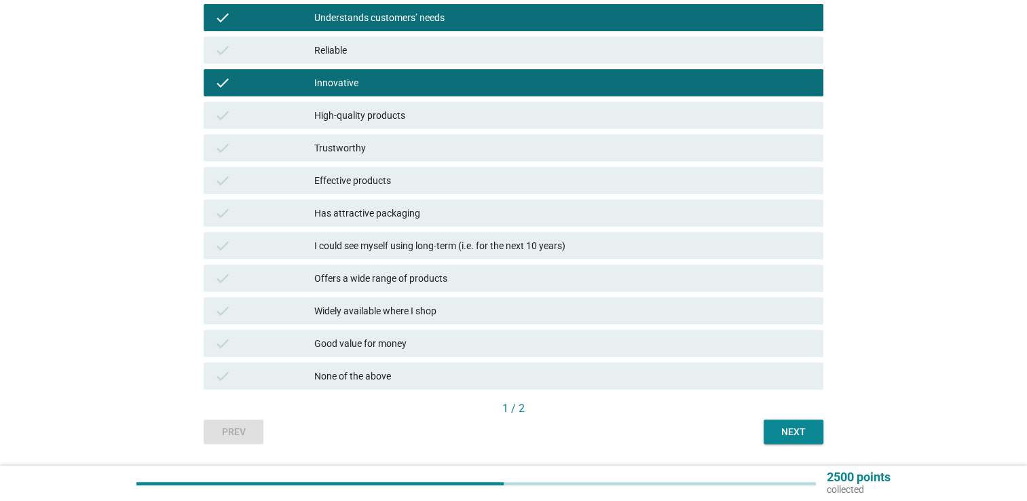
scroll to position [263, 0]
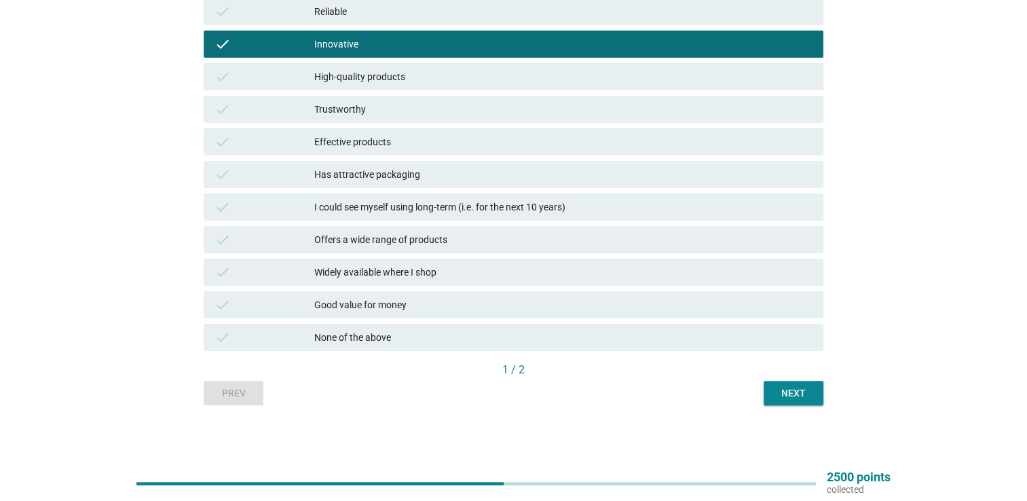
click at [779, 388] on div "Next" at bounding box center [794, 393] width 38 height 14
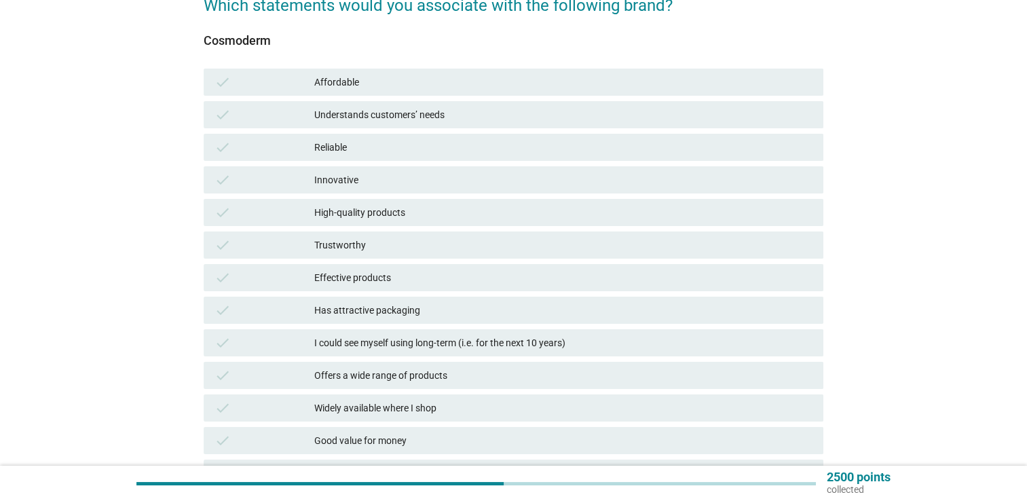
scroll to position [204, 0]
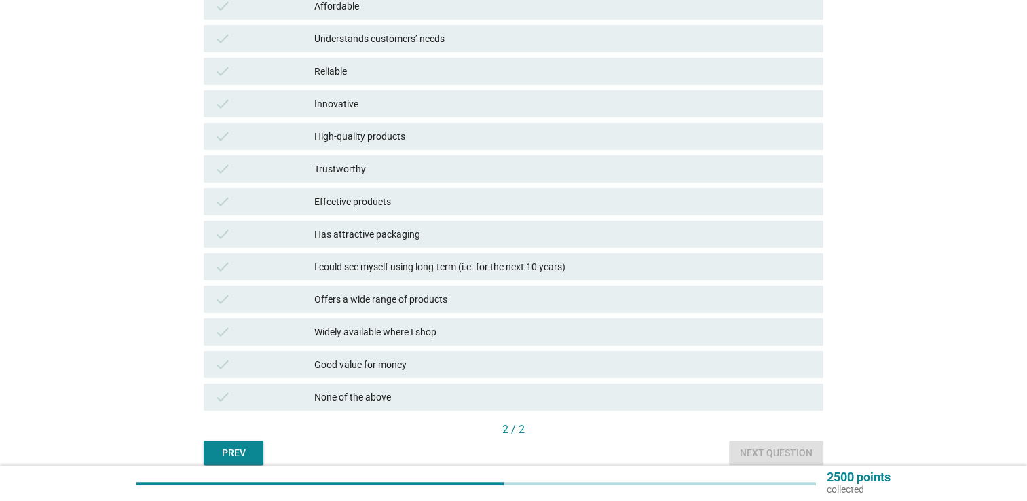
click at [356, 42] on div "Understands customers’ needs" at bounding box center [563, 39] width 498 height 16
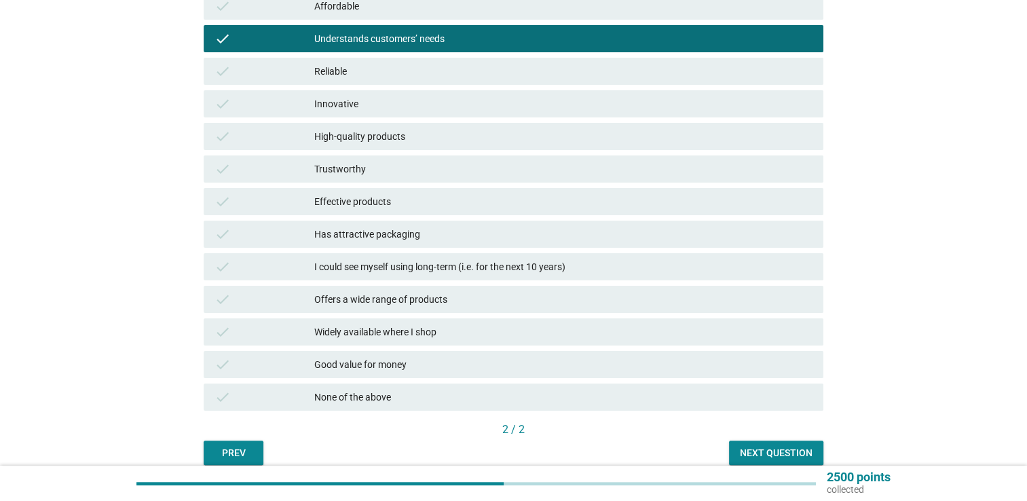
click at [350, 67] on div "Reliable" at bounding box center [563, 71] width 498 height 16
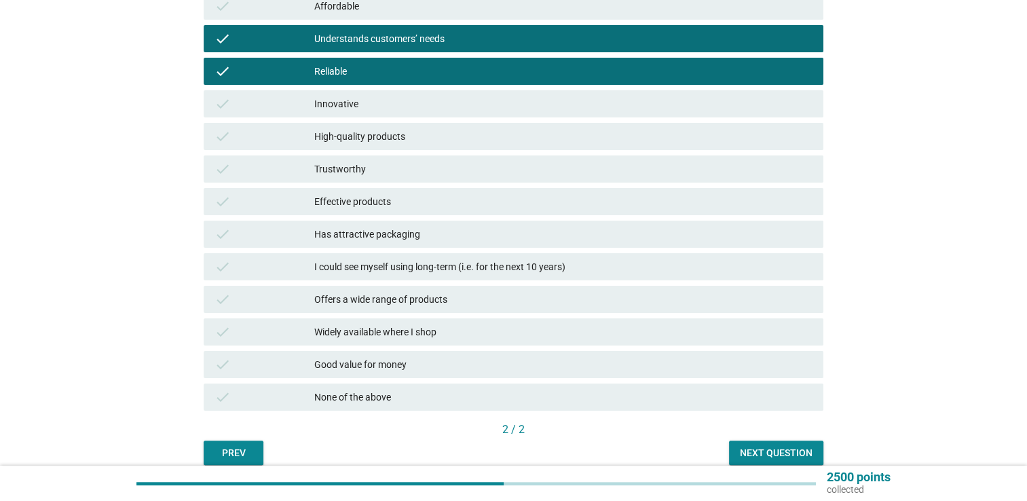
click at [378, 138] on div "High-quality products" at bounding box center [563, 136] width 498 height 16
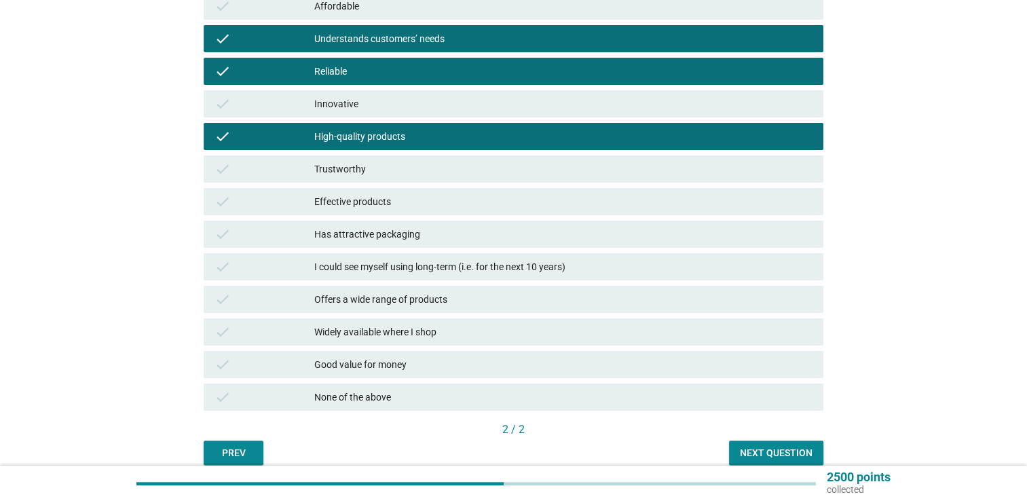
click at [384, 200] on div "Effective products" at bounding box center [563, 201] width 498 height 16
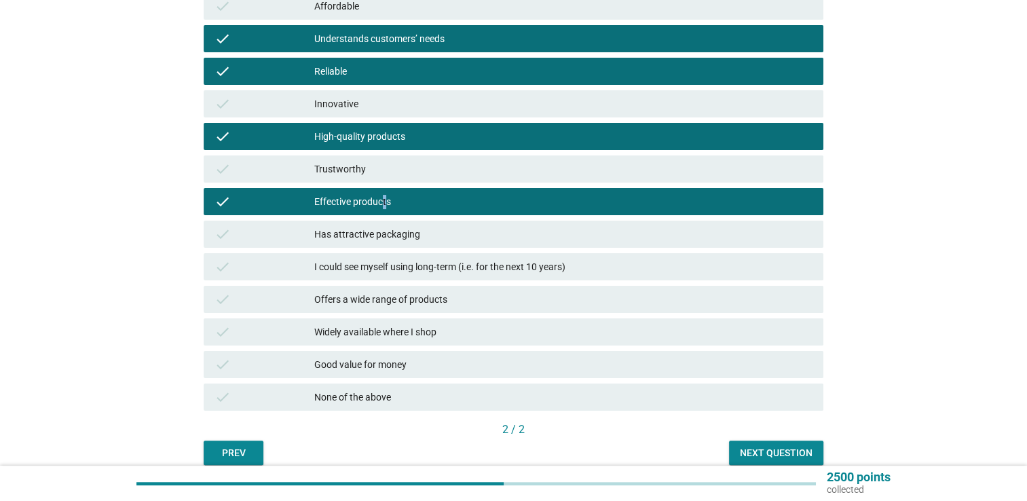
click at [749, 452] on div "Next question" at bounding box center [776, 453] width 73 height 14
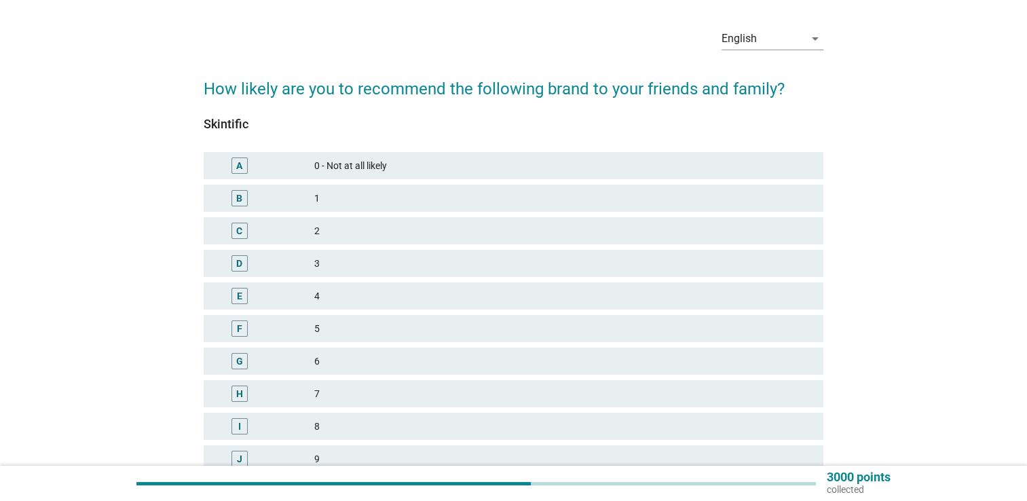
scroll to position [68, 0]
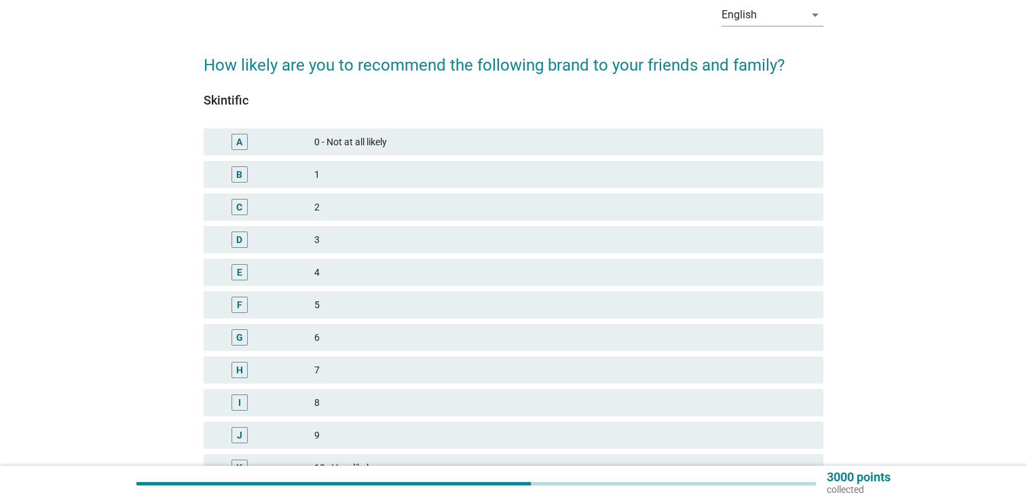
click at [556, 389] on div "I 8" at bounding box center [514, 402] width 620 height 27
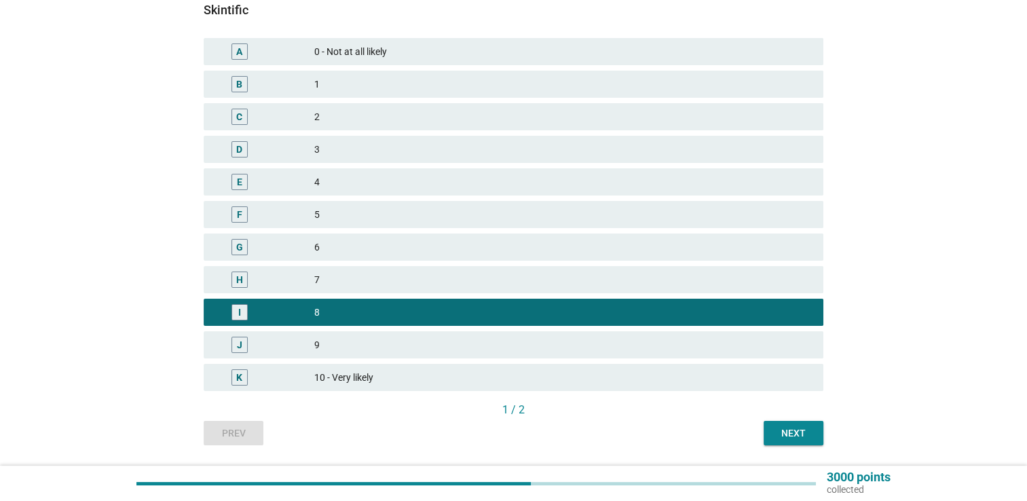
scroll to position [198, 0]
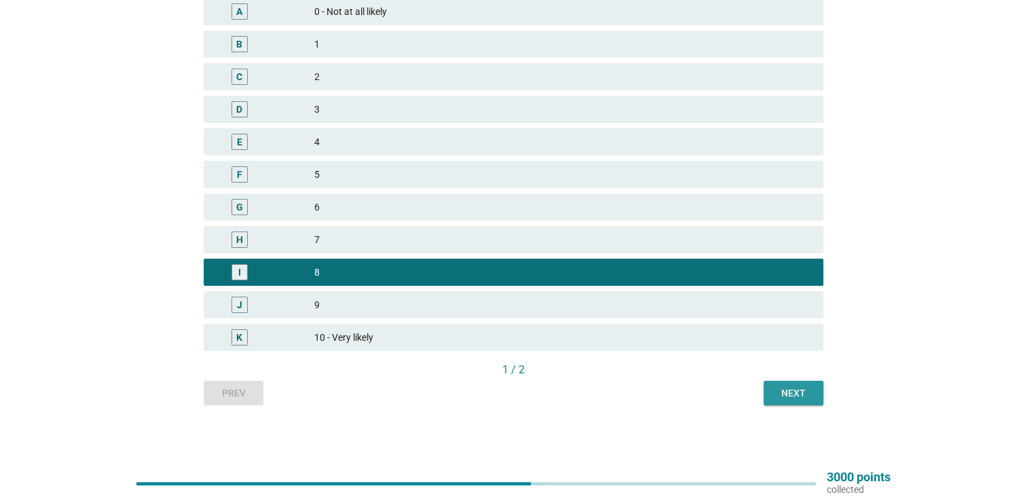
click at [785, 389] on div "Next" at bounding box center [794, 393] width 38 height 14
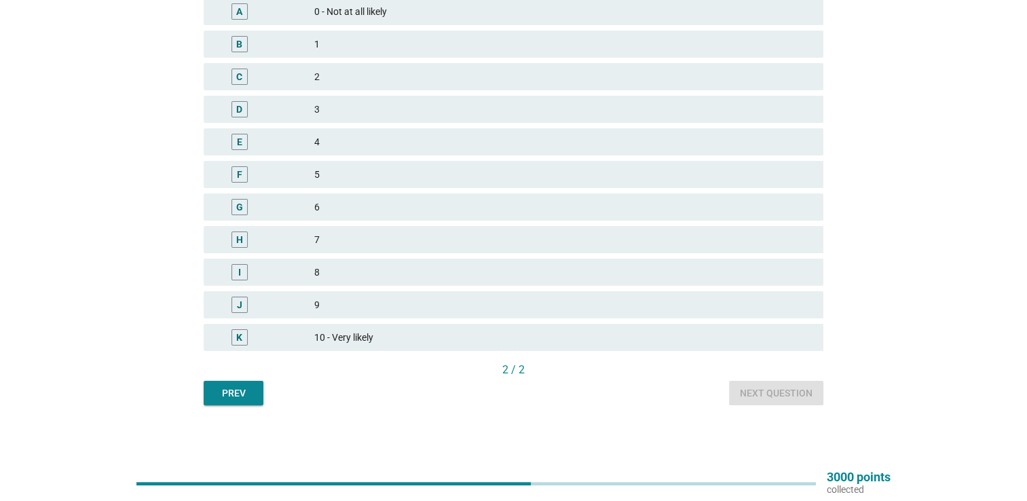
drag, startPoint x: 402, startPoint y: 271, endPoint x: 647, endPoint y: 319, distance: 249.8
click at [403, 271] on div "8" at bounding box center [563, 272] width 498 height 16
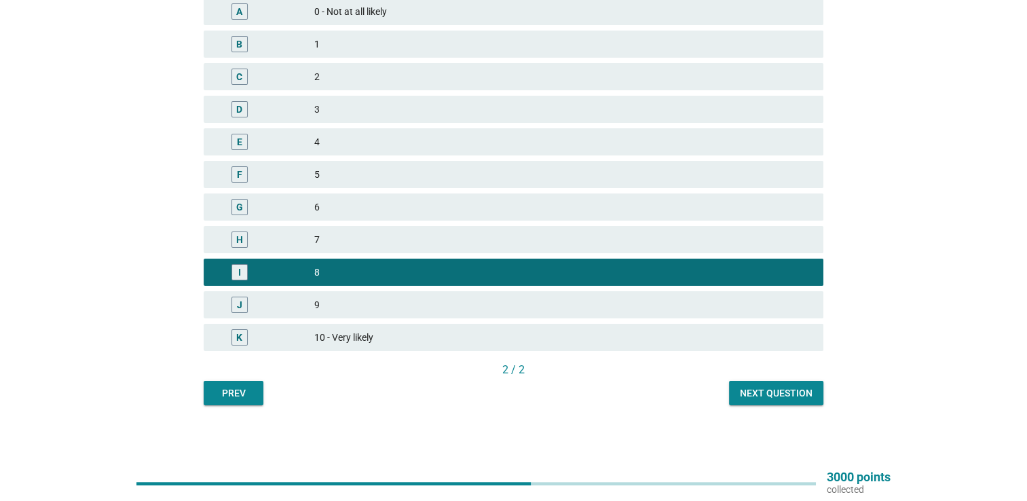
click at [800, 392] on div "Next question" at bounding box center [776, 393] width 73 height 14
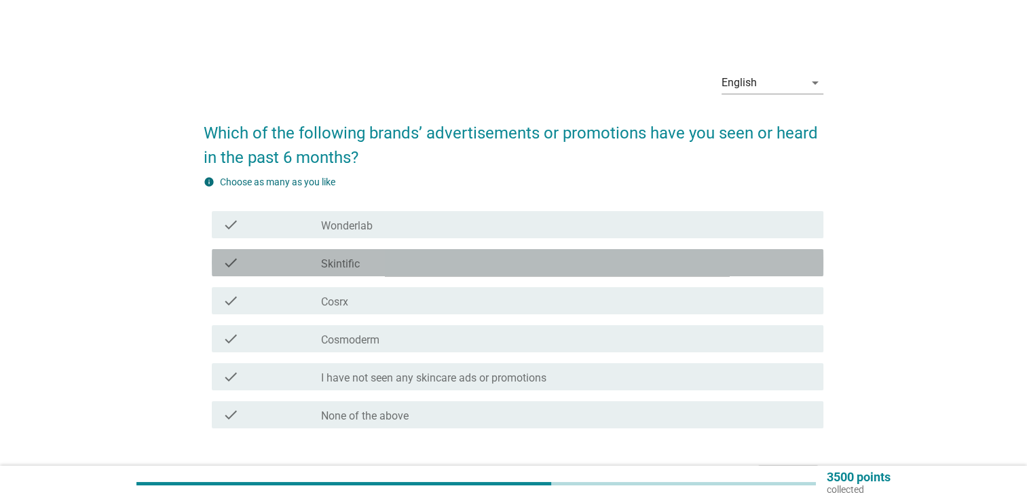
click at [488, 267] on div "check_box_outline_blank Skintific" at bounding box center [567, 263] width 492 height 16
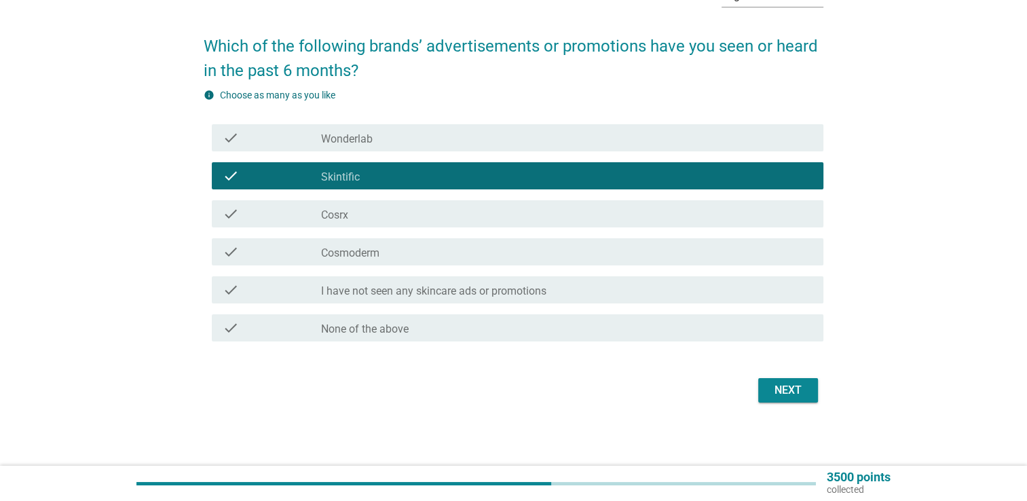
scroll to position [88, 0]
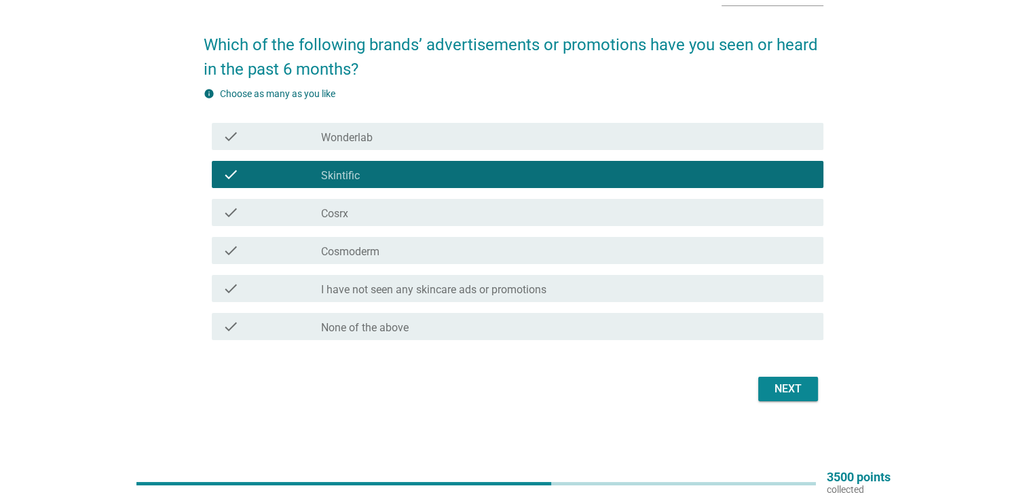
click at [790, 389] on div "Next" at bounding box center [788, 389] width 38 height 16
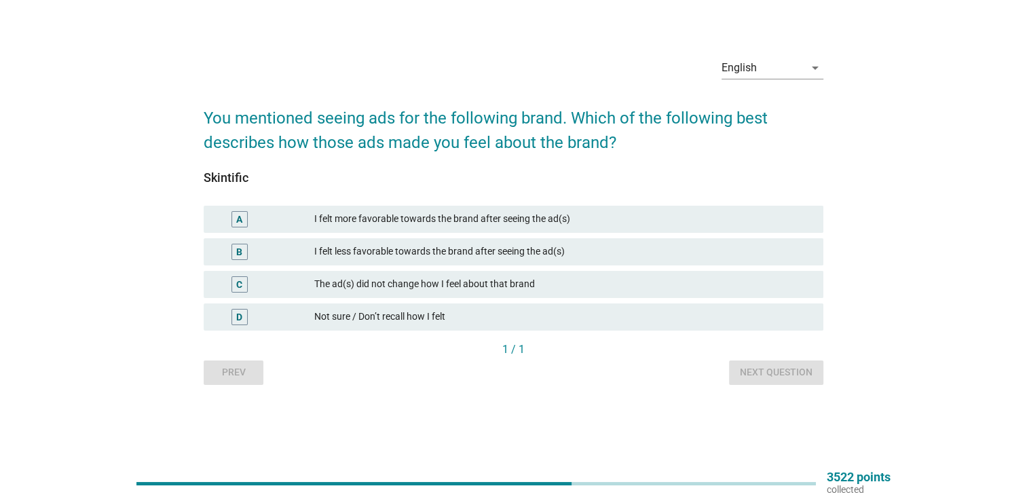
scroll to position [0, 0]
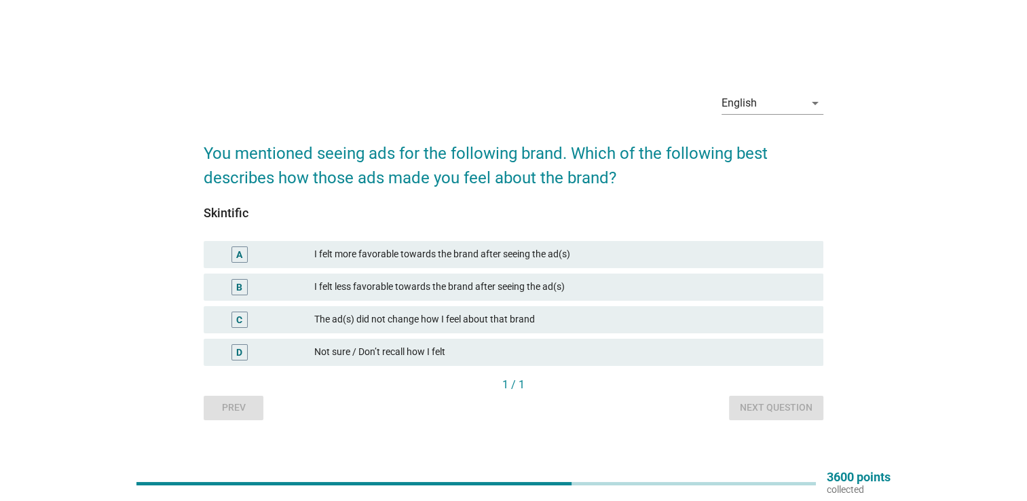
click at [550, 282] on div "I felt less favorable towards the brand after seeing the ad(s)" at bounding box center [563, 287] width 498 height 16
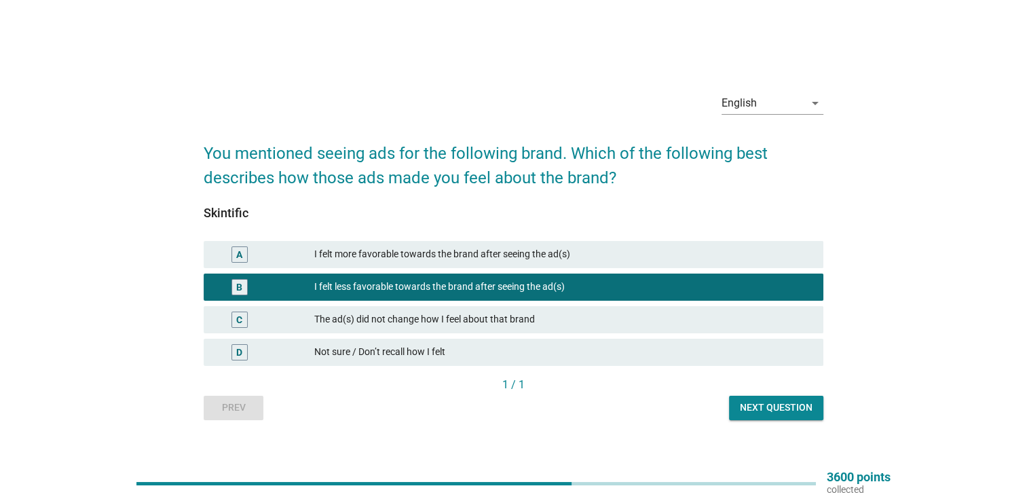
click at [674, 325] on div "The ad(s) did not change how I feel about that brand" at bounding box center [563, 320] width 498 height 16
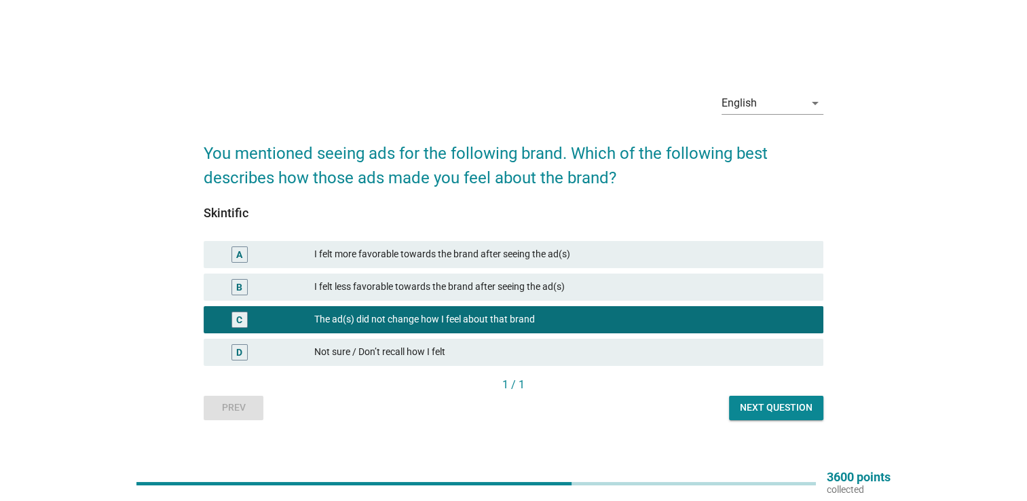
click at [686, 251] on div "I felt more favorable towards the brand after seeing the ad(s)" at bounding box center [563, 254] width 498 height 16
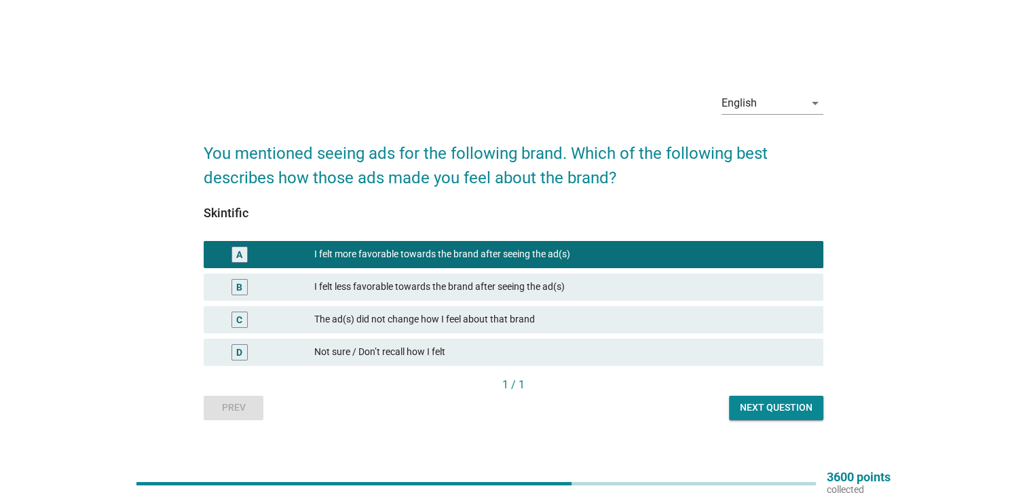
click at [779, 422] on div "English arrow_drop_down You mentioned seeing ads for the following brand. Which…" at bounding box center [514, 251] width 642 height 360
click at [781, 404] on div "Next question" at bounding box center [776, 408] width 73 height 14
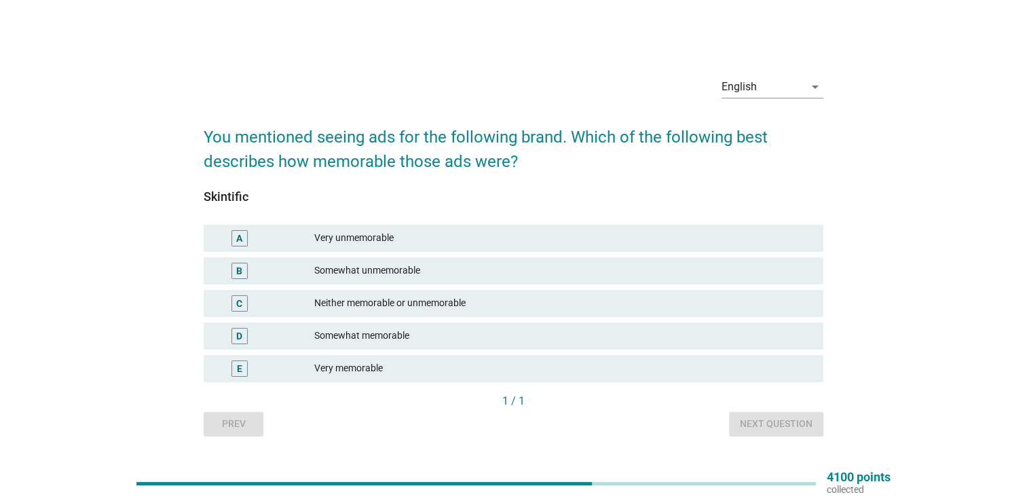
click at [547, 247] on div "A Very unmemorable" at bounding box center [514, 238] width 620 height 27
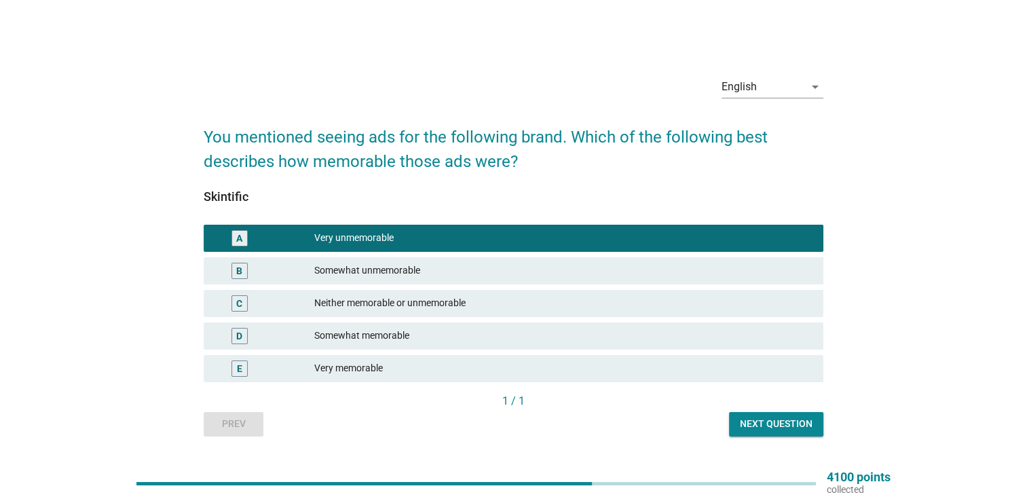
click at [741, 414] on button "Next question" at bounding box center [776, 424] width 94 height 24
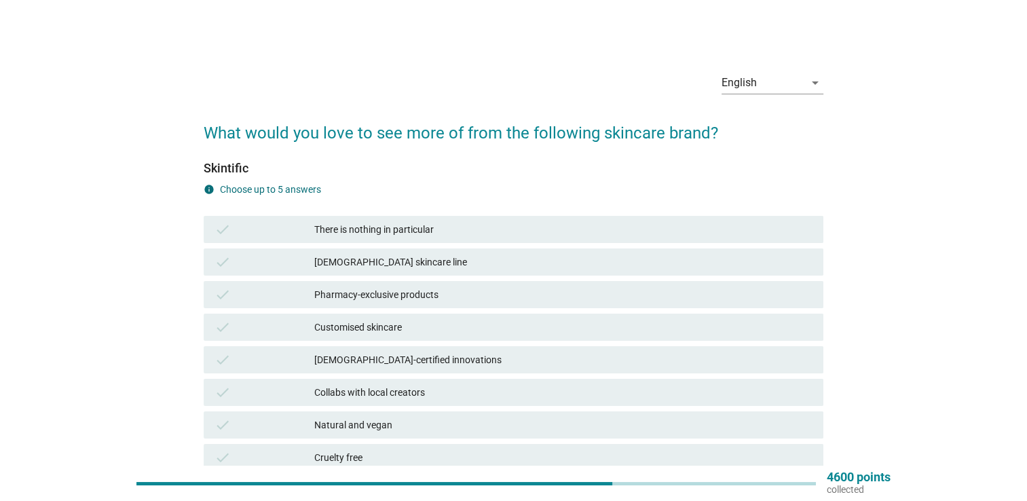
click at [562, 257] on div "[DEMOGRAPHIC_DATA] skincare line" at bounding box center [563, 262] width 498 height 16
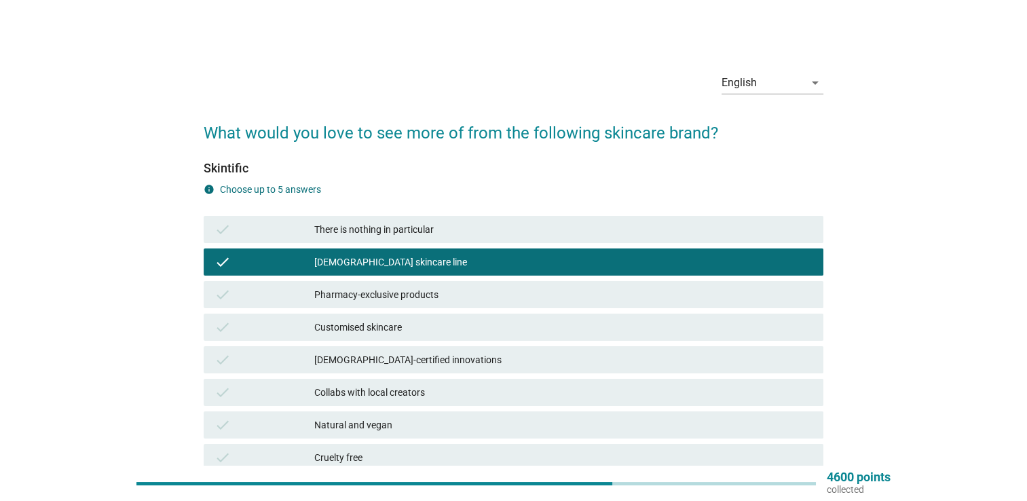
click at [564, 270] on div "[DEMOGRAPHIC_DATA] skincare line" at bounding box center [563, 262] width 498 height 16
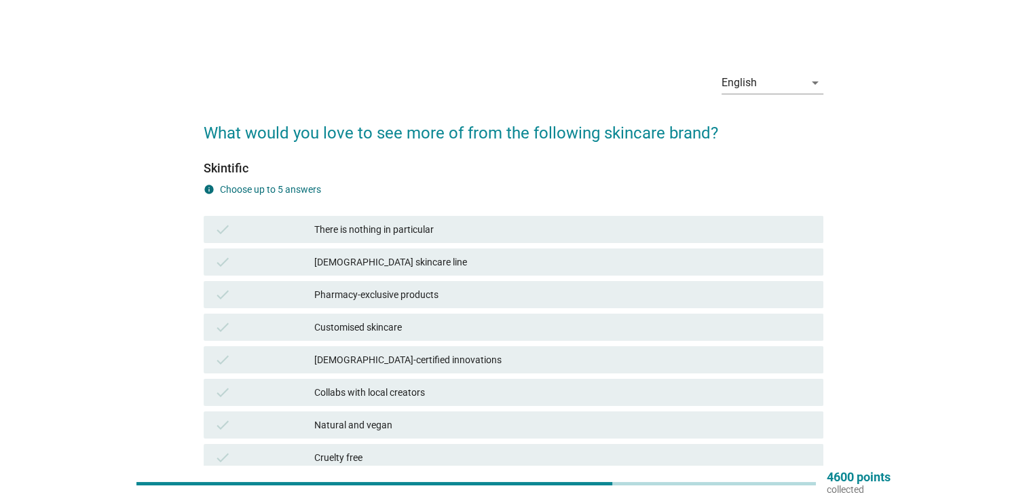
drag, startPoint x: 559, startPoint y: 259, endPoint x: 567, endPoint y: 265, distance: 9.6
click at [559, 259] on div "[DEMOGRAPHIC_DATA] skincare line" at bounding box center [563, 262] width 498 height 16
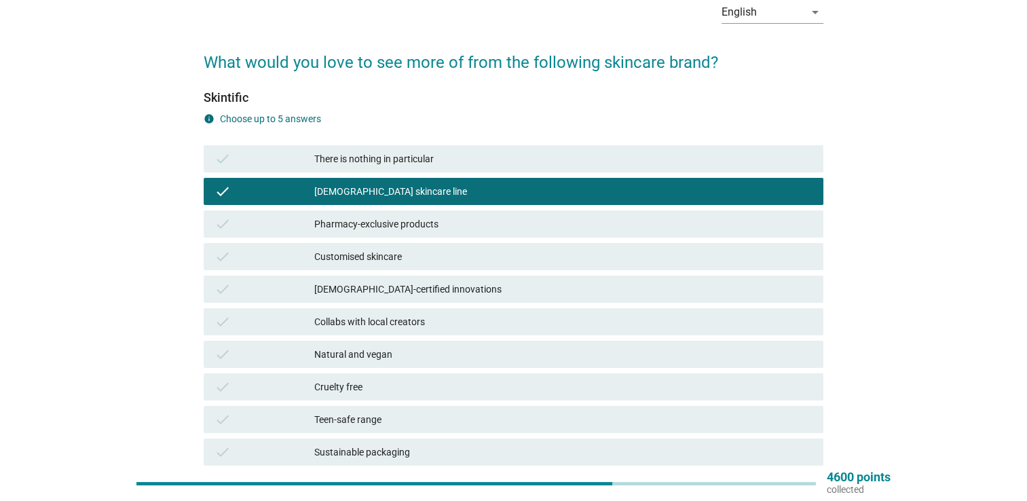
scroll to position [136, 0]
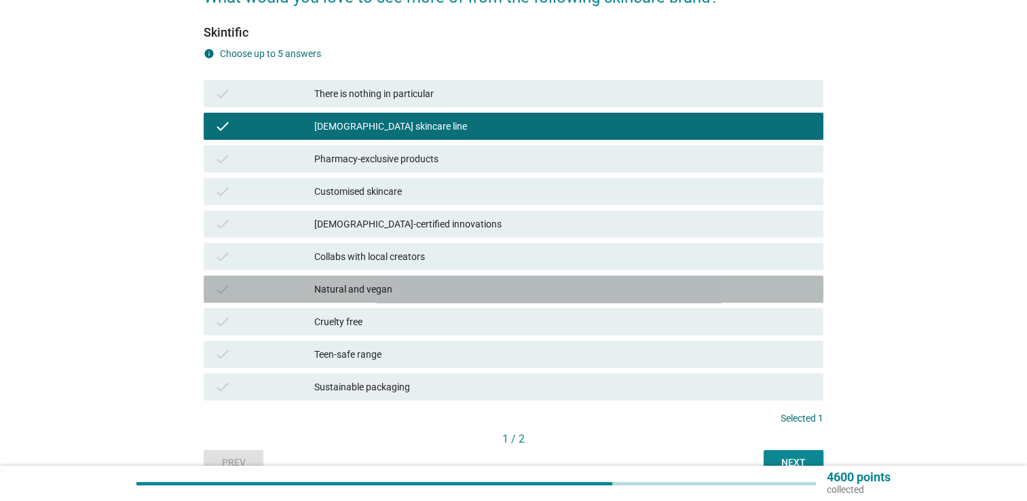
click at [416, 293] on div "Natural and vegan" at bounding box center [563, 289] width 498 height 16
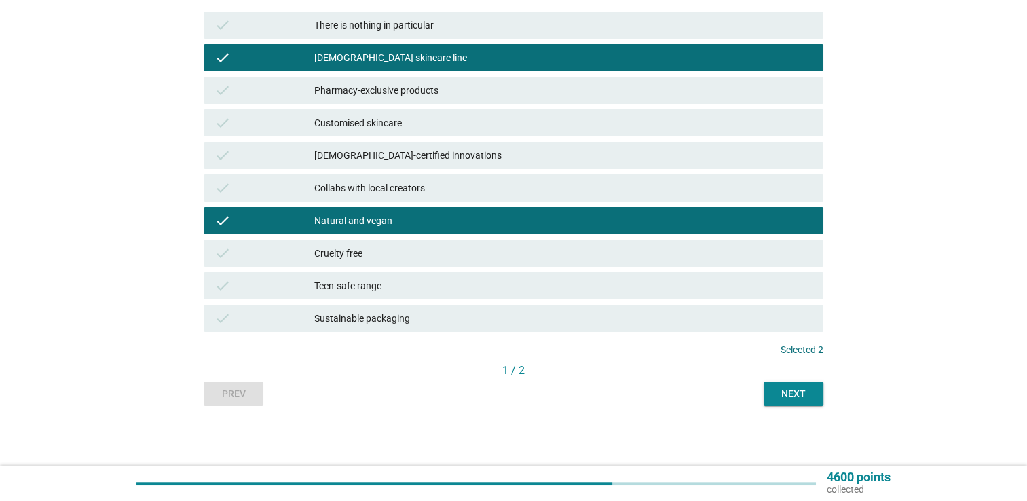
scroll to position [205, 0]
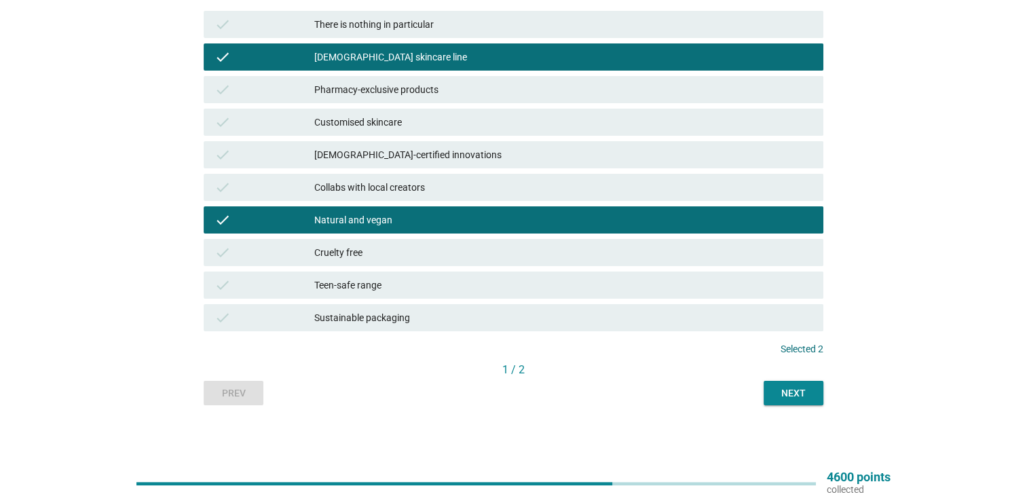
click at [786, 394] on div "Next" at bounding box center [794, 393] width 38 height 14
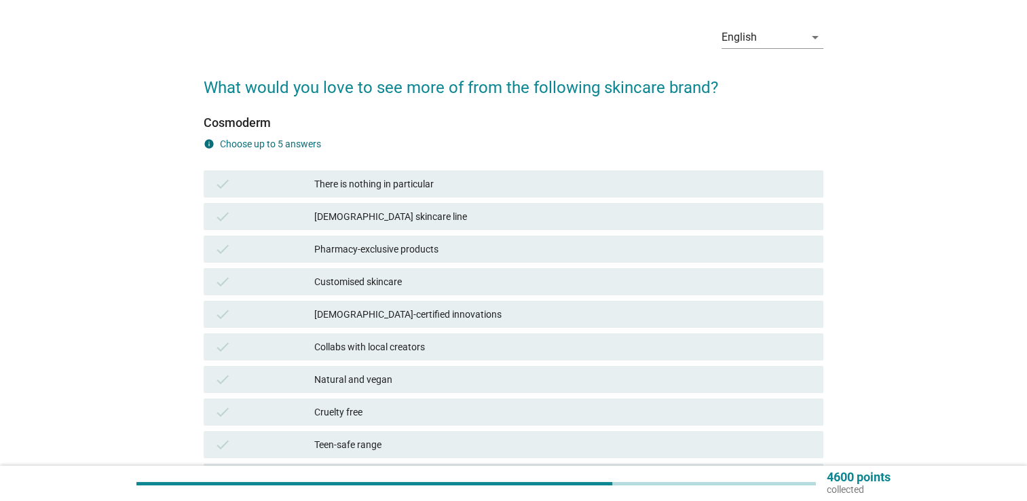
scroll to position [68, 0]
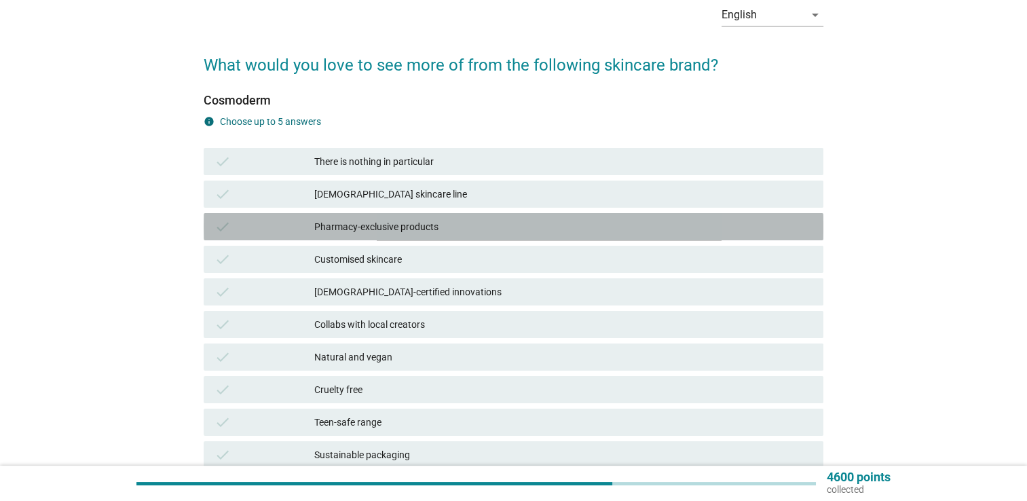
click at [469, 223] on div "Pharmacy-exclusive products" at bounding box center [563, 227] width 498 height 16
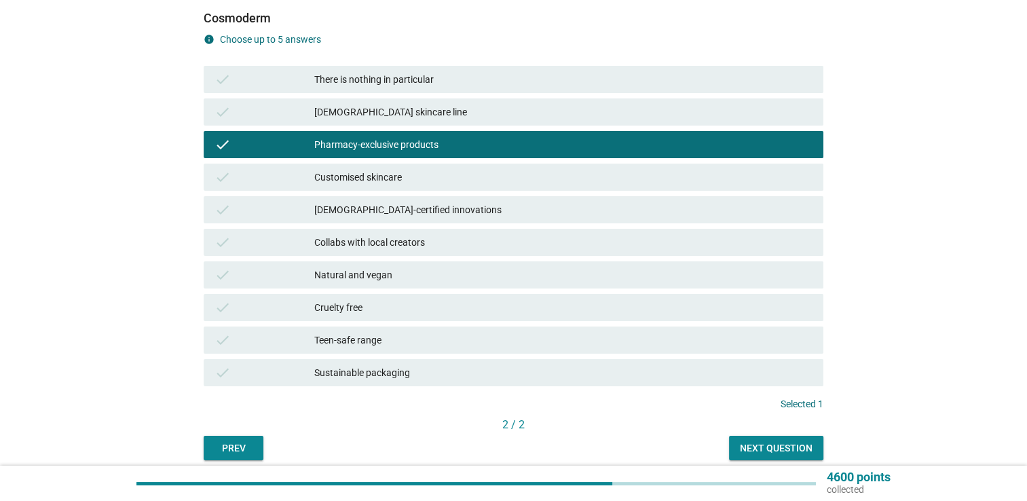
scroll to position [205, 0]
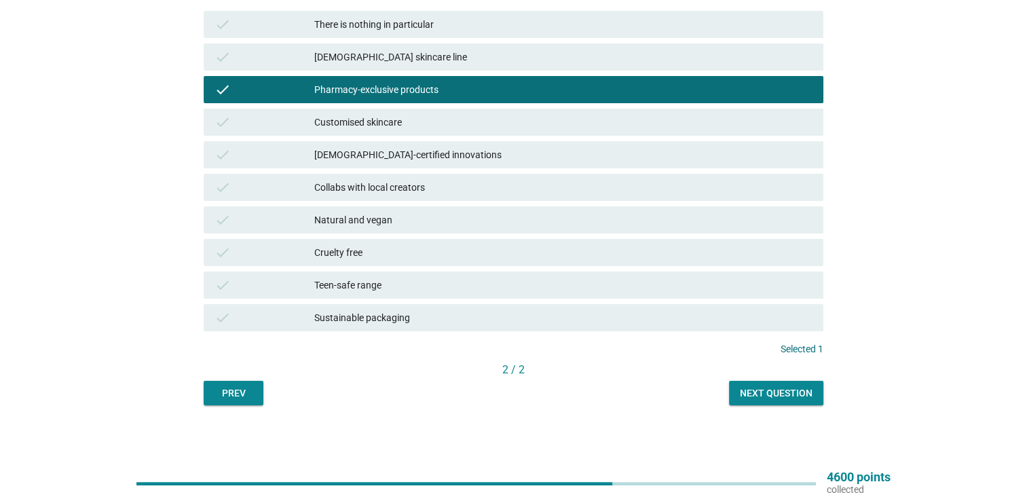
click at [644, 240] on div "check Cruelty free" at bounding box center [514, 252] width 620 height 27
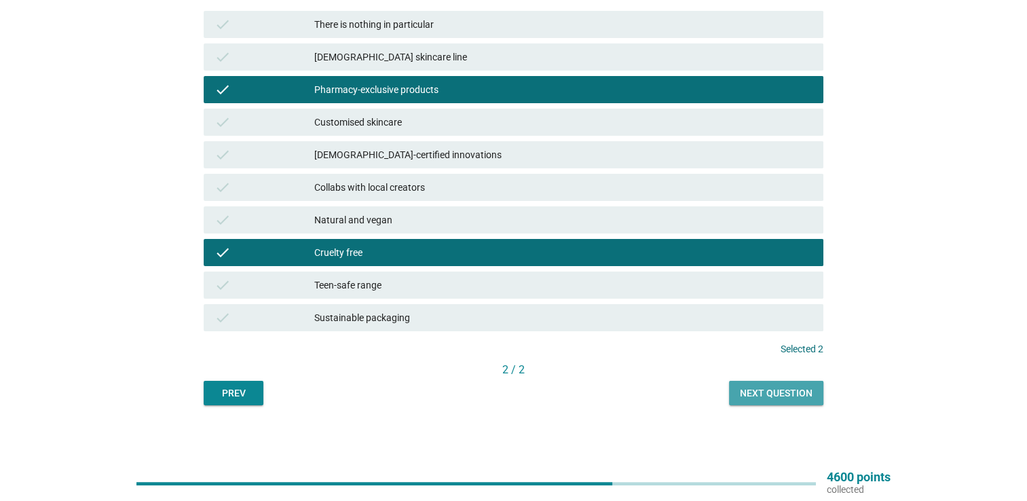
click at [770, 392] on div "Next question" at bounding box center [776, 393] width 73 height 14
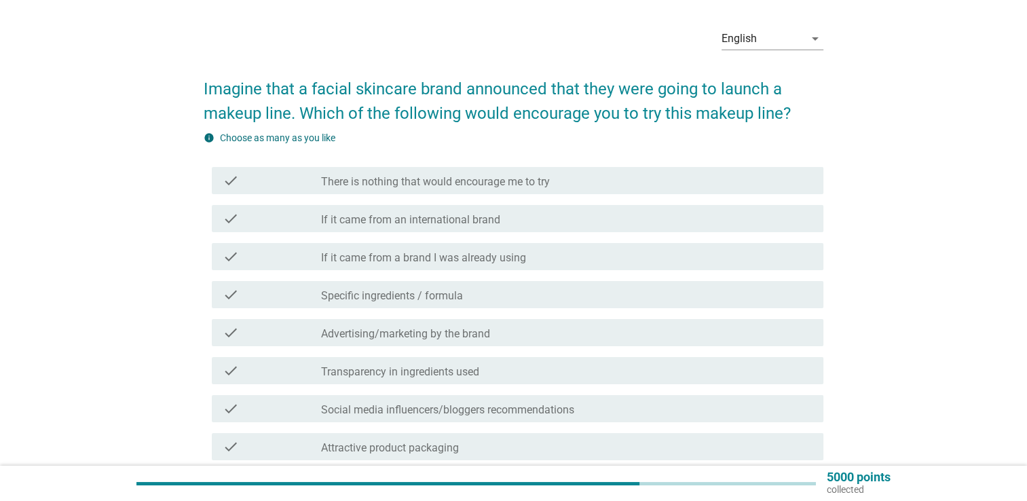
scroll to position [68, 0]
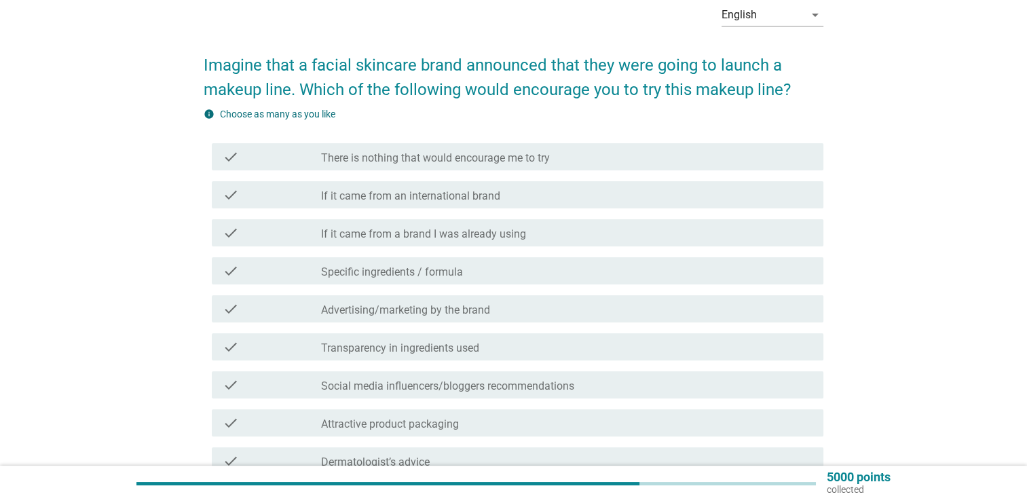
drag, startPoint x: 490, startPoint y: 278, endPoint x: 494, endPoint y: 289, distance: 11.6
click at [492, 278] on div "check_box_outline_blank Specific ingredients / formula" at bounding box center [567, 271] width 492 height 16
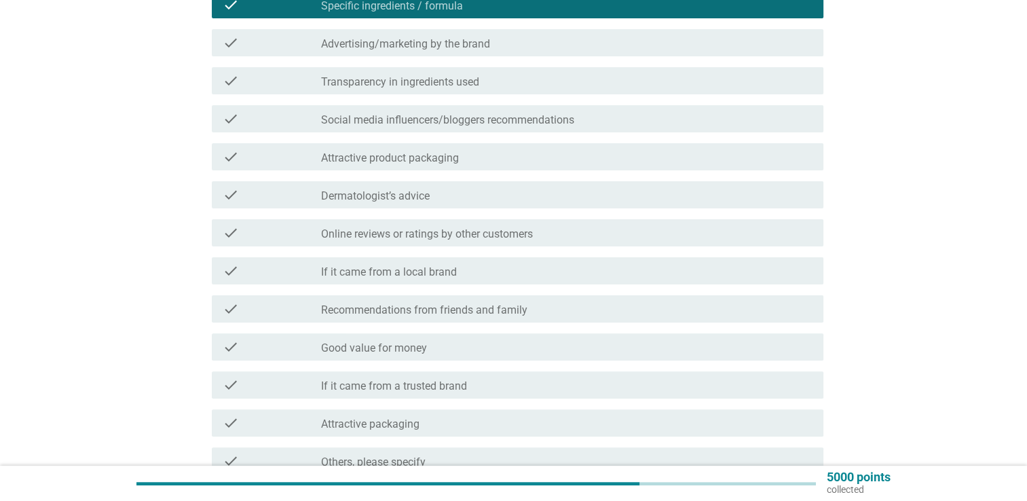
scroll to position [339, 0]
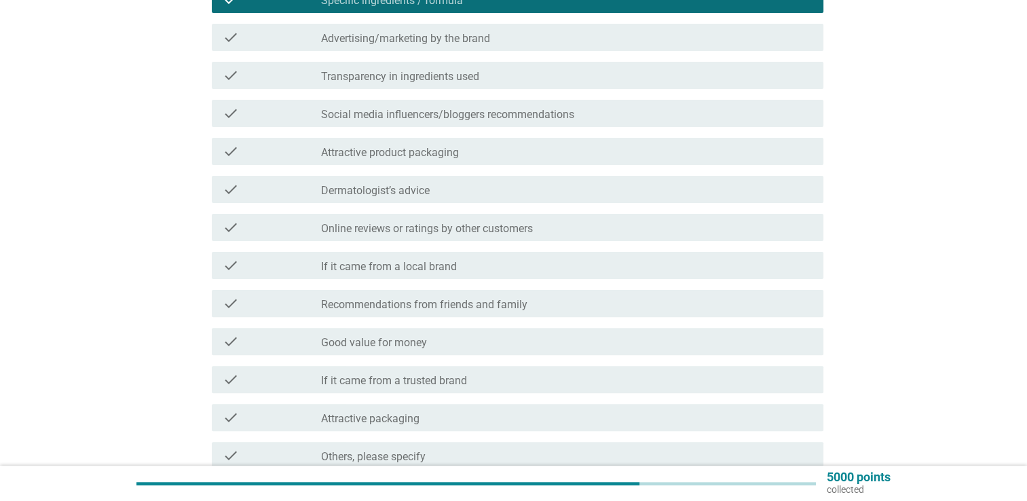
click at [479, 350] on div "check check_box_outline_blank Good value for money" at bounding box center [518, 341] width 612 height 27
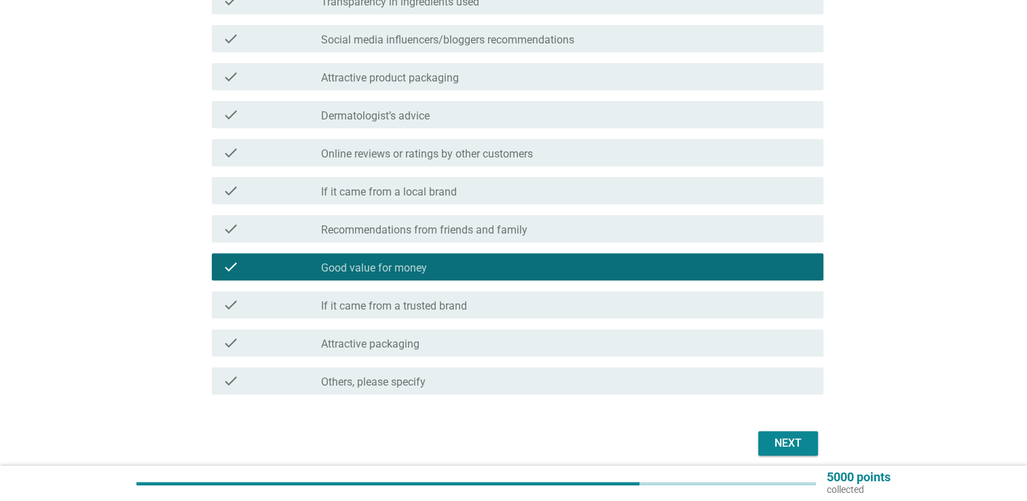
scroll to position [468, 0]
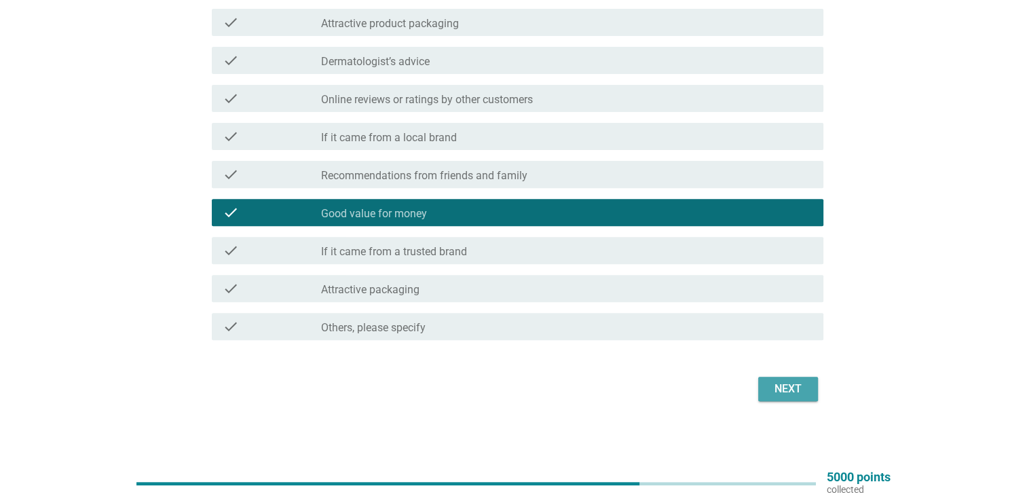
click at [805, 384] on div "Next" at bounding box center [788, 389] width 38 height 16
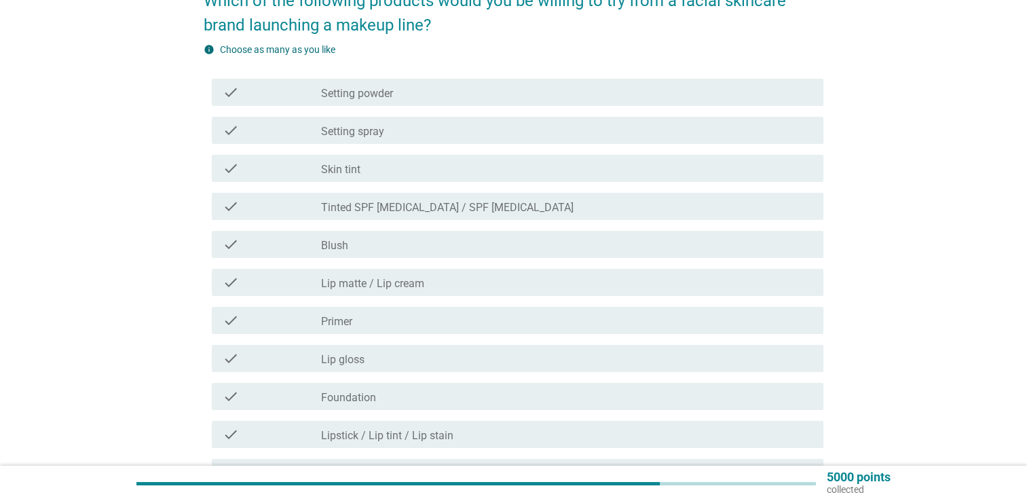
scroll to position [136, 0]
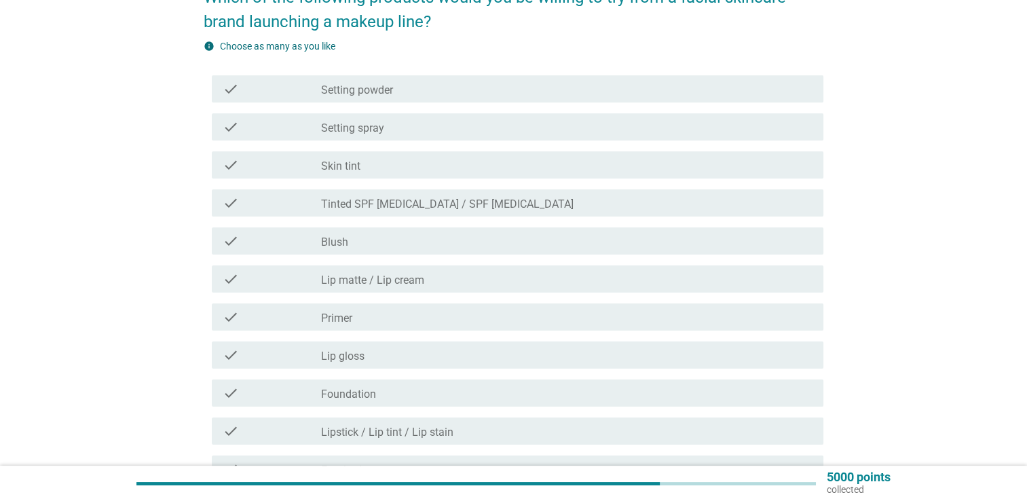
click at [507, 249] on div "check check_box_outline_blank Blush" at bounding box center [518, 240] width 612 height 27
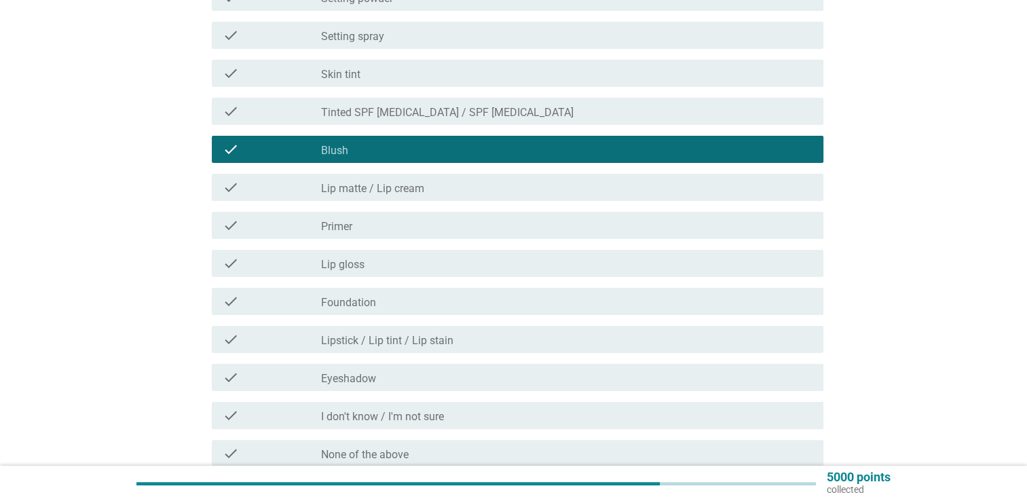
scroll to position [354, 0]
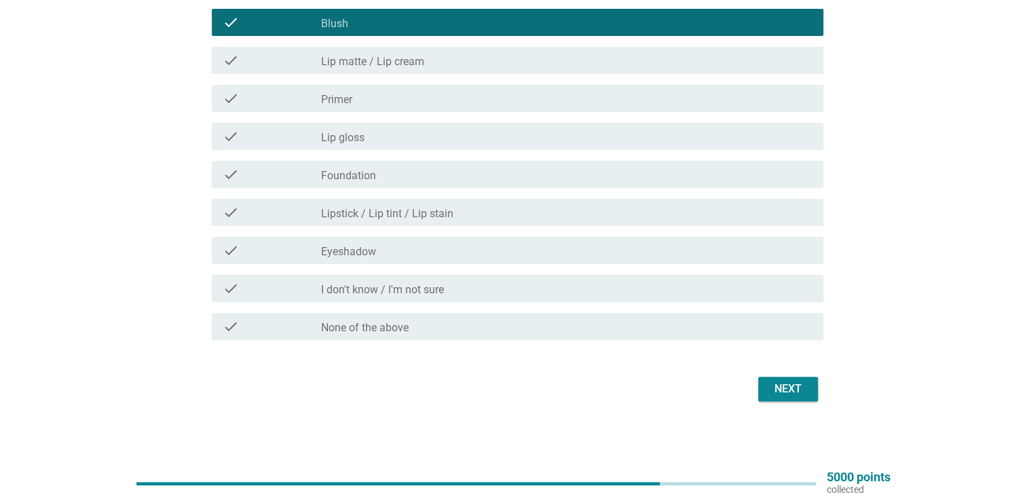
click at [571, 189] on div "check check_box_outline_blank Foundation" at bounding box center [514, 174] width 620 height 38
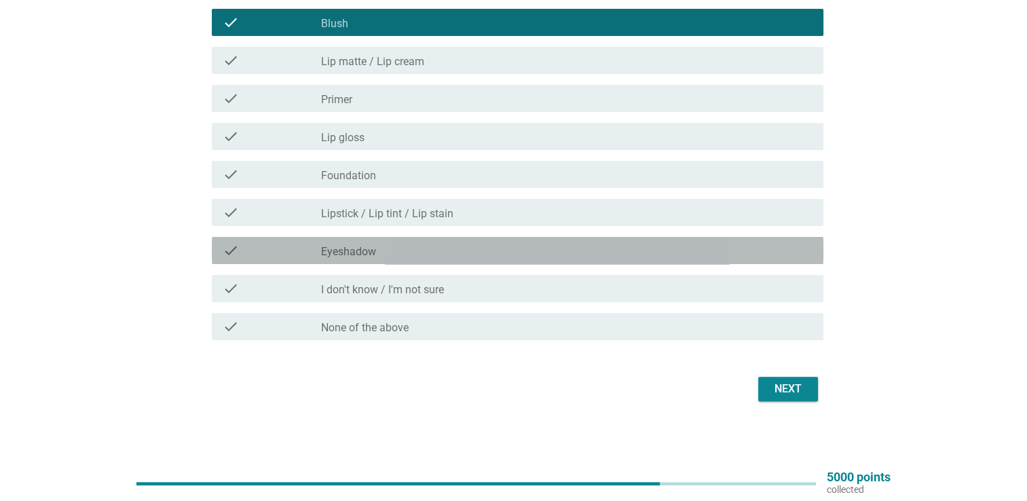
click at [551, 258] on div "check_box_outline_blank Eyeshadow" at bounding box center [567, 250] width 492 height 16
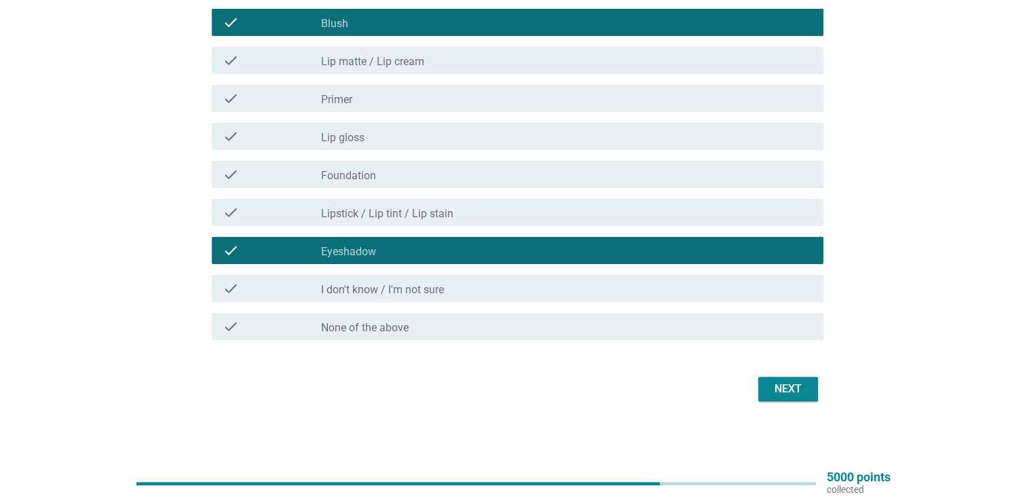
click at [561, 188] on div "check check_box_outline_blank Foundation" at bounding box center [514, 174] width 620 height 38
click at [571, 136] on div "check_box_outline_blank Lip gloss" at bounding box center [567, 136] width 492 height 16
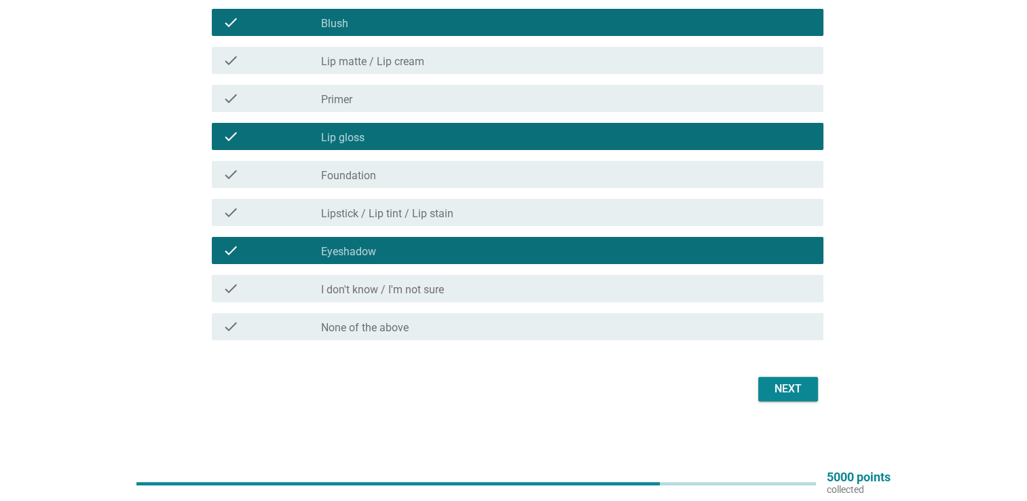
click at [602, 64] on div "check_box_outline_blank Lip matte / Lip cream" at bounding box center [567, 60] width 492 height 16
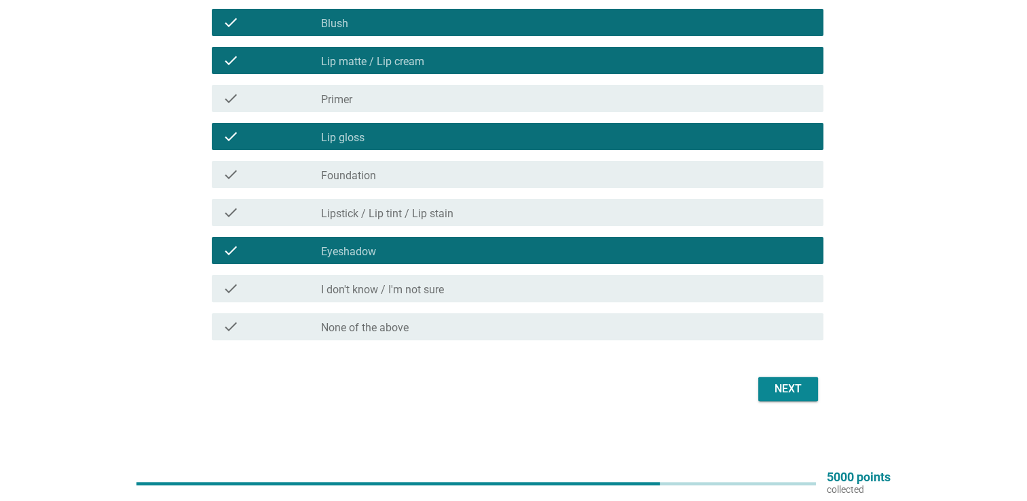
click at [526, 183] on div "check check_box_outline_blank Foundation" at bounding box center [518, 174] width 612 height 27
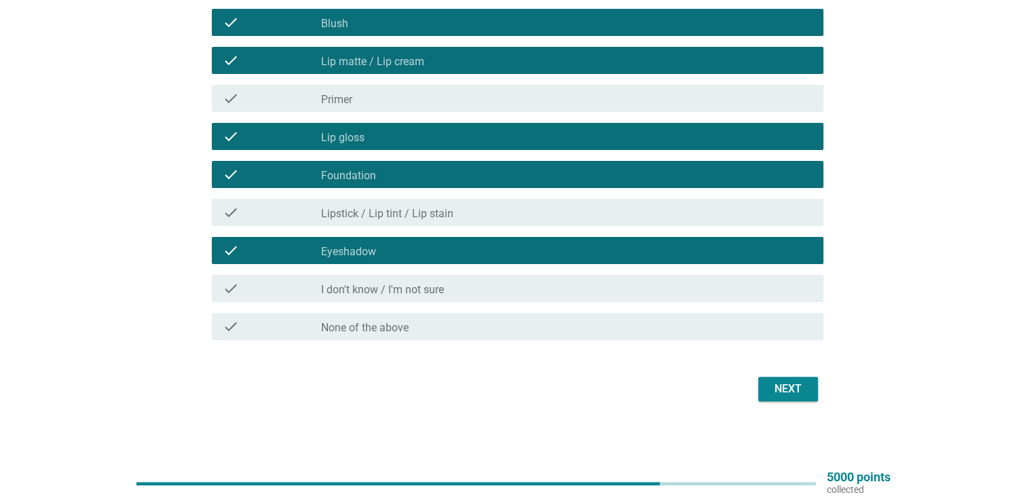
click at [558, 218] on div "check_box_outline_blank Lipstick / Lip tint / Lip stain" at bounding box center [567, 212] width 492 height 16
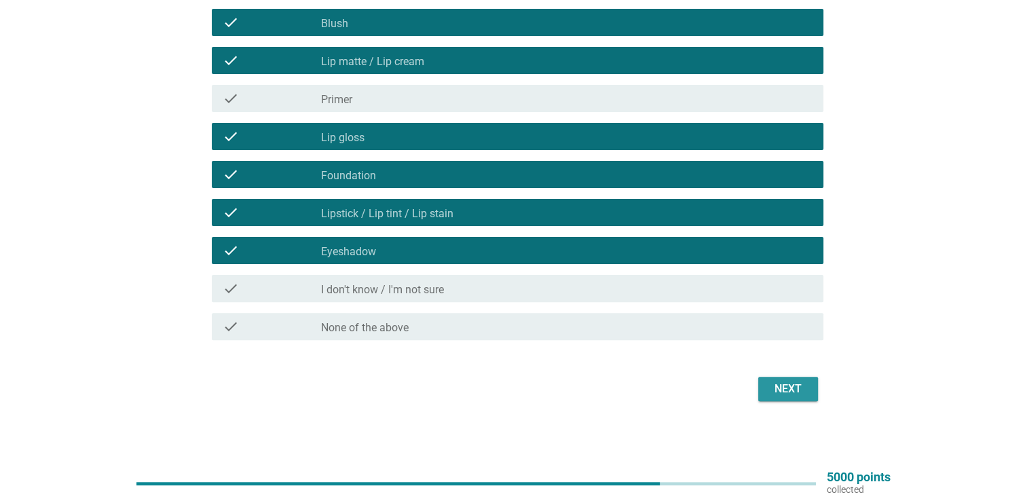
click at [813, 389] on button "Next" at bounding box center [788, 389] width 60 height 24
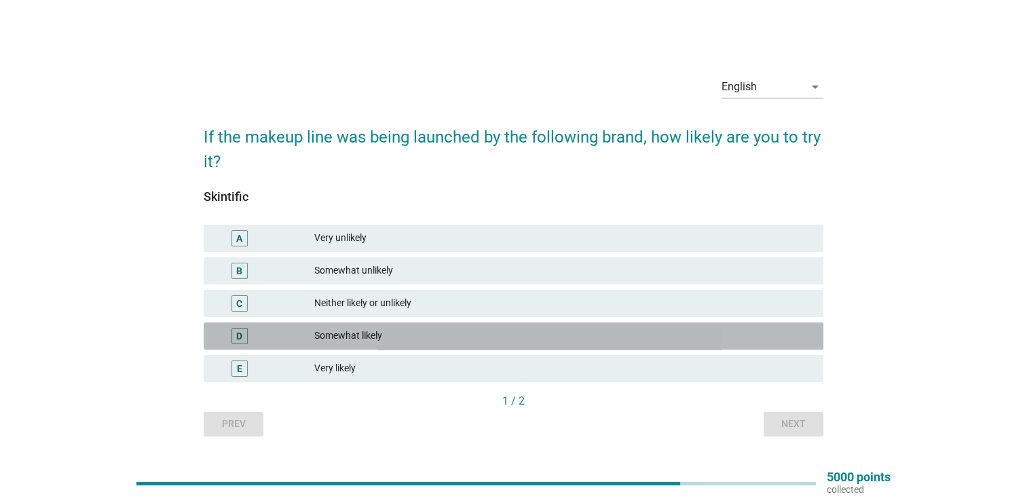
click at [501, 338] on div "Somewhat likely" at bounding box center [563, 336] width 498 height 16
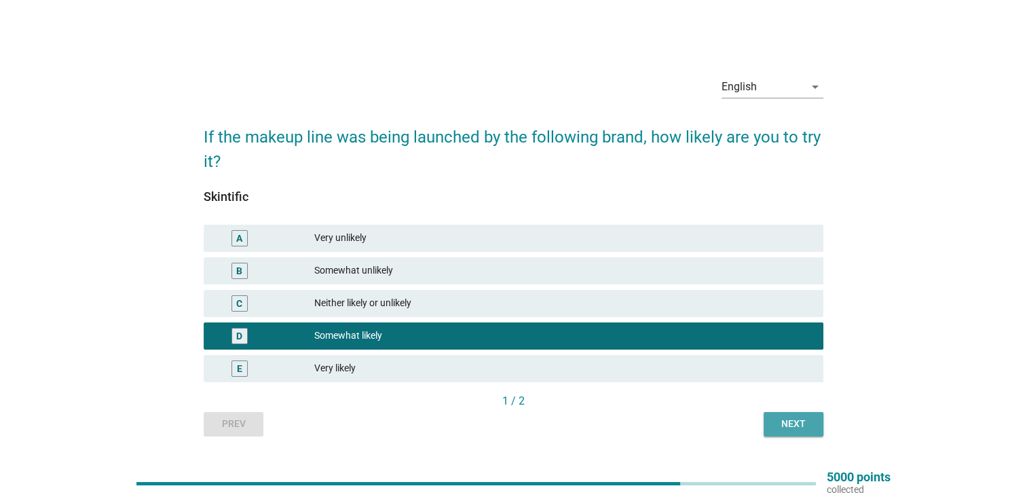
click at [793, 422] on div "Next" at bounding box center [794, 424] width 38 height 14
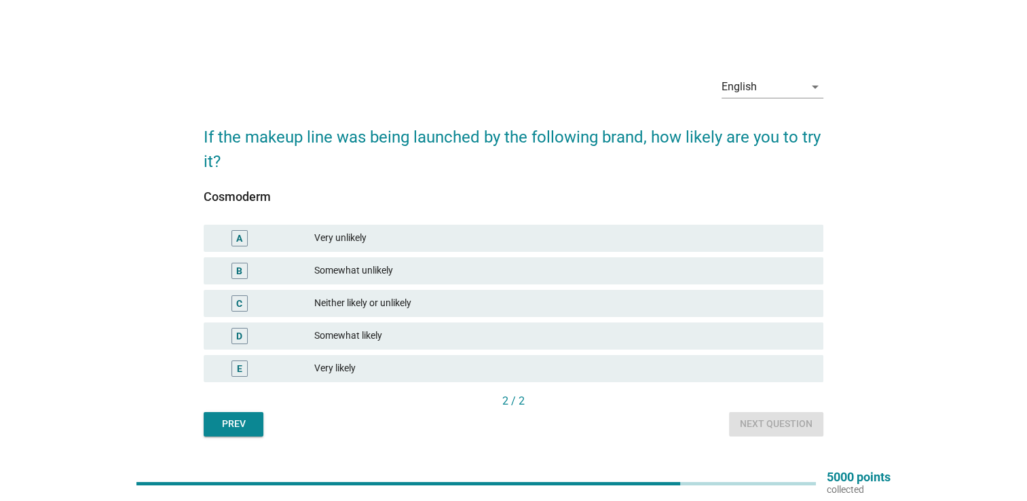
drag, startPoint x: 456, startPoint y: 331, endPoint x: 657, endPoint y: 379, distance: 207.3
click at [456, 331] on div "Somewhat likely" at bounding box center [563, 336] width 498 height 16
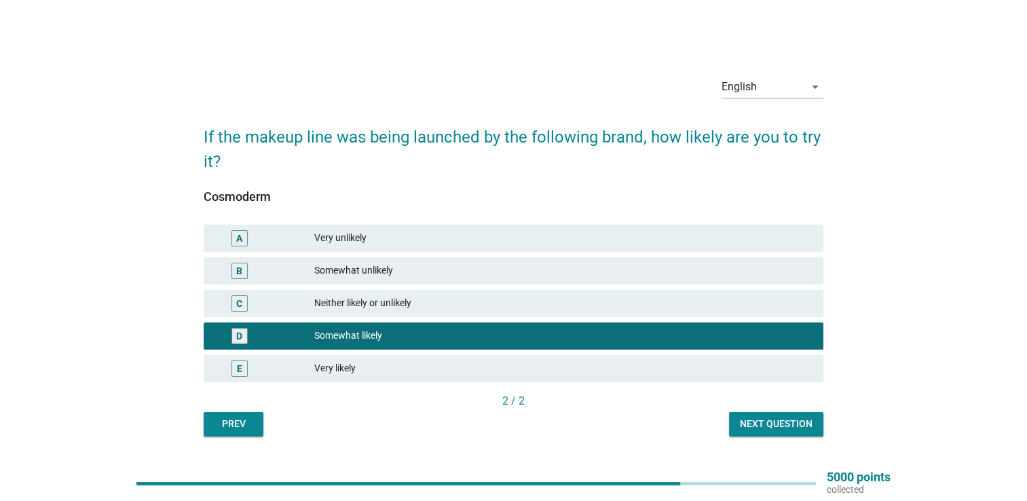
click at [766, 415] on button "Next question" at bounding box center [776, 424] width 94 height 24
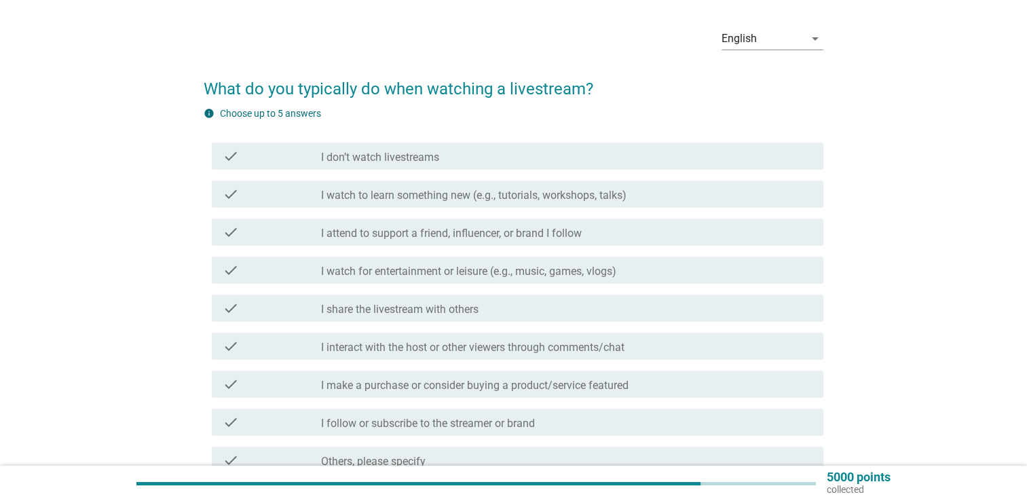
scroll to position [68, 0]
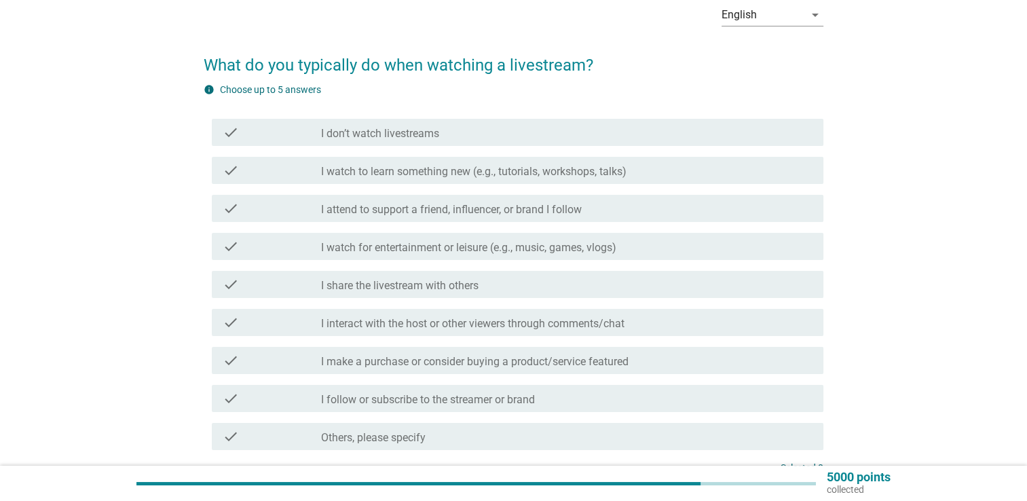
click at [491, 178] on label "I watch to learn something new (e.g., tutorials, workshops, talks)" at bounding box center [473, 172] width 305 height 14
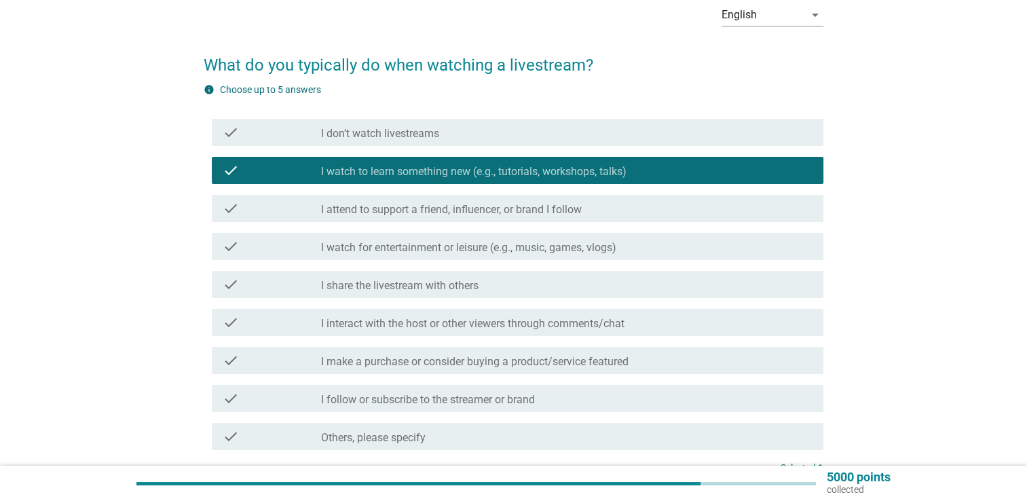
click at [485, 214] on label "I attend to support a friend, influencer, or brand I follow" at bounding box center [451, 210] width 261 height 14
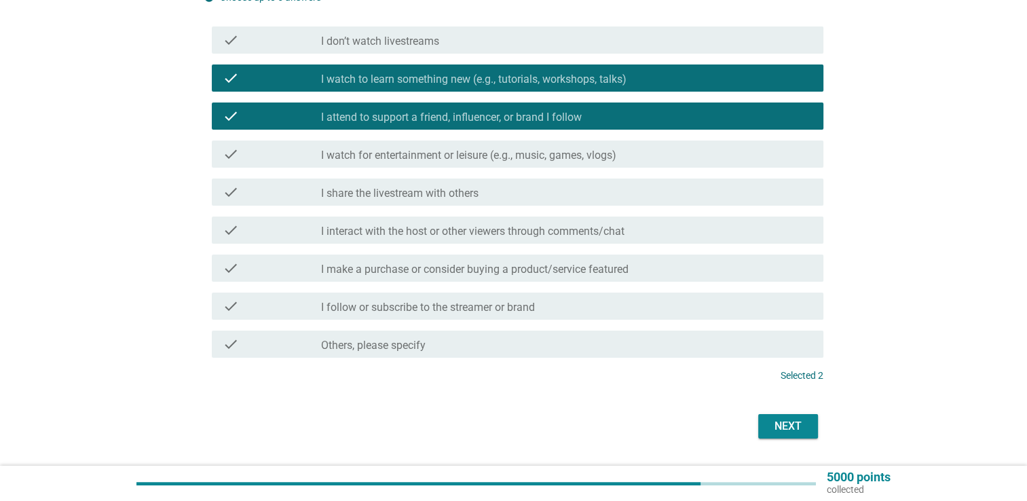
scroll to position [198, 0]
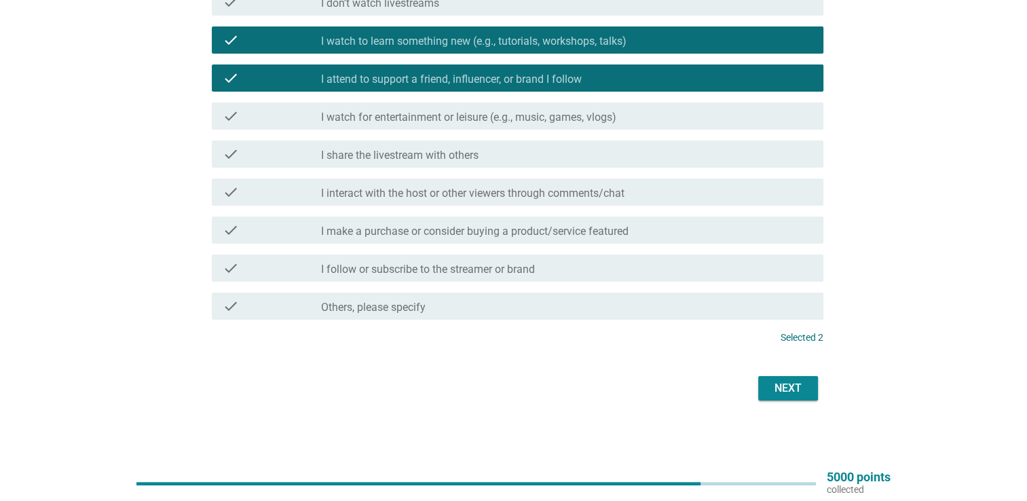
click at [779, 357] on form "What do you typically do when watching a livestream? info Choose up to 5 answer…" at bounding box center [514, 157] width 620 height 496
drag, startPoint x: 744, startPoint y: 251, endPoint x: 742, endPoint y: 234, distance: 17.1
click at [744, 251] on div "check check_box_outline_blank I follow or subscribe to the streamer or brand" at bounding box center [514, 268] width 620 height 38
click at [734, 178] on div "check check_box_outline_blank I interact with the host or other viewers through…" at bounding box center [514, 192] width 620 height 38
click at [739, 118] on div "check_box_outline_blank I watch for entertainment or leisure (e.g., music, game…" at bounding box center [567, 116] width 492 height 16
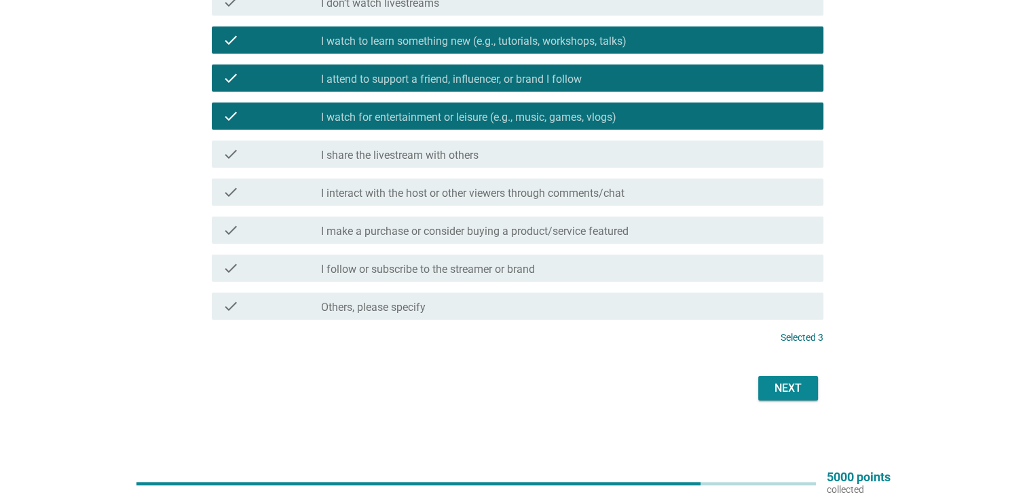
click at [764, 244] on div "check check_box_outline_blank I make a purchase or consider buying a product/se…" at bounding box center [514, 230] width 620 height 38
click at [801, 392] on div "Next" at bounding box center [788, 388] width 38 height 16
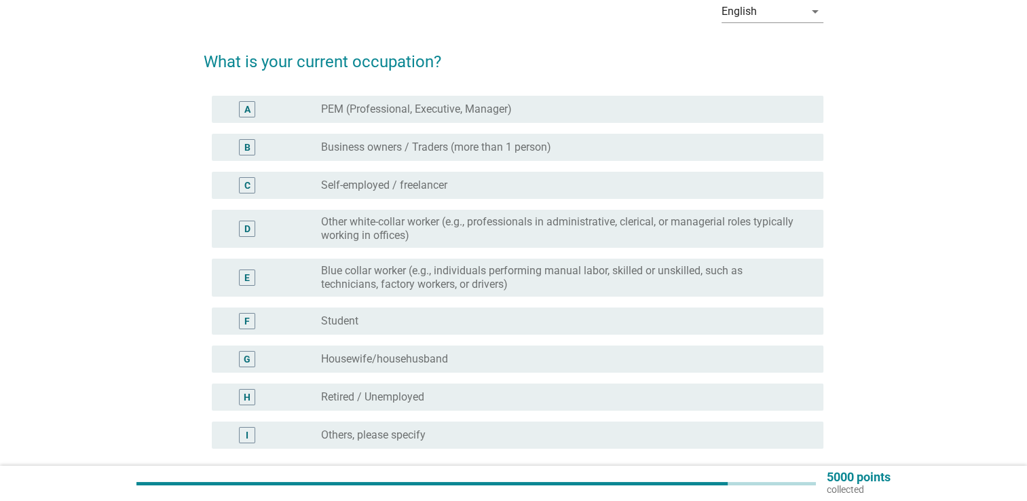
scroll to position [136, 0]
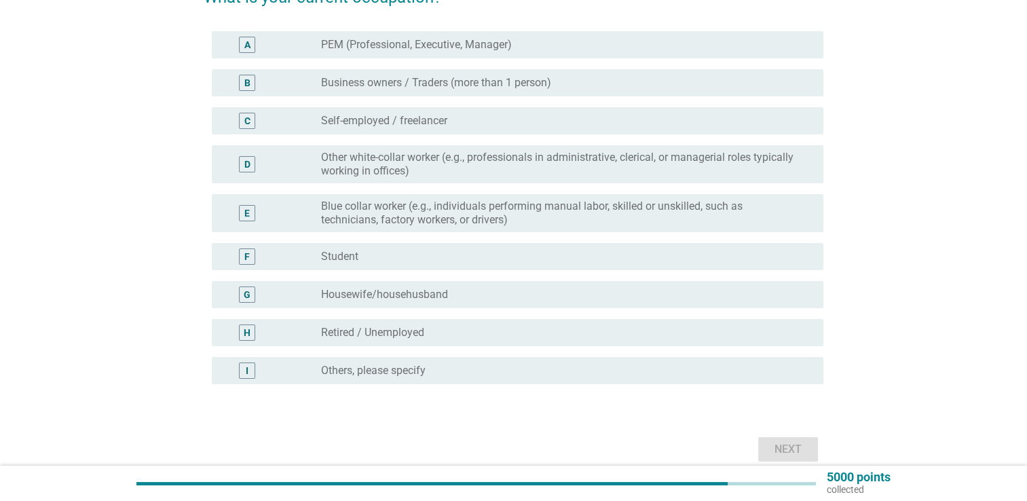
click at [528, 165] on label "Other white-collar worker (e.g., professionals in administrative, clerical, or …" at bounding box center [561, 164] width 481 height 27
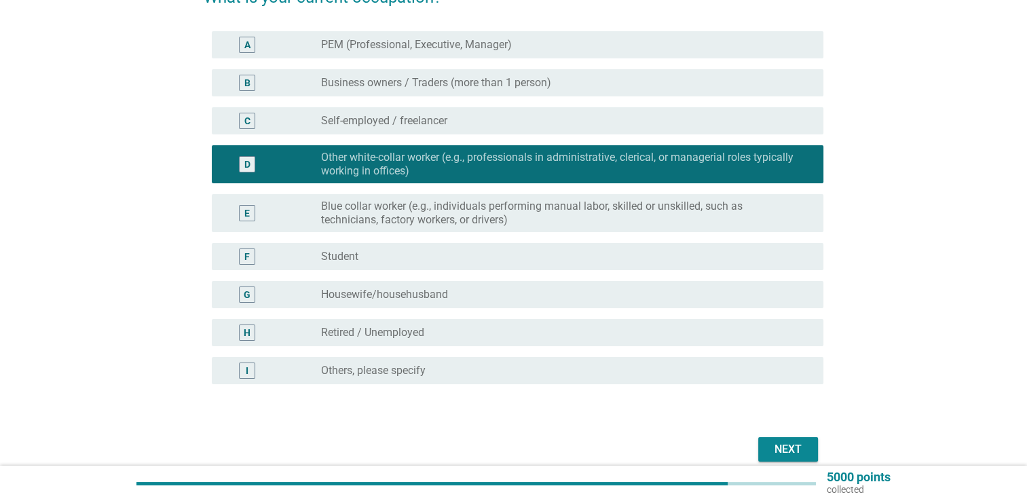
click at [790, 452] on div "Next" at bounding box center [788, 449] width 38 height 16
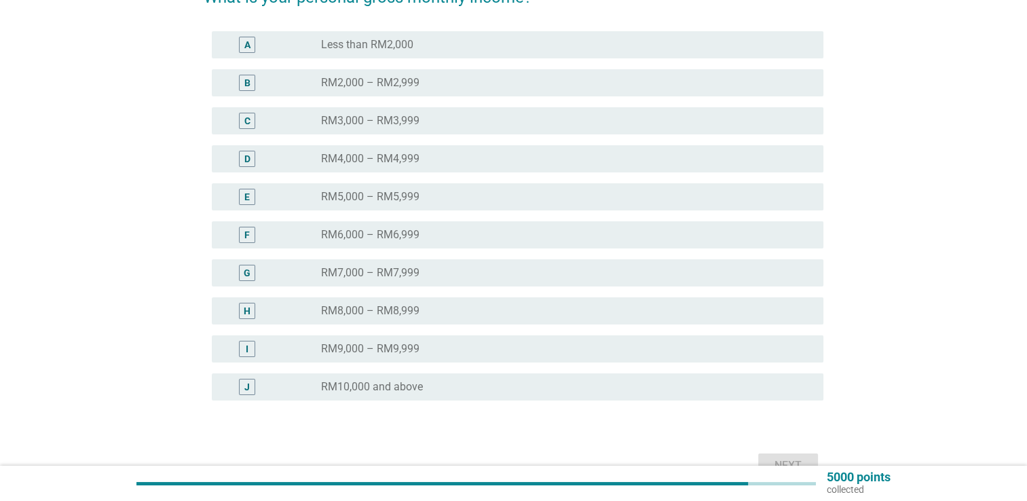
click at [447, 386] on div "radio_button_unchecked RM10,000 and above" at bounding box center [561, 387] width 481 height 14
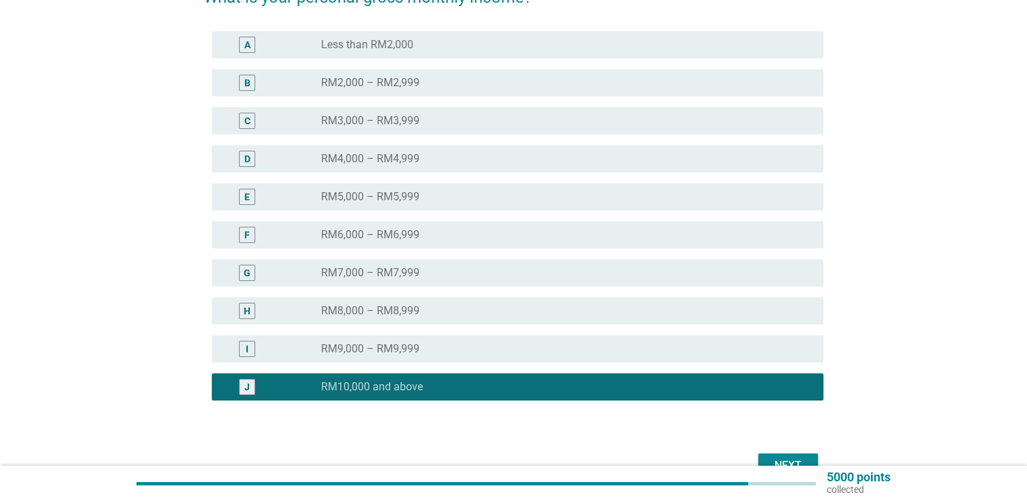
click at [512, 289] on div "G radio_button_unchecked RM7,000 – RM7,999" at bounding box center [514, 273] width 620 height 38
click at [530, 275] on div "radio_button_unchecked RM7,000 – RM7,999" at bounding box center [561, 273] width 481 height 14
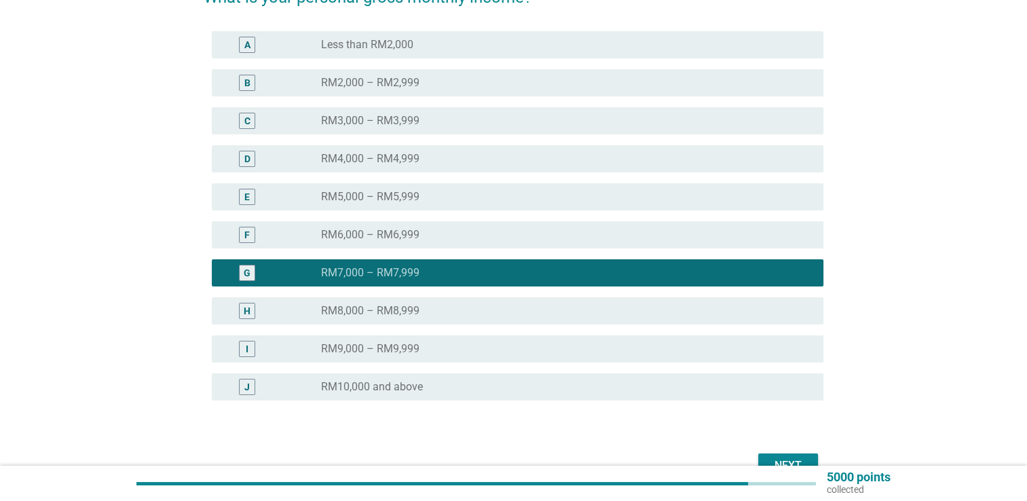
click at [809, 456] on button "Next" at bounding box center [788, 465] width 60 height 24
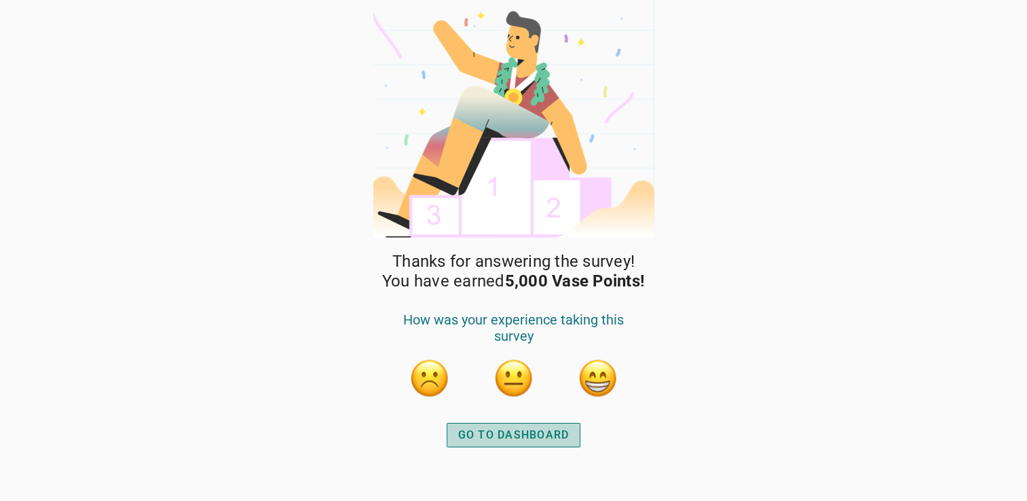
click at [570, 434] on button "GO TO DASHBOARD" at bounding box center [514, 435] width 134 height 24
